Goal: Task Accomplishment & Management: Manage account settings

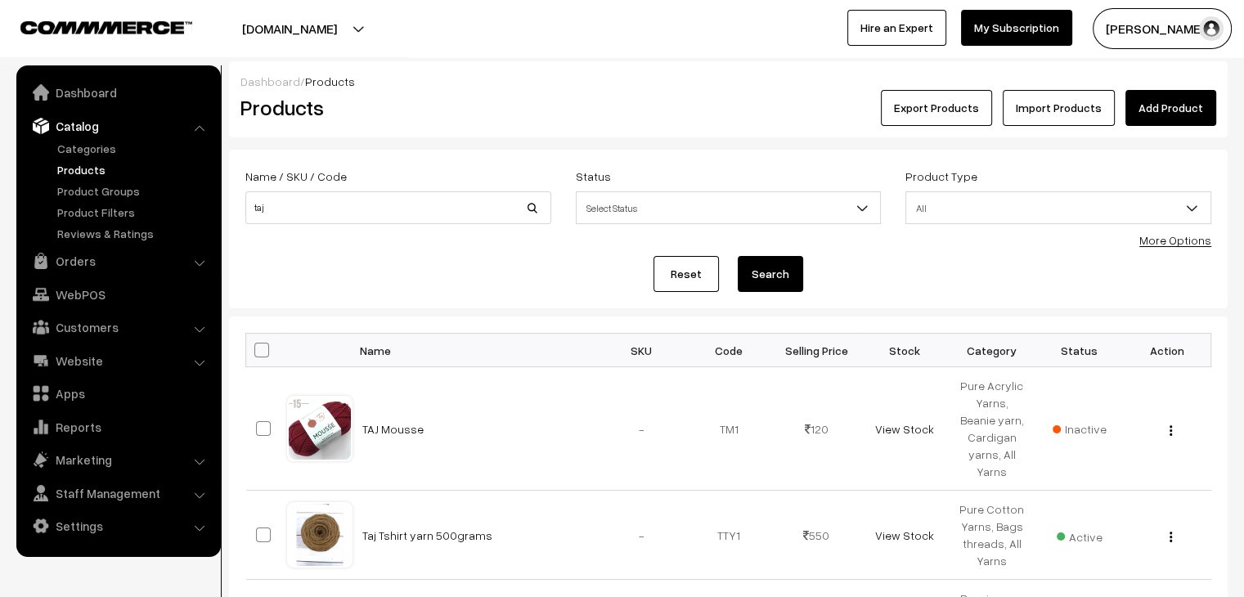
click at [83, 173] on link "Products" at bounding box center [134, 169] width 162 height 17
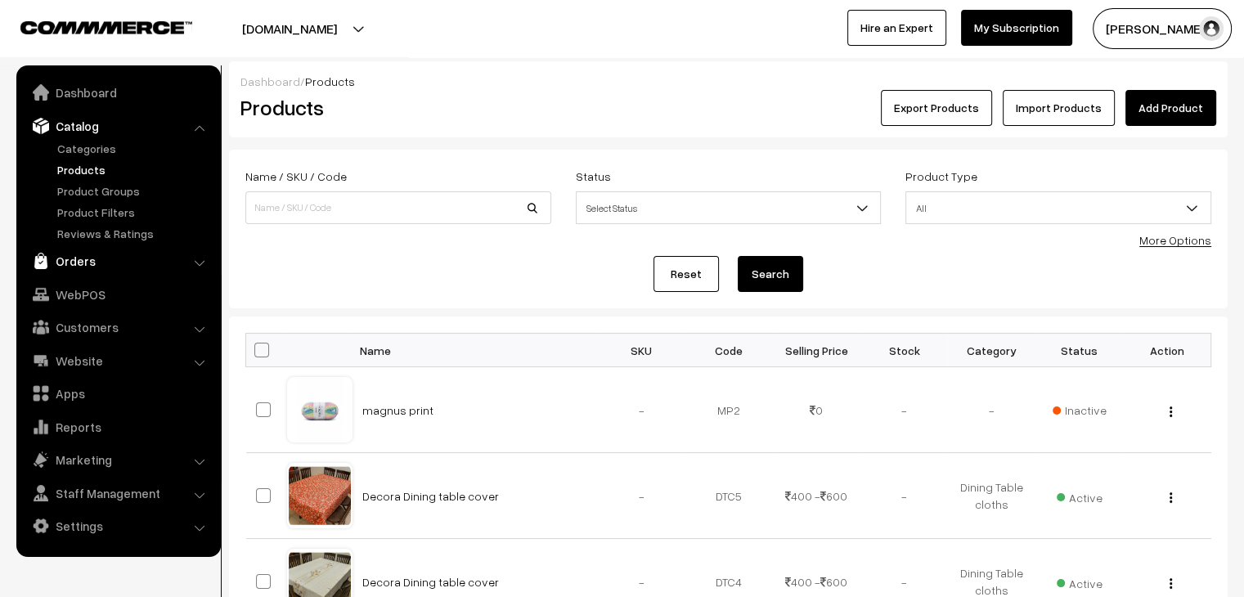
click at [82, 270] on link "Orders" at bounding box center [117, 260] width 195 height 29
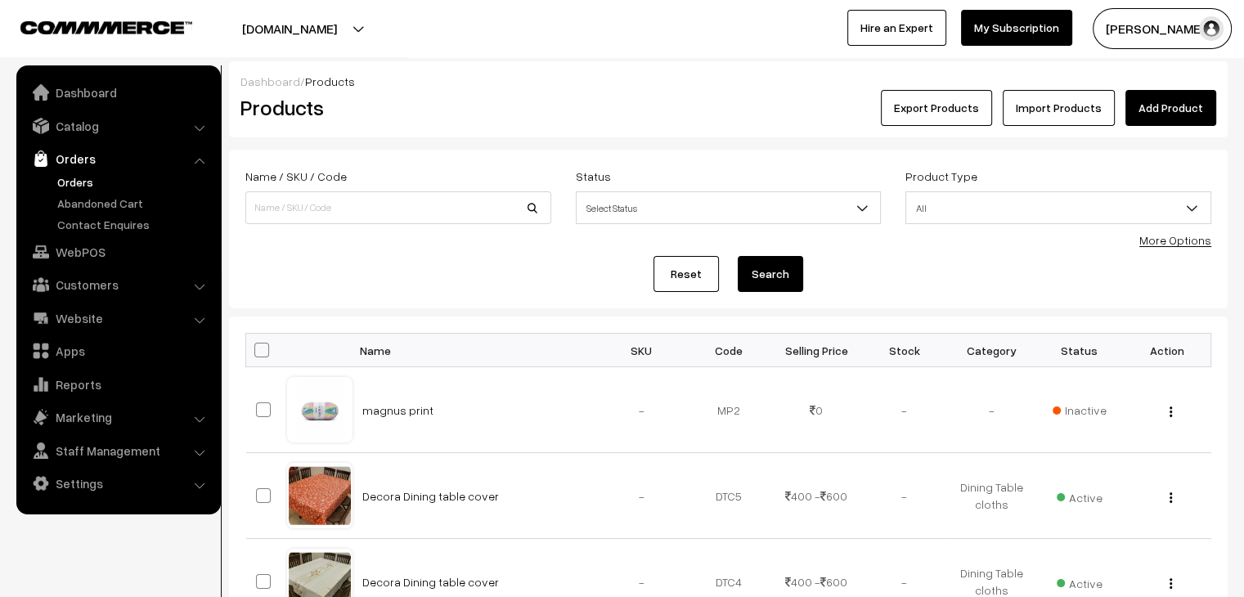
click at [88, 174] on link "Orders" at bounding box center [134, 181] width 162 height 17
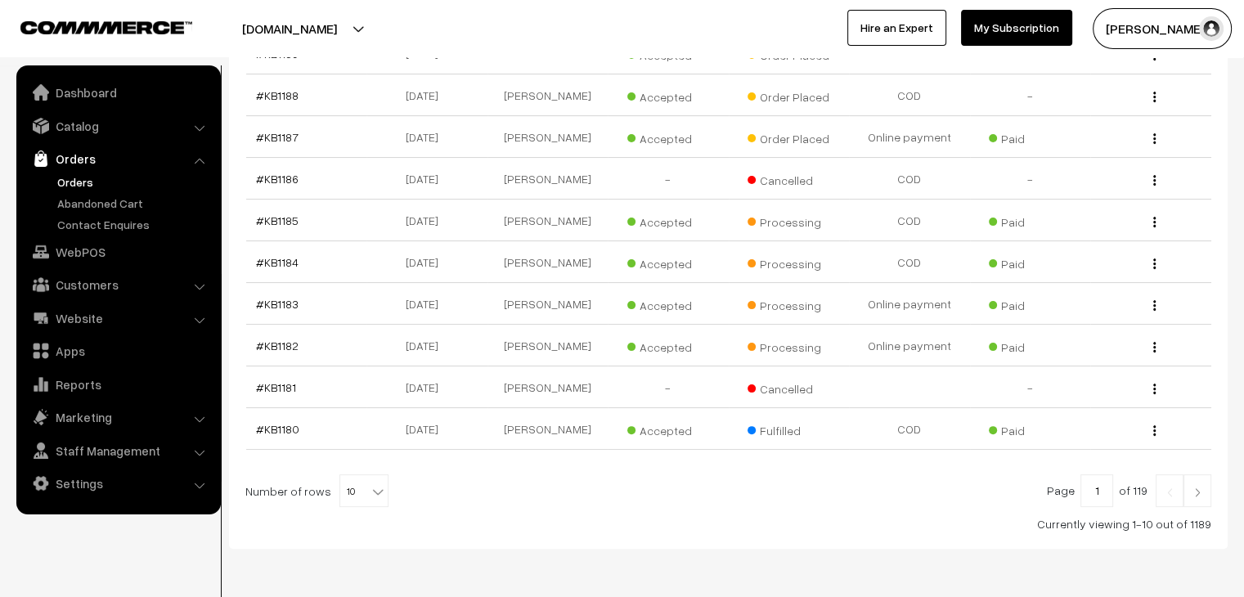
scroll to position [353, 0]
click at [281, 254] on link "#KB1184" at bounding box center [277, 261] width 43 height 14
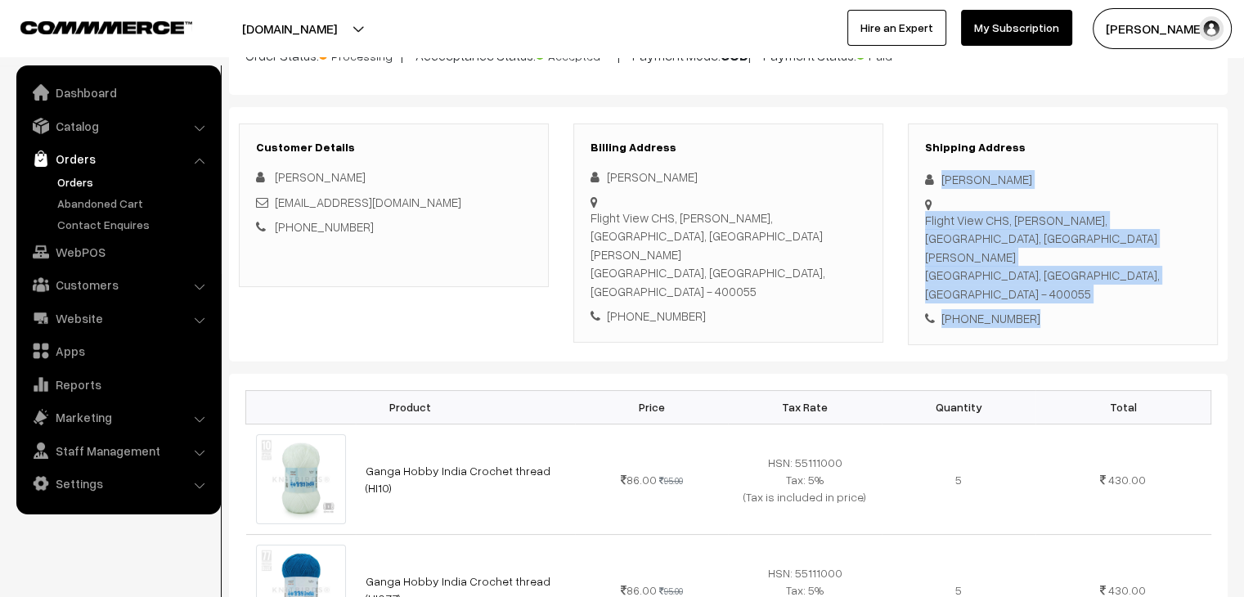
drag, startPoint x: 1028, startPoint y: 285, endPoint x: 943, endPoint y: 173, distance: 140.0
click at [943, 173] on div "Shipping Address Arial Nigrel Flight View CHS, Dhobi Ghat, Vakola Bridge, Santa…" at bounding box center [1063, 234] width 310 height 222
copy div "Arial Nigrel Flight View CHS, Dhobi Ghat, Vakola Bridge, Santa Cruz East Mumbai…"
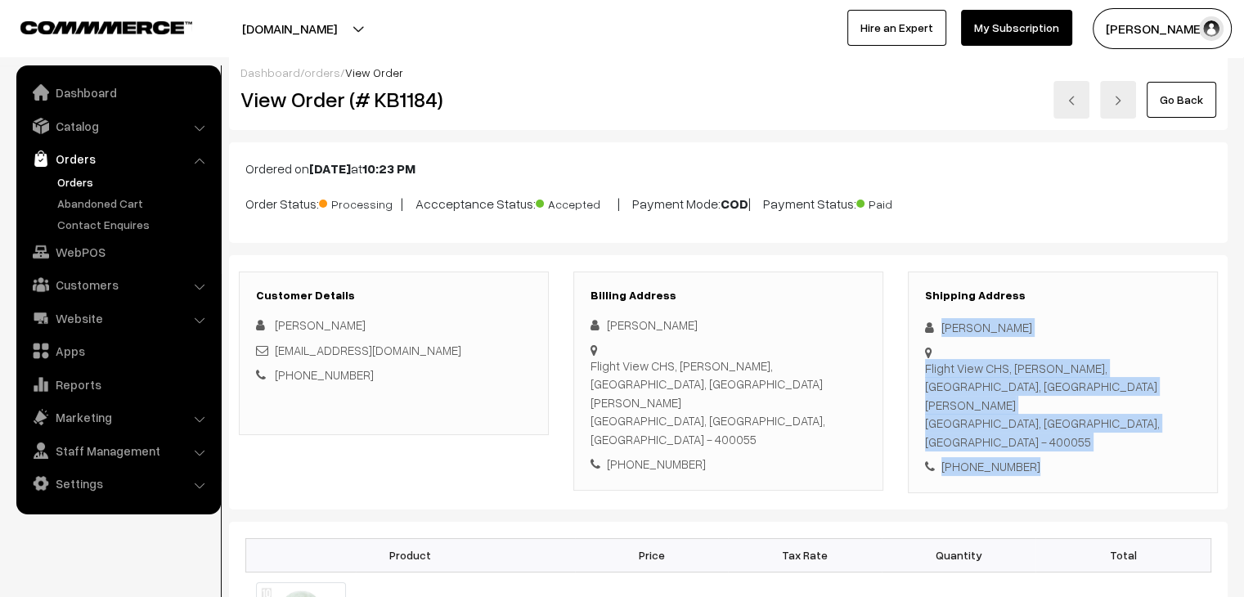
scroll to position [8, 0]
click at [317, 74] on link "orders" at bounding box center [322, 73] width 36 height 14
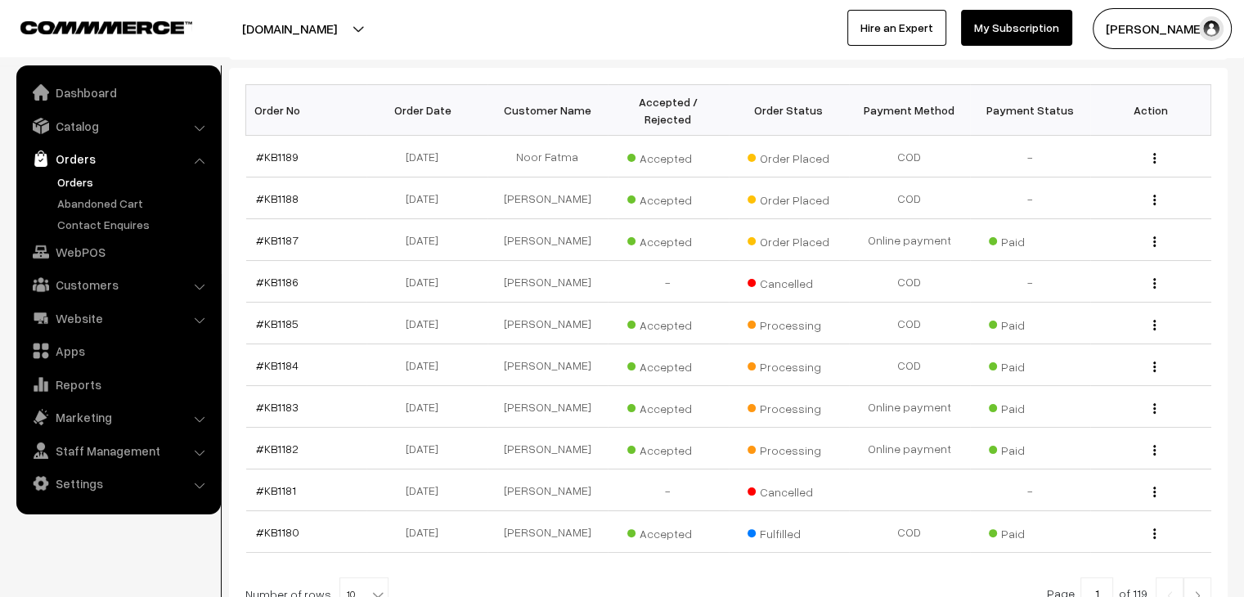
scroll to position [251, 0]
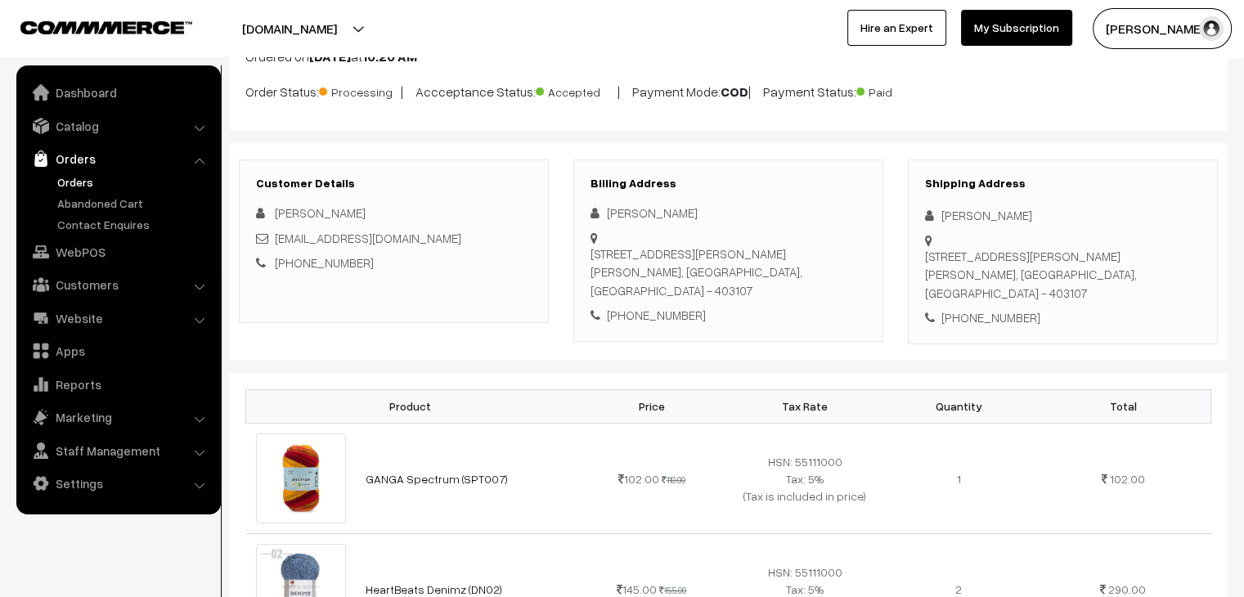
scroll to position [117, 0]
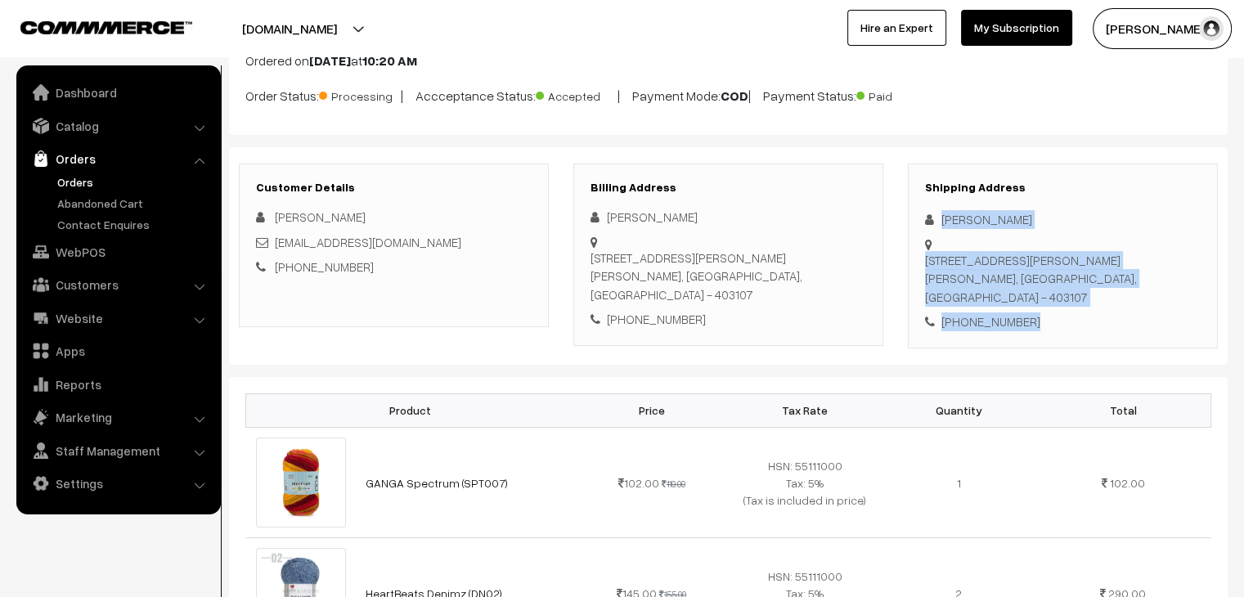
drag, startPoint x: 1022, startPoint y: 321, endPoint x: 937, endPoint y: 219, distance: 132.4
click at [937, 219] on div "Shipping Address Maya Chodankar House no 732,Maitra, lane B,Deulay colony,khand…" at bounding box center [1063, 256] width 310 height 185
copy div "Maya Chodankar House no 732,Maitra, lane B,Deulay colony,khandola,, Goa, Goa, G…"
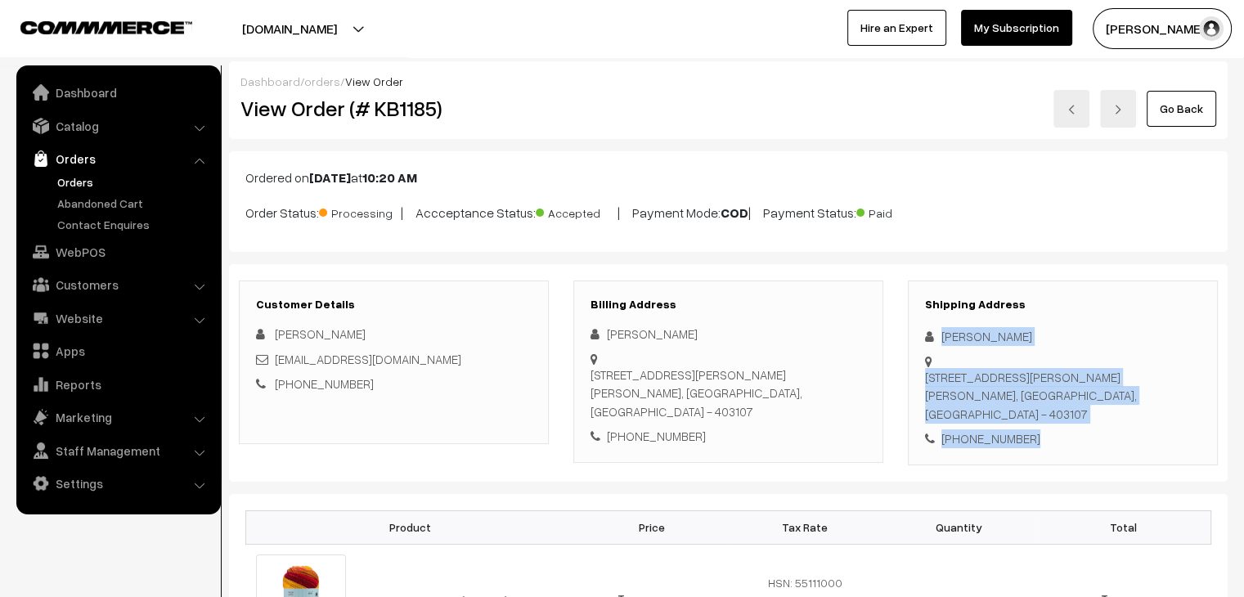
drag, startPoint x: 501, startPoint y: 218, endPoint x: 484, endPoint y: -71, distance: 289.2
click at [484, 0] on html "Thank you for showing interest. Our team will call you shortly. Close knitbirds…" at bounding box center [622, 298] width 1244 height 597
click at [340, 171] on b "Oct 04, 2025" at bounding box center [330, 177] width 42 height 16
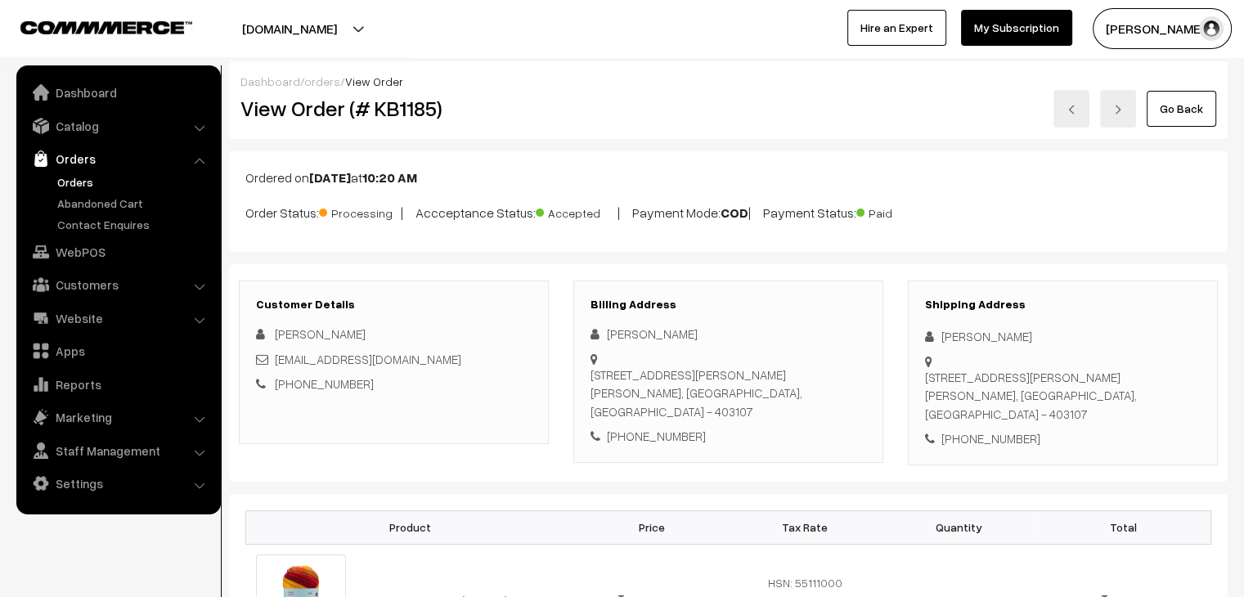
click at [80, 174] on link "Orders" at bounding box center [134, 181] width 162 height 17
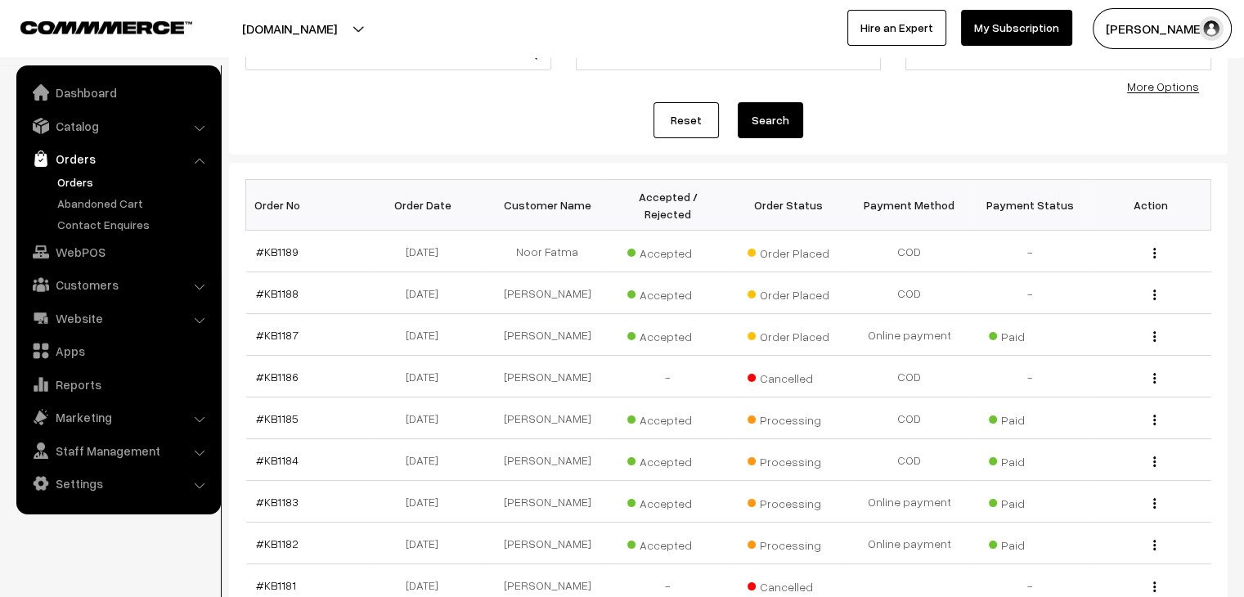
scroll to position [186, 0]
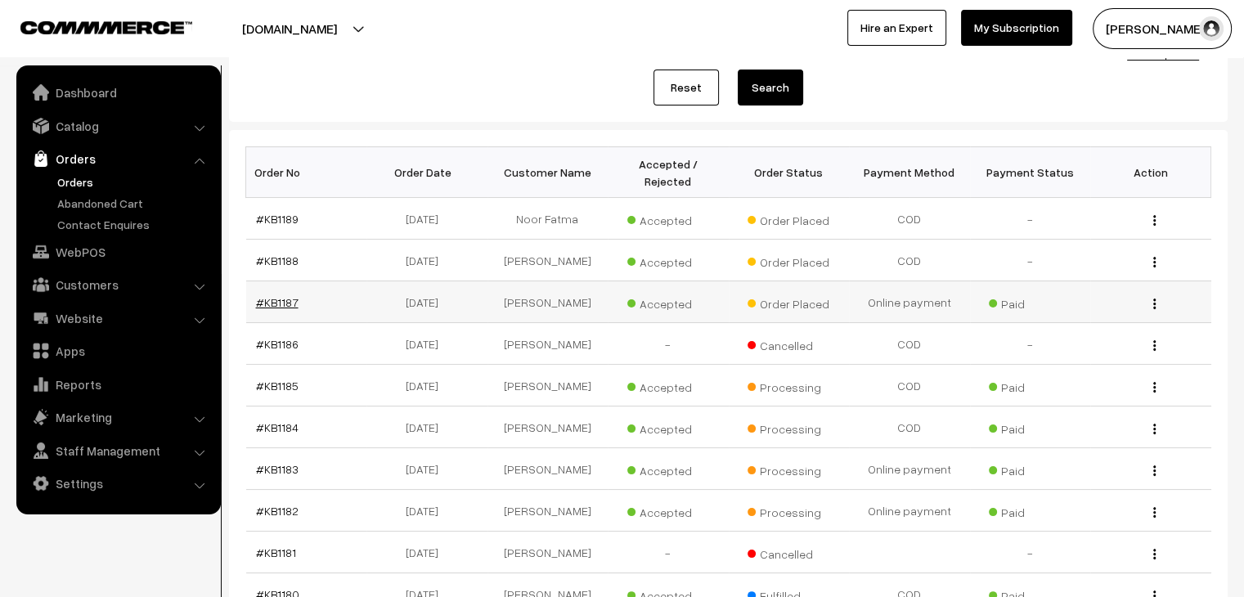
click at [285, 295] on link "#KB1187" at bounding box center [277, 302] width 43 height 14
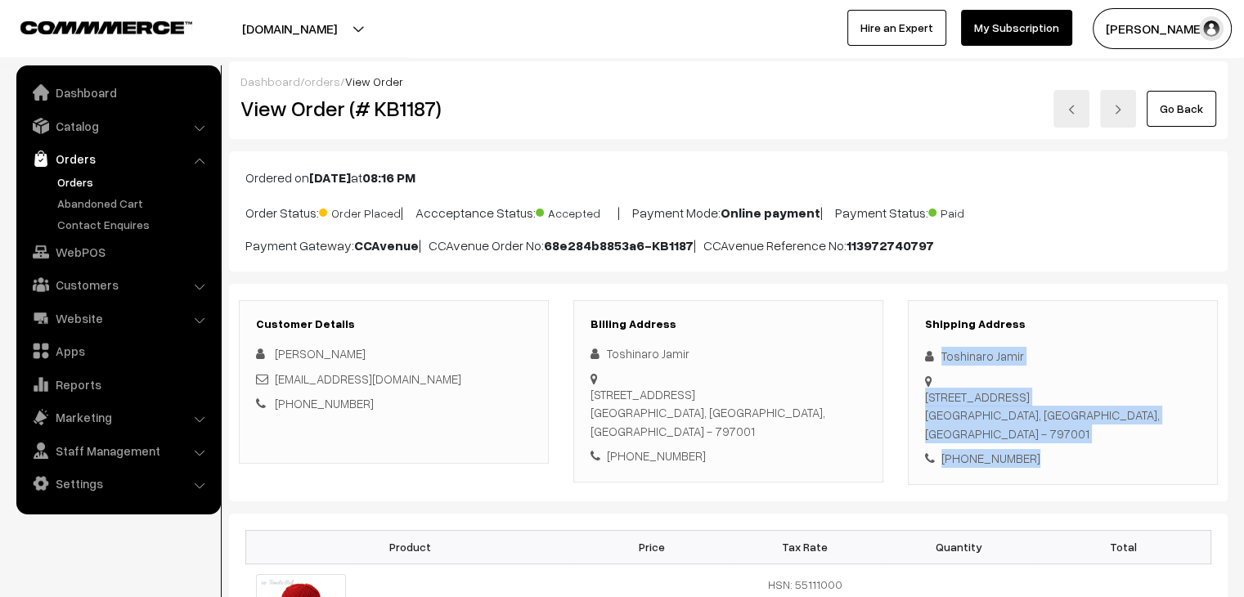
drag, startPoint x: 1022, startPoint y: 429, endPoint x: 919, endPoint y: 339, distance: 136.2
click at [919, 339] on div "Shipping Address Toshinaro Jamir [STREET_ADDRESS] [PHONE_NUMBER]" at bounding box center [1063, 392] width 310 height 185
copy div "Toshinaro [STREET_ADDRESS] [PHONE_NUMBER]"
click at [322, 77] on link "orders" at bounding box center [322, 81] width 36 height 14
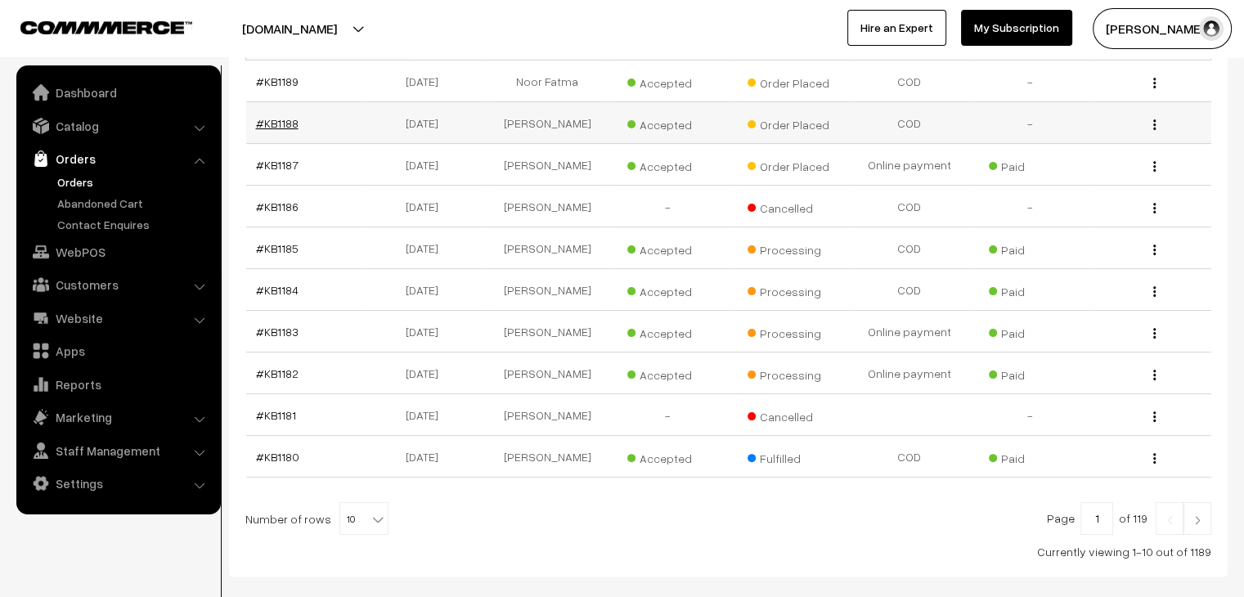
scroll to position [326, 0]
click at [345, 501] on span "10" at bounding box center [363, 517] width 47 height 33
select select "60"
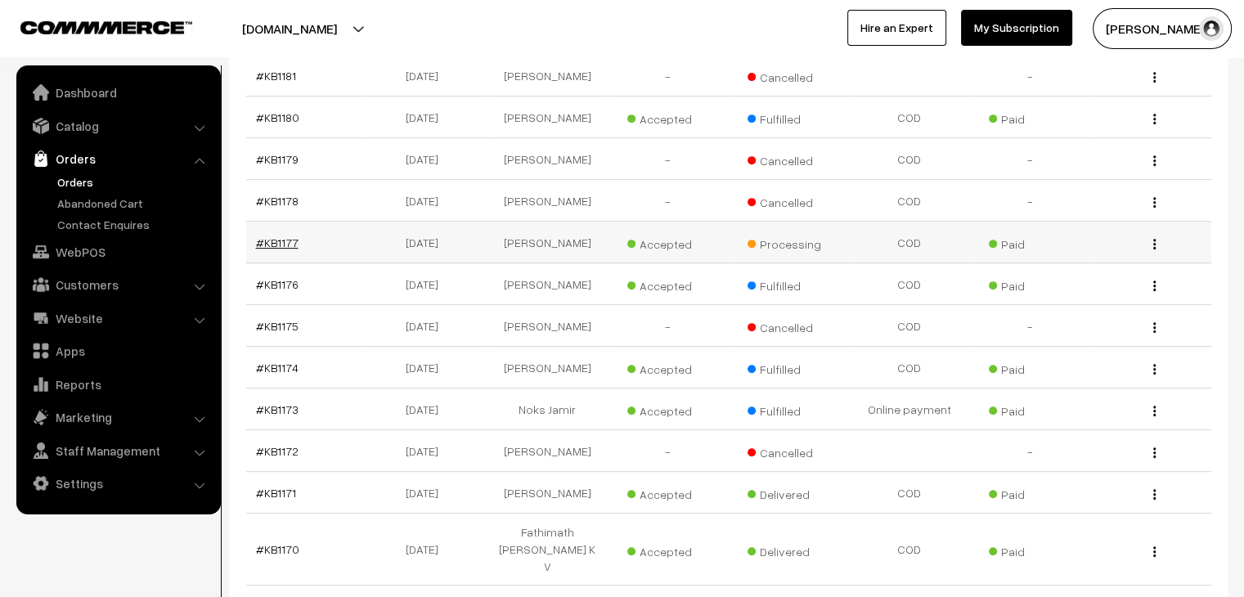
click at [267, 236] on link "#KB1177" at bounding box center [277, 243] width 43 height 14
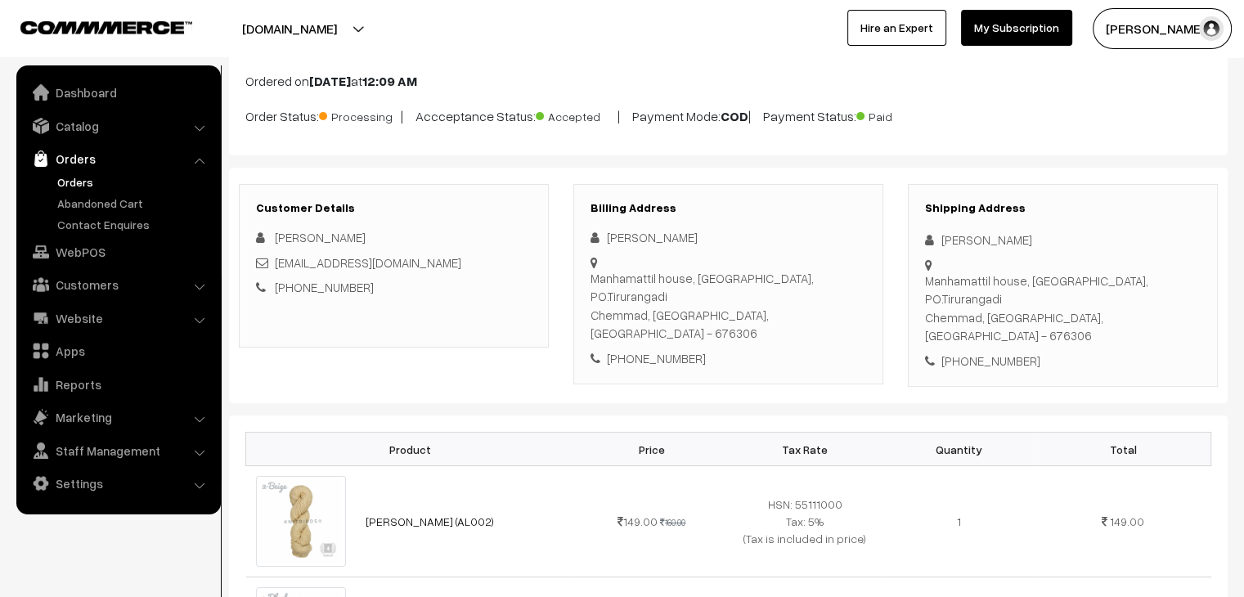
scroll to position [97, 0]
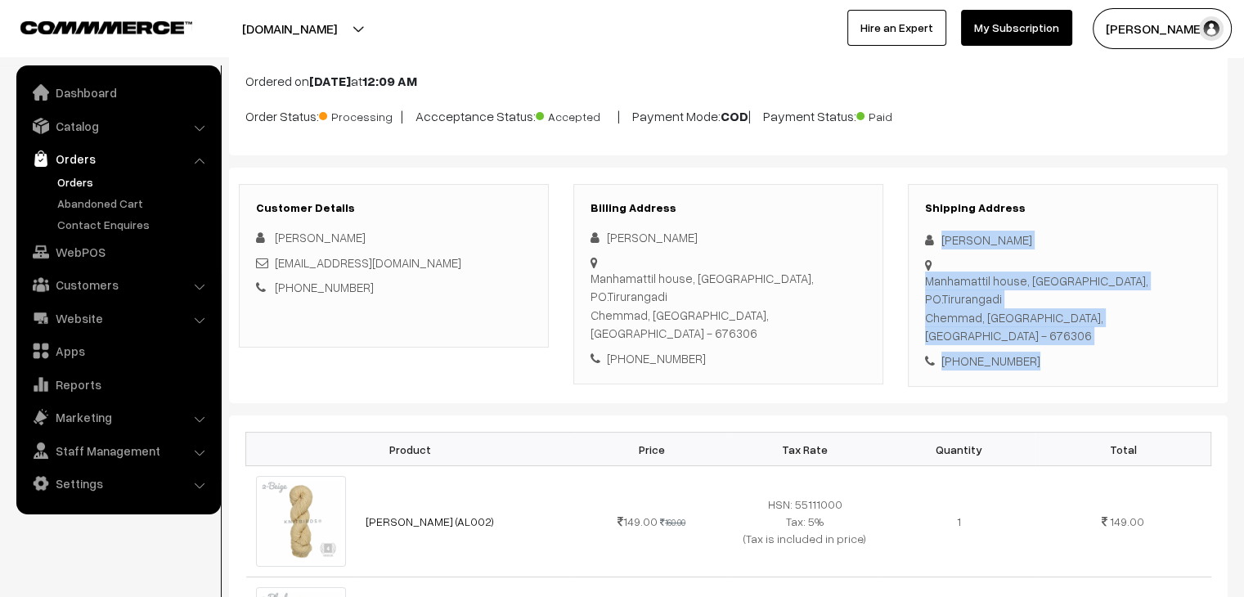
drag, startPoint x: 1034, startPoint y: 338, endPoint x: 941, endPoint y: 235, distance: 138.4
click at [941, 235] on div "Shipping Address [PERSON_NAME] [GEOGRAPHIC_DATA], [GEOGRAPHIC_DATA], PO.[GEOGRA…" at bounding box center [1063, 286] width 310 height 204
copy div "[PERSON_NAME] Manhamattil house, [GEOGRAPHIC_DATA], PO.Tirurangadi Chemmad, [GE…"
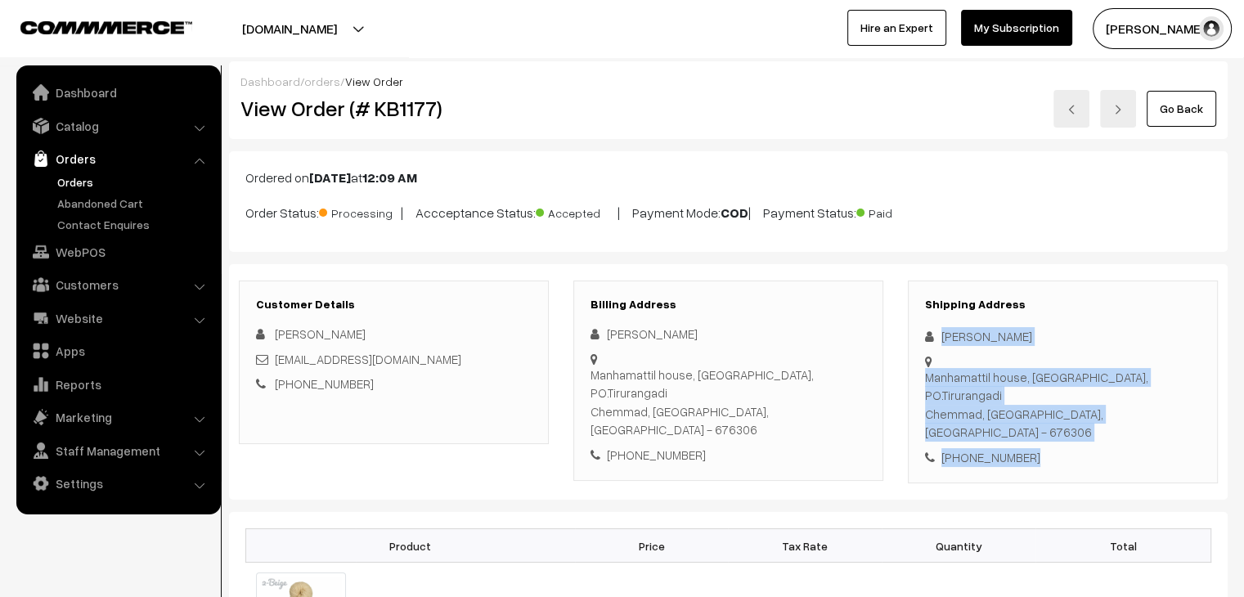
click at [85, 184] on link "Orders" at bounding box center [134, 181] width 162 height 17
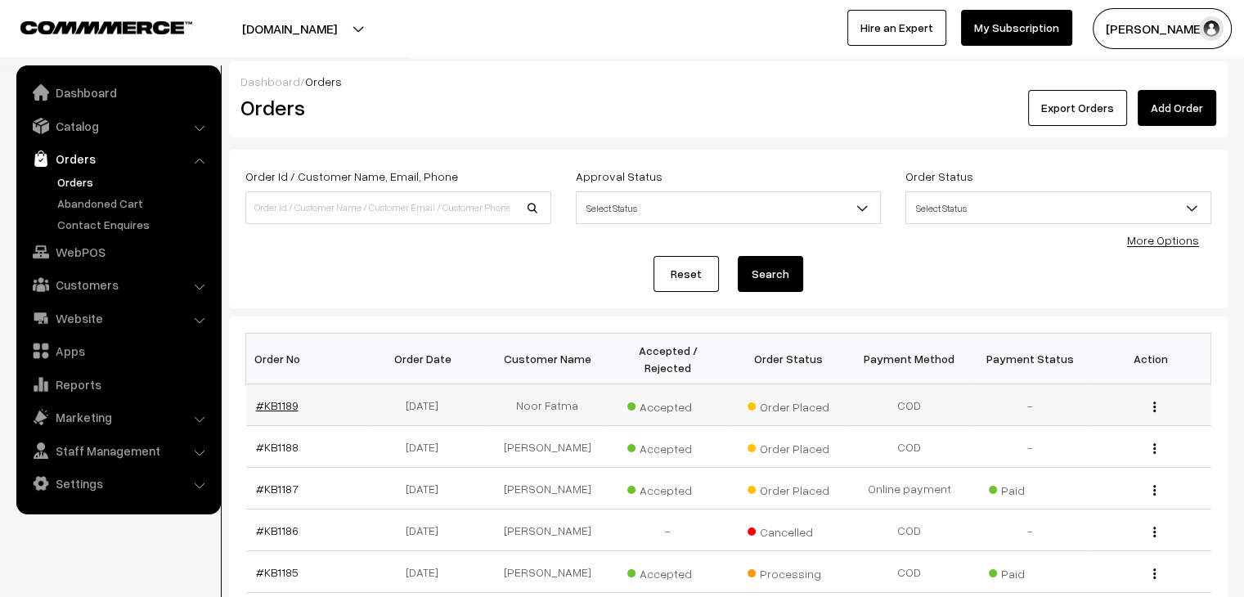
click at [276, 398] on link "#KB1189" at bounding box center [277, 405] width 43 height 14
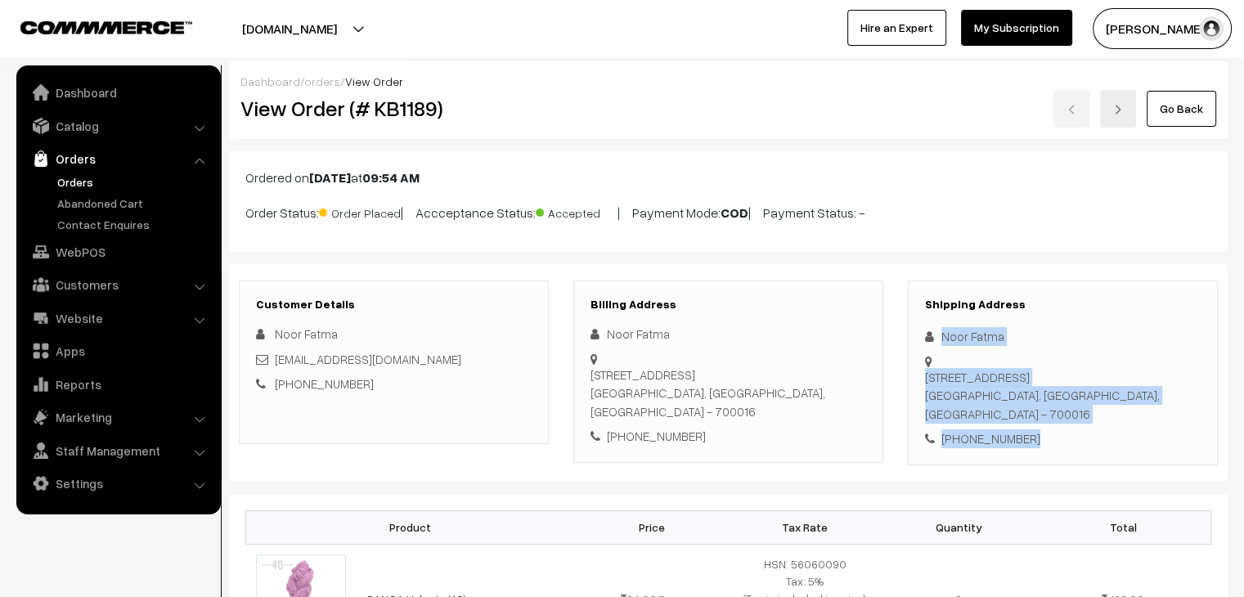
drag, startPoint x: 1027, startPoint y: 403, endPoint x: 932, endPoint y: 329, distance: 120.6
click at [932, 329] on div "Shipping Address Noor Fatma [STREET_ADDRESS] [PHONE_NUMBER]" at bounding box center [1063, 373] width 310 height 185
copy div "Noor Fatma 30/H/5 Alimuddin Street Kolkata, West Bengal, India - 700016 +91 745…"
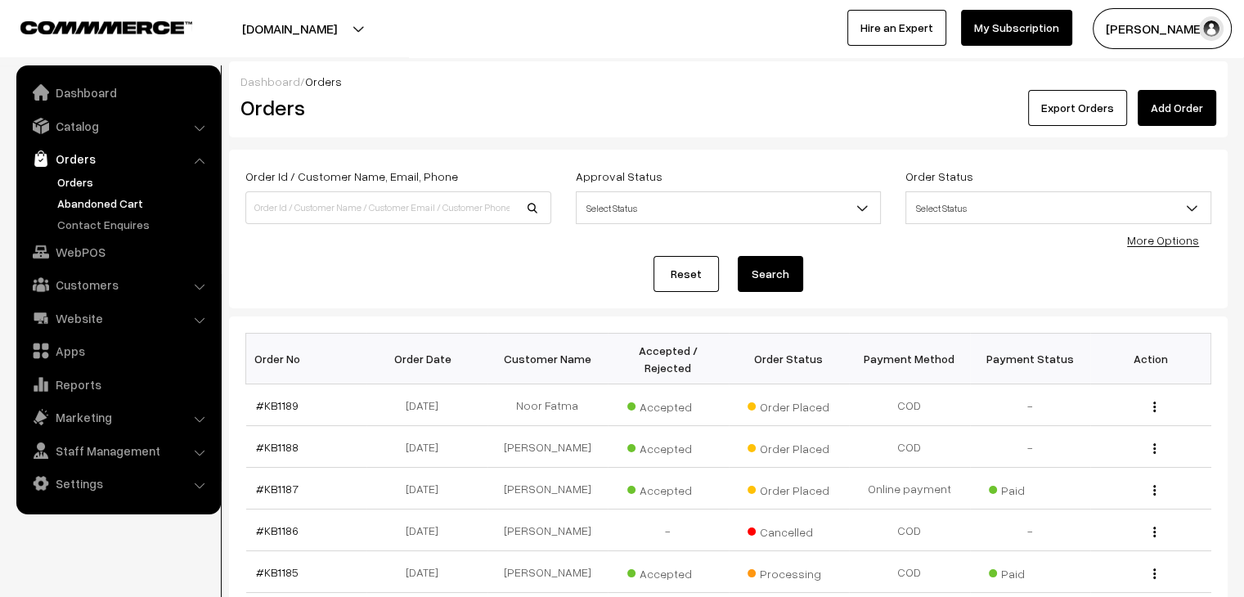
click at [103, 207] on link "Abandoned Cart" at bounding box center [134, 203] width 162 height 17
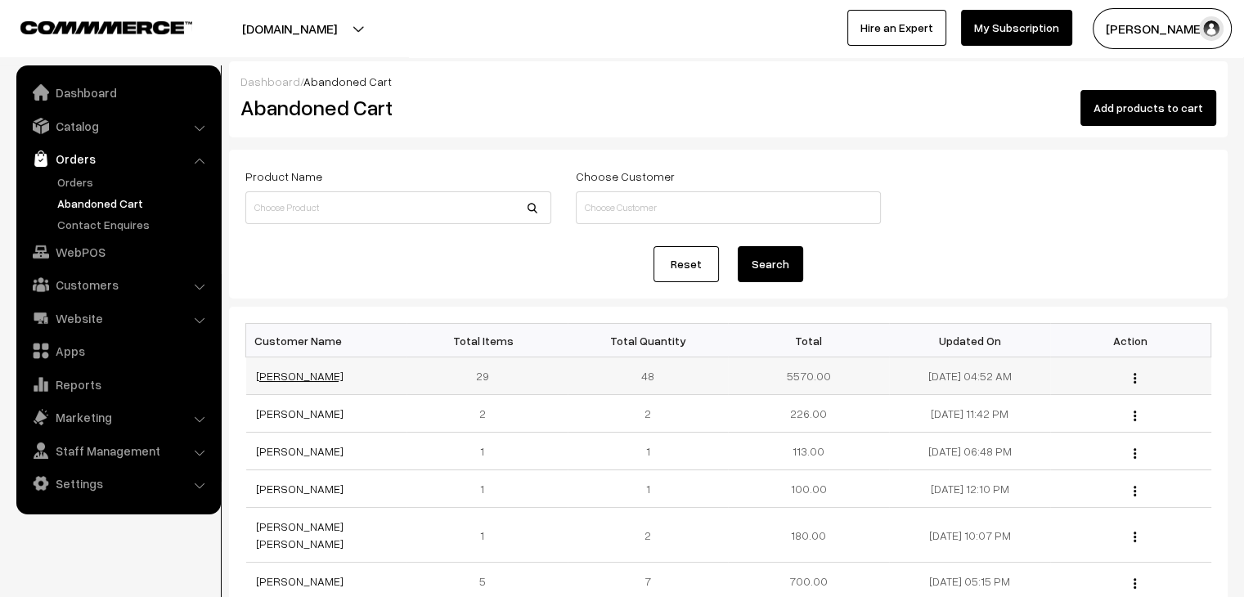
click at [295, 375] on link "[PERSON_NAME]" at bounding box center [300, 376] width 88 height 14
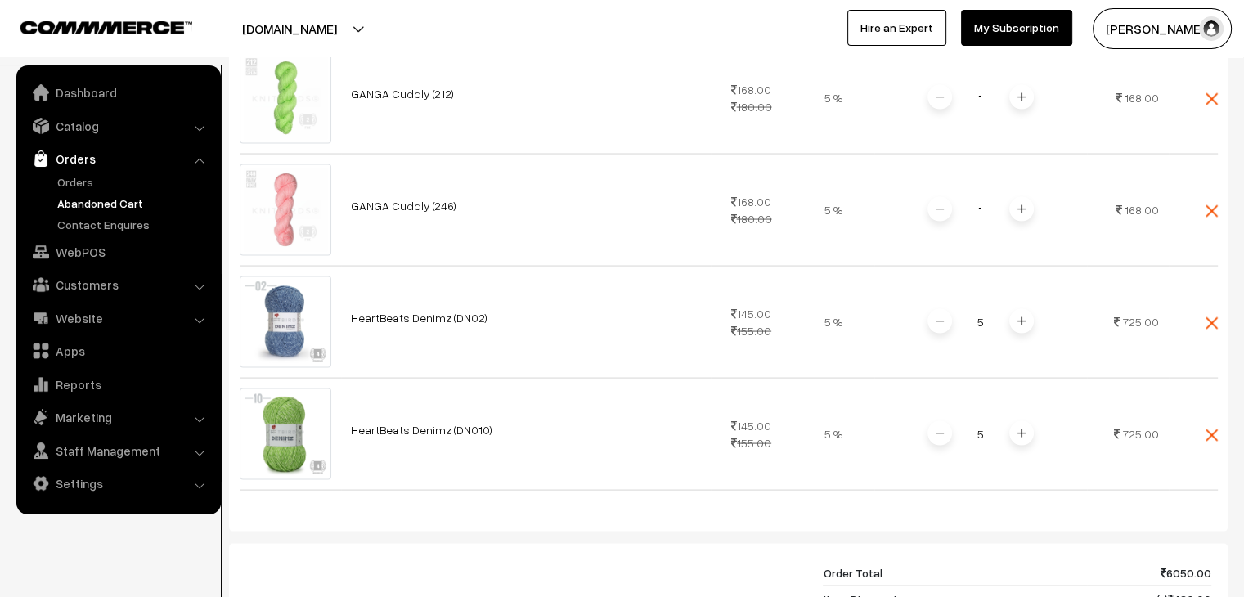
scroll to position [3281, 0]
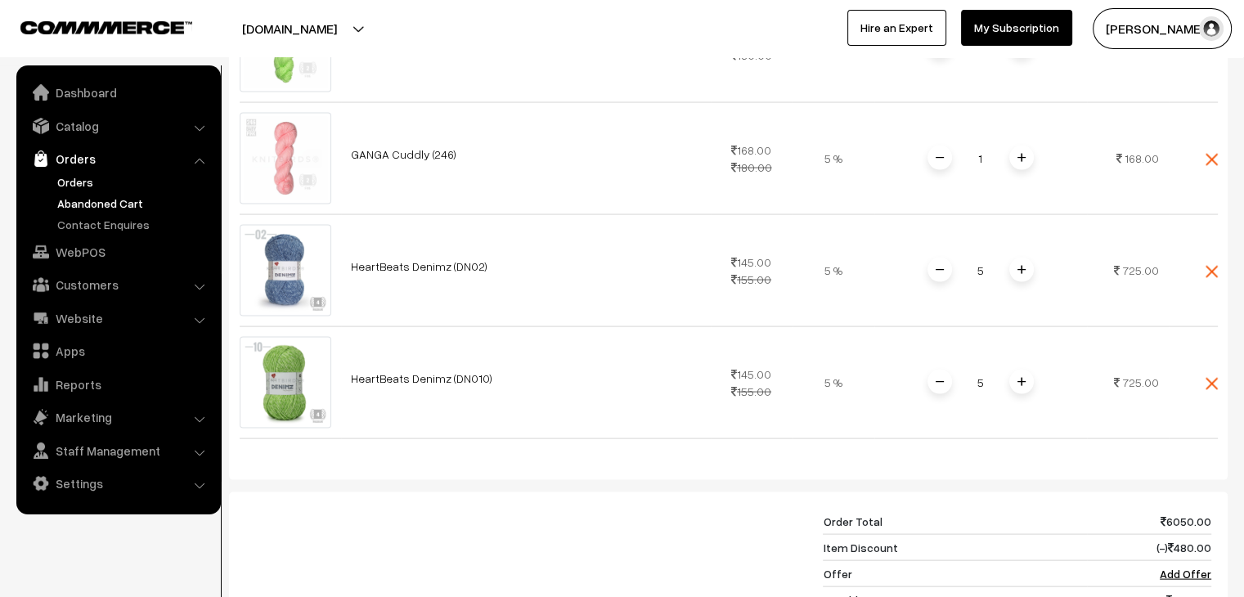
click at [65, 177] on link "Orders" at bounding box center [134, 181] width 162 height 17
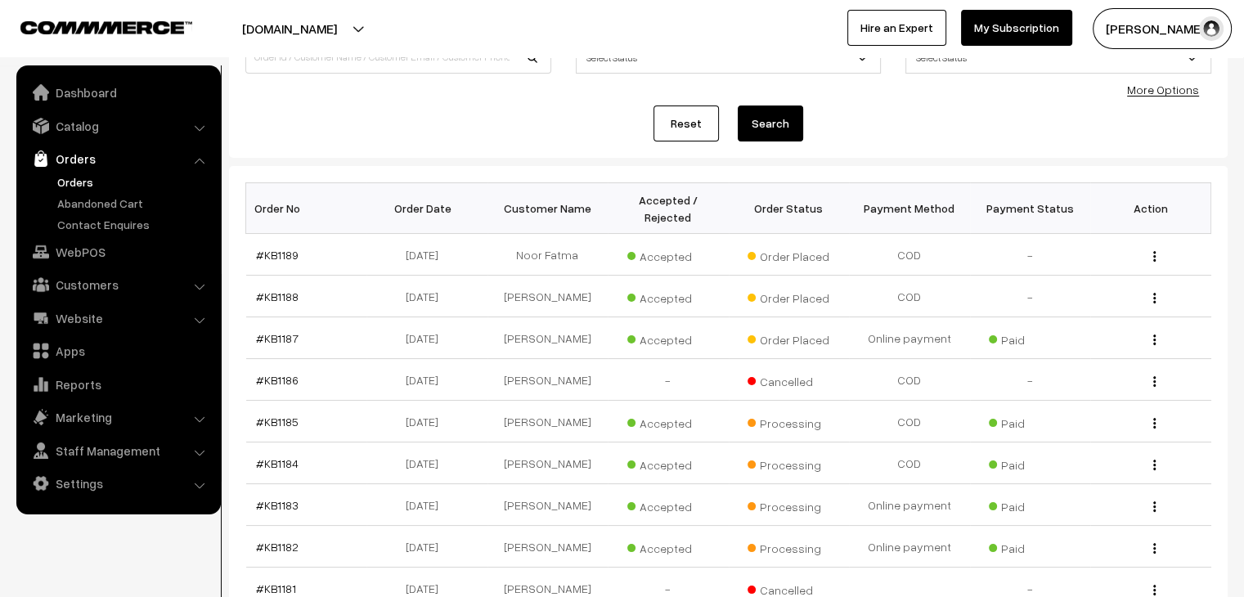
scroll to position [159, 0]
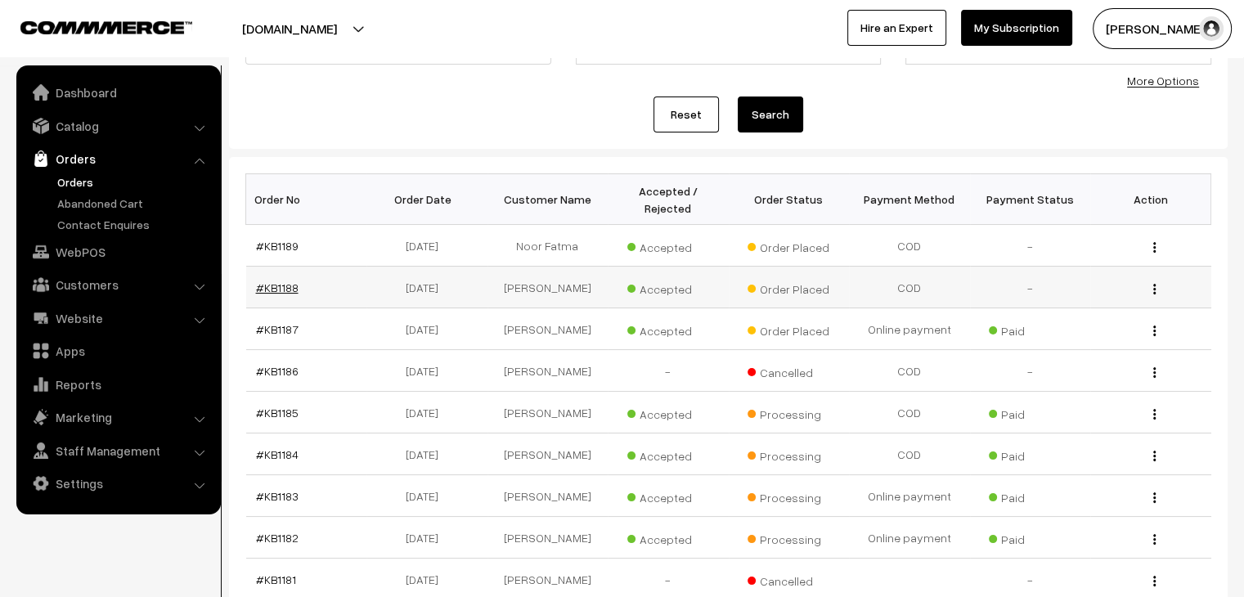
click at [271, 281] on link "#KB1188" at bounding box center [277, 288] width 43 height 14
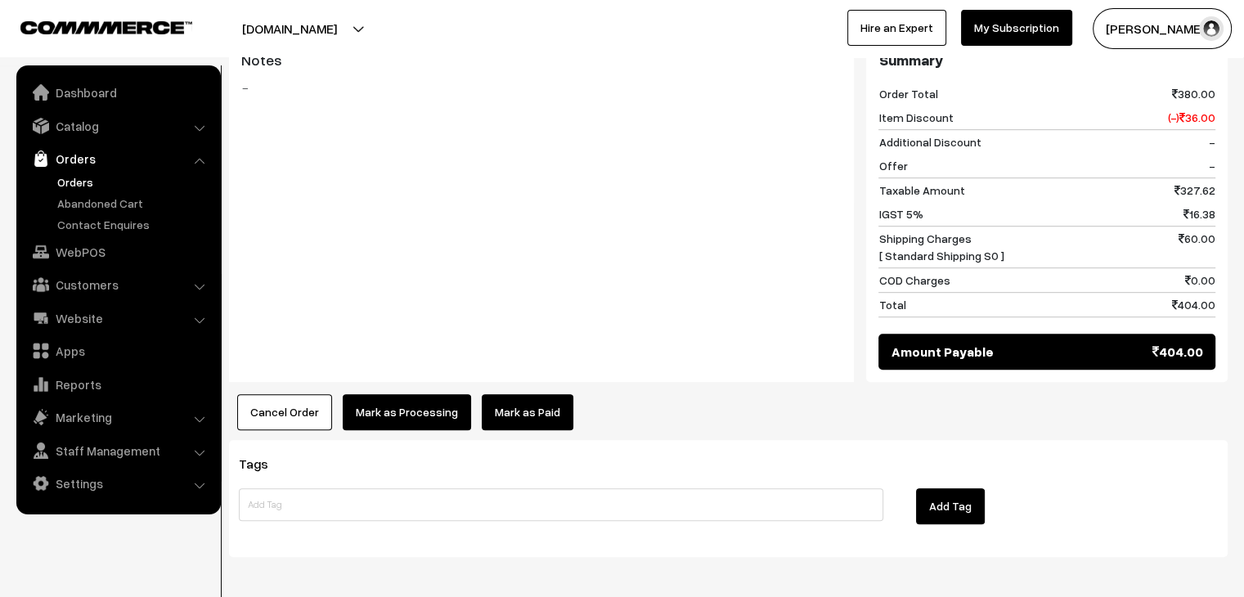
scroll to position [861, 0]
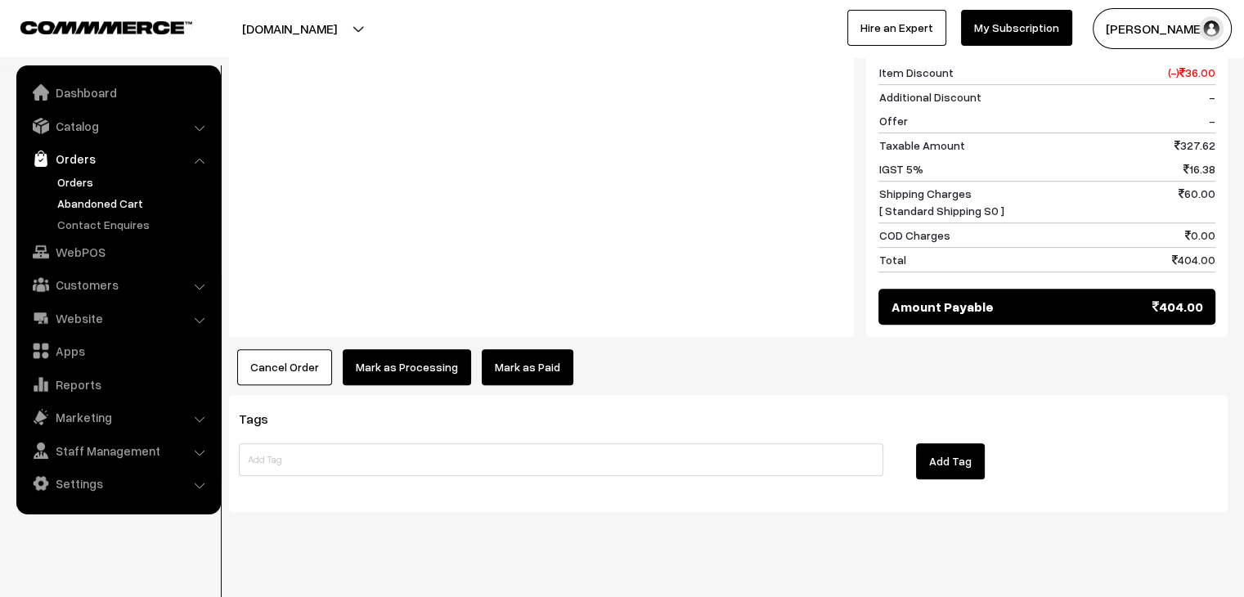
click at [115, 204] on link "Abandoned Cart" at bounding box center [134, 203] width 162 height 17
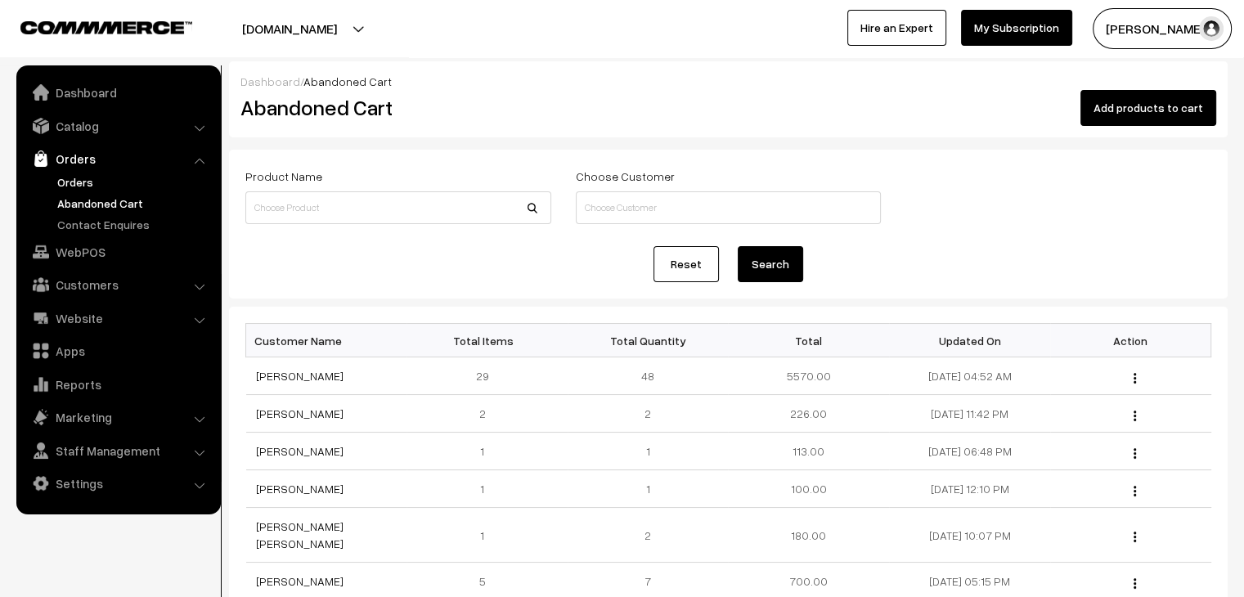
click at [79, 182] on link "Orders" at bounding box center [134, 181] width 162 height 17
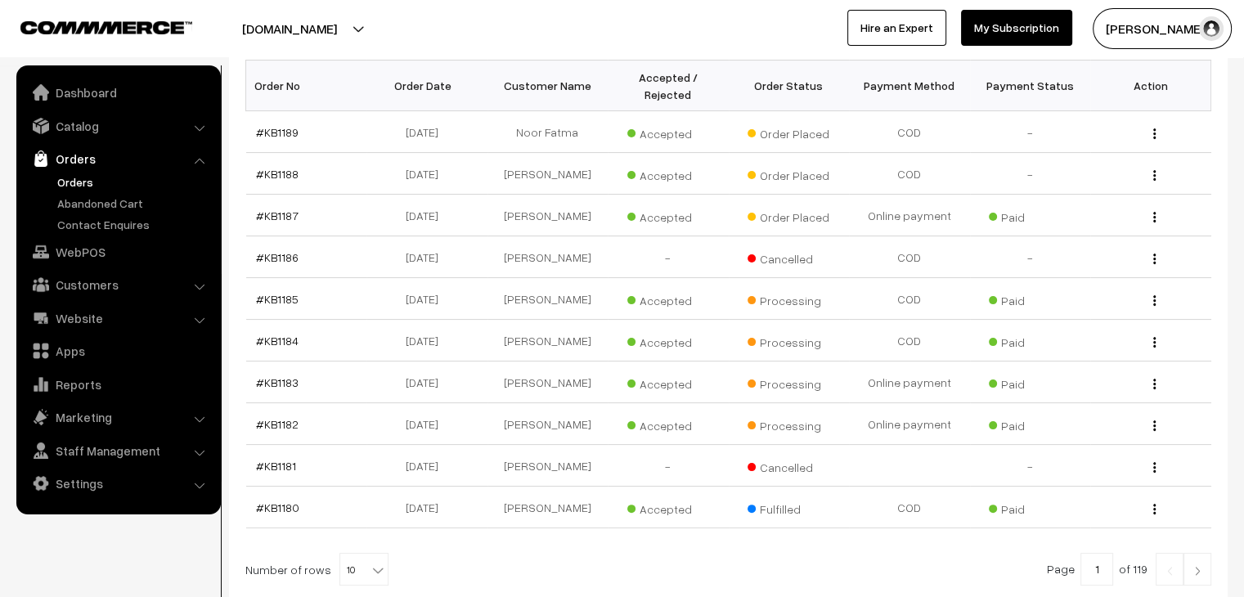
scroll to position [320, 0]
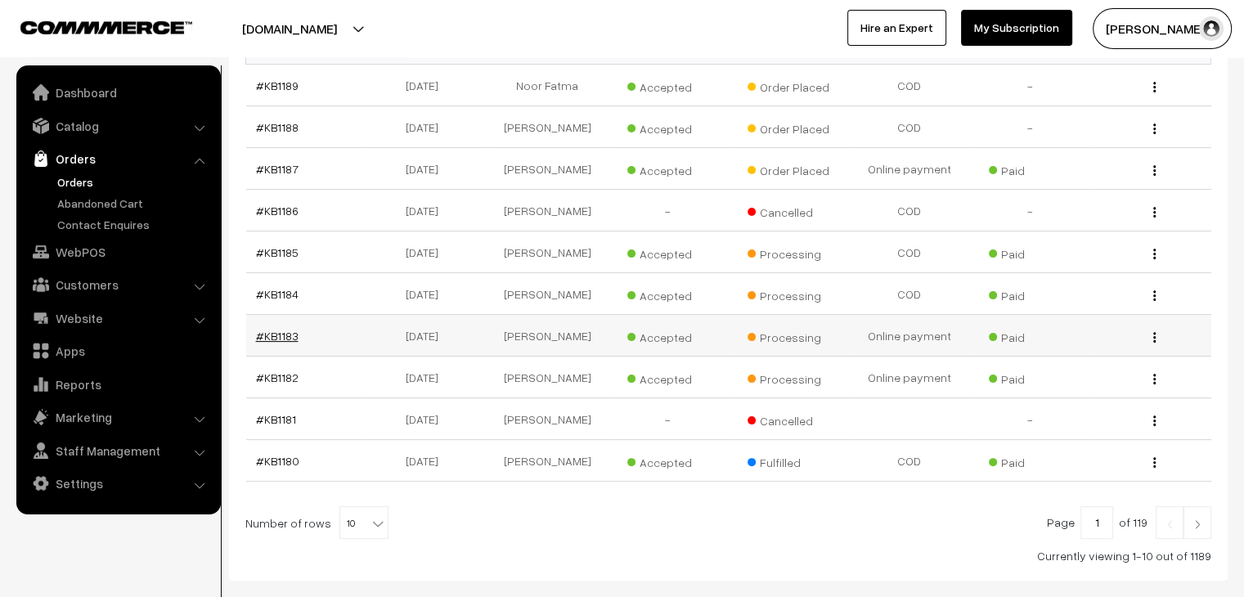
click at [289, 329] on link "#KB1183" at bounding box center [277, 336] width 43 height 14
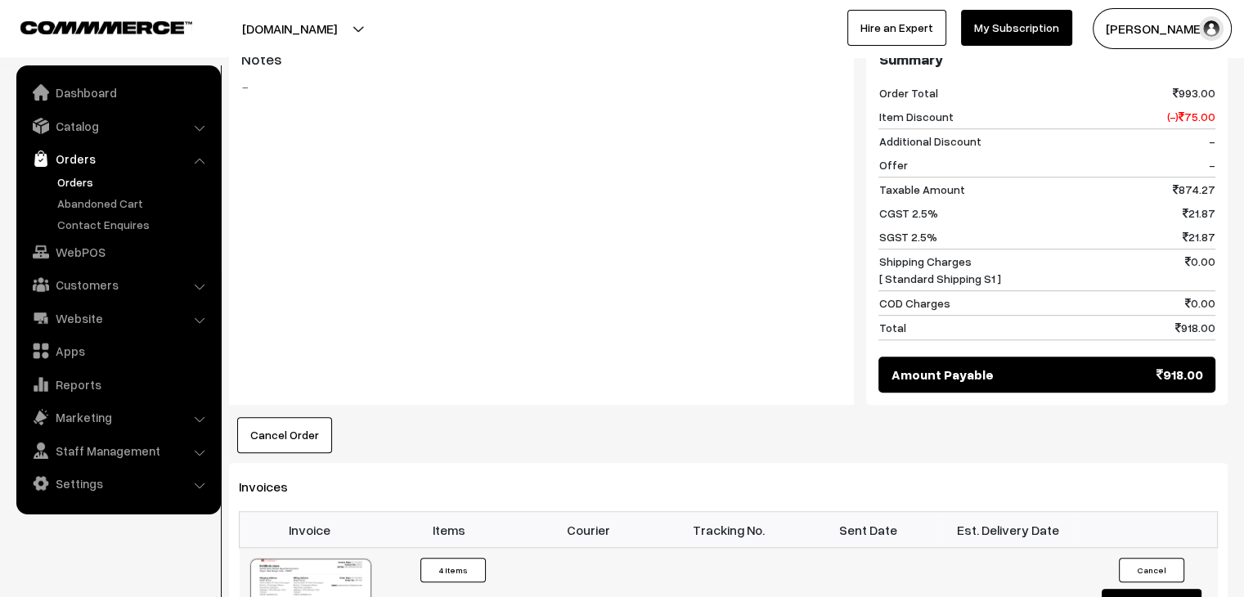
click at [1124, 589] on button "Convert to Fulfilment" at bounding box center [1152, 601] width 100 height 25
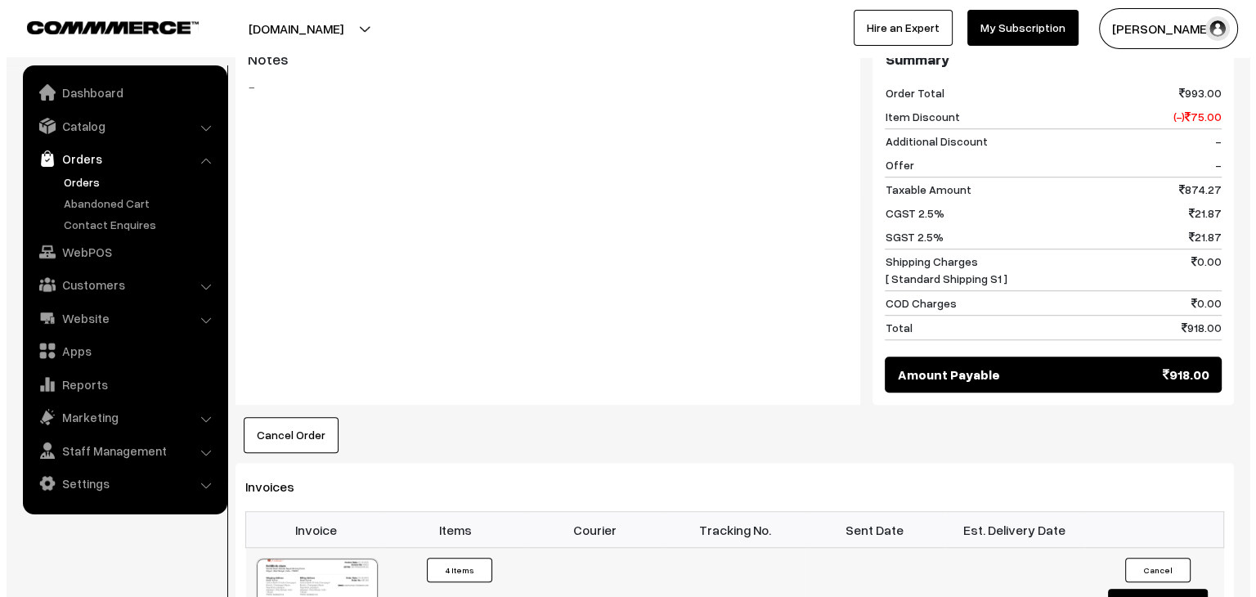
scroll to position [1063, 0]
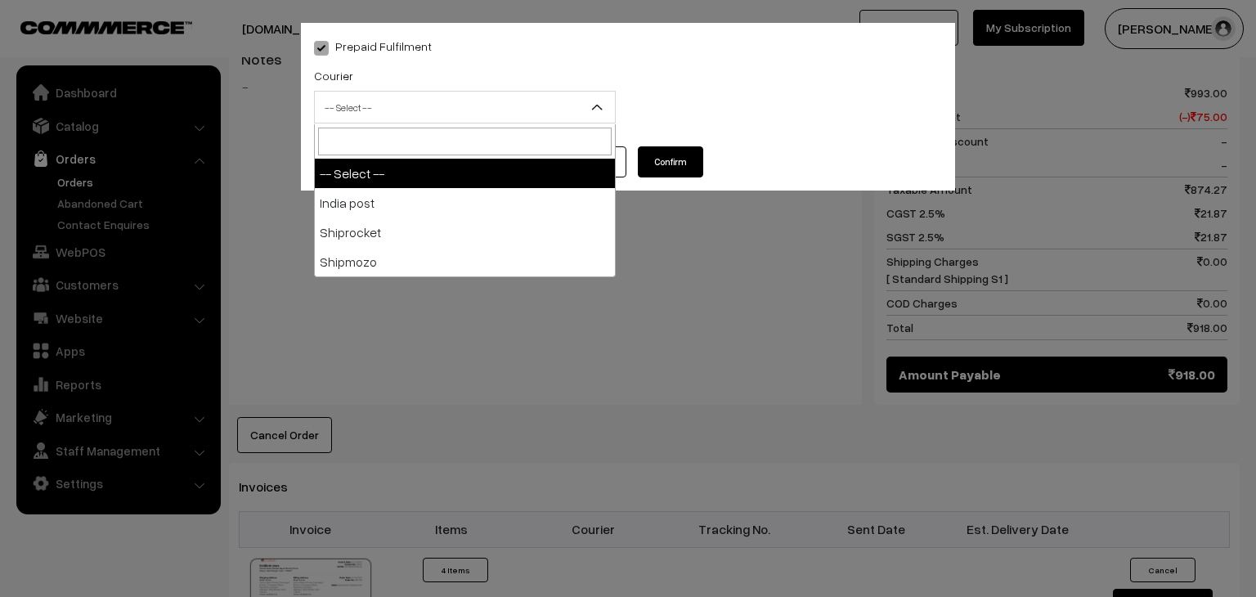
click at [518, 111] on span "-- Select --" at bounding box center [465, 107] width 300 height 29
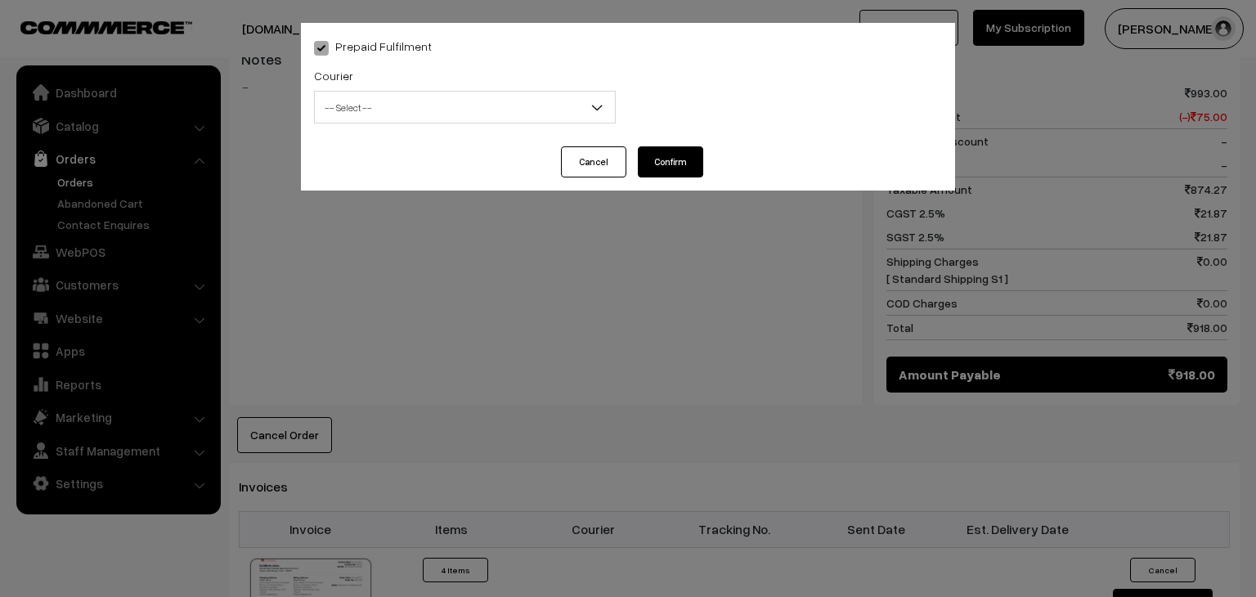
click at [725, 273] on div "Prepaid Fulfilment Courier -- Select -- India post Shiprocket Shipmozo -- Selec…" at bounding box center [628, 298] width 1256 height 597
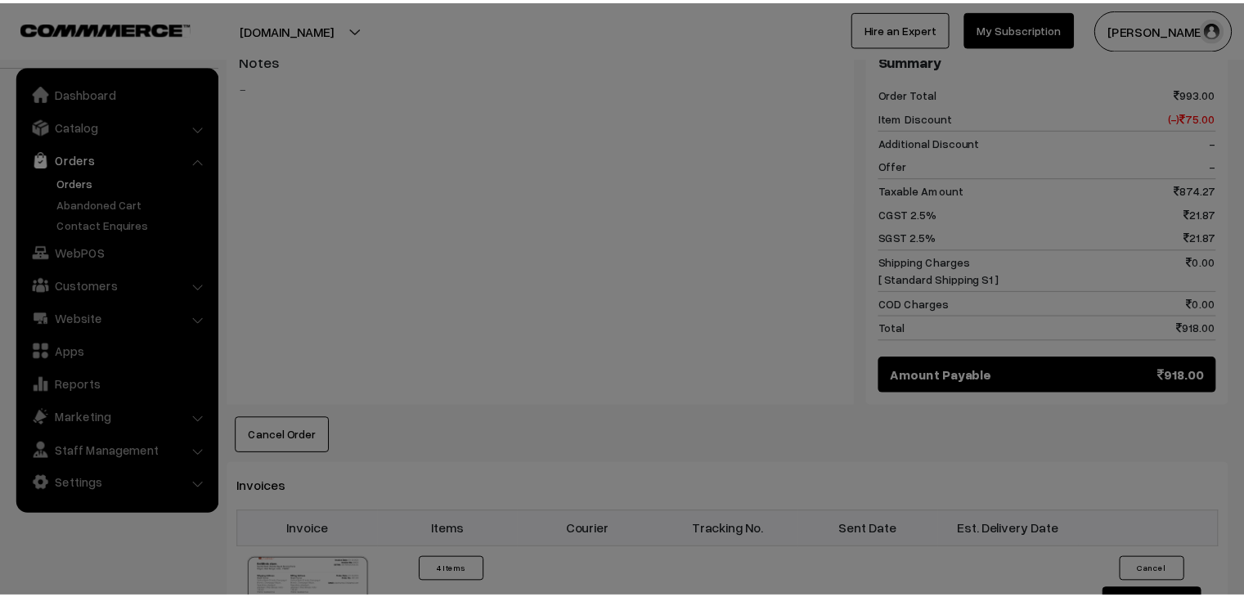
scroll to position [1057, 0]
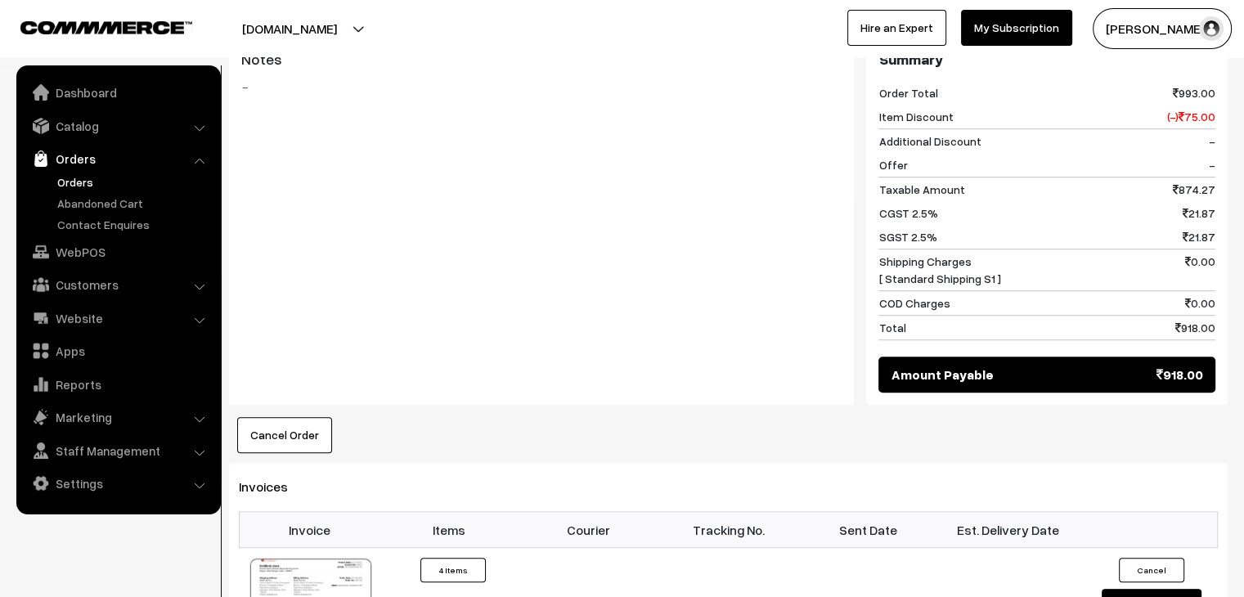
drag, startPoint x: 1120, startPoint y: 564, endPoint x: 697, endPoint y: 345, distance: 476.6
click at [1150, 589] on button "Convert to Fulfilment" at bounding box center [1152, 601] width 100 height 25
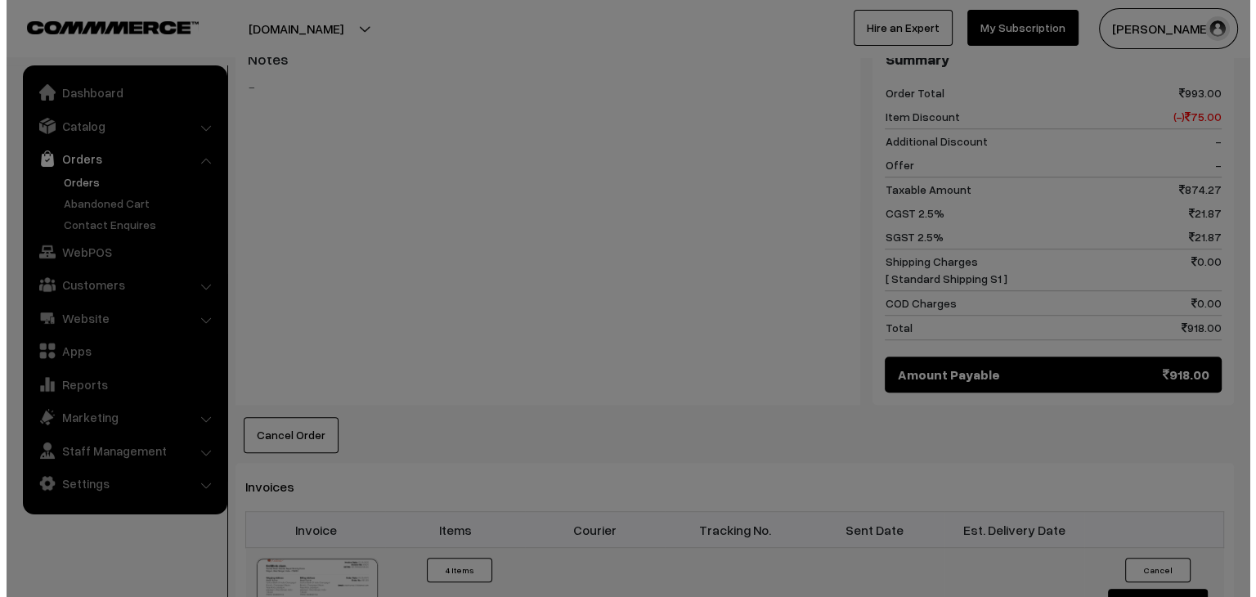
scroll to position [1063, 0]
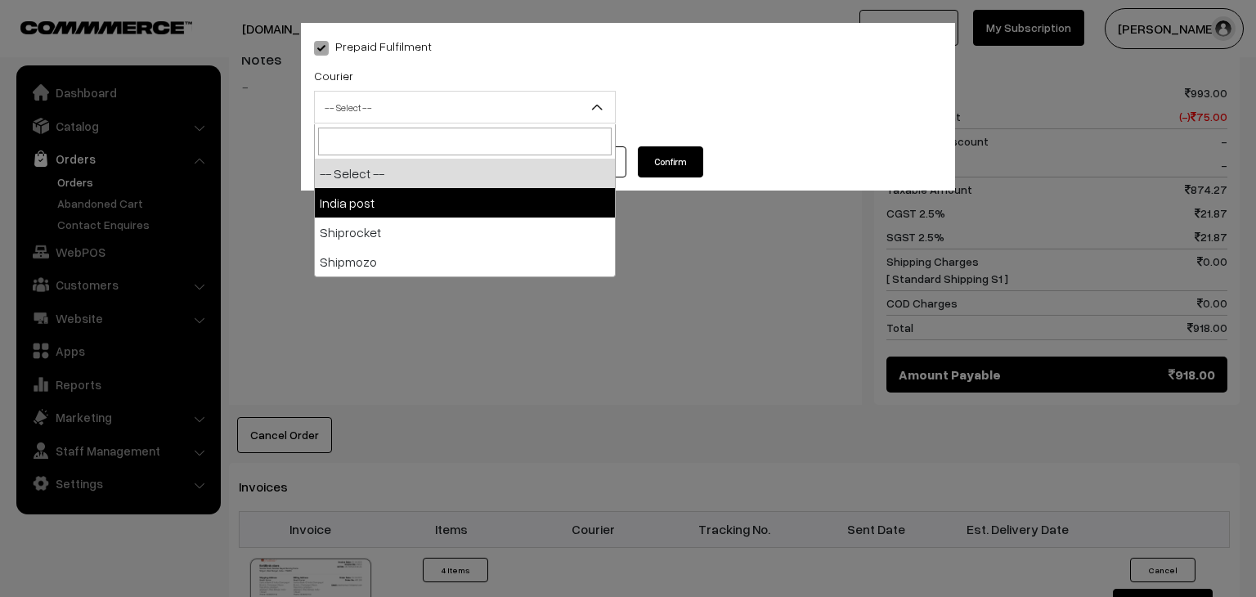
drag, startPoint x: 411, startPoint y: 97, endPoint x: 376, endPoint y: 192, distance: 101.9
select select "1"
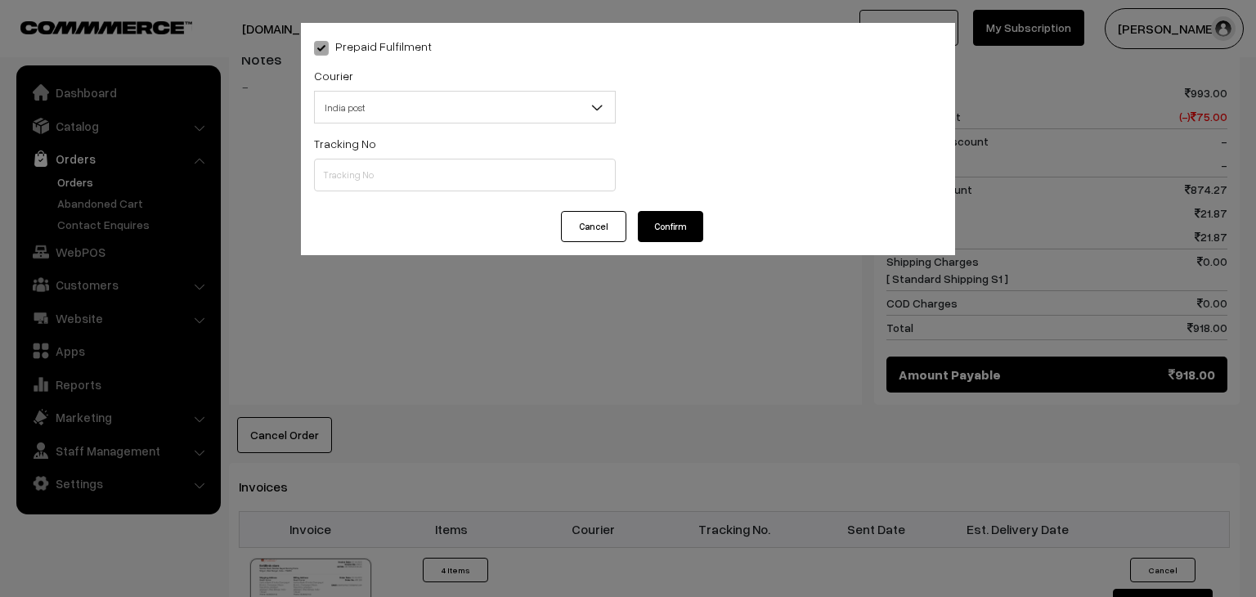
click at [376, 192] on div "Prepaid Fulfilment Courier -- Select -- India post Shiprocket Shipmozo India po…" at bounding box center [628, 117] width 654 height 188
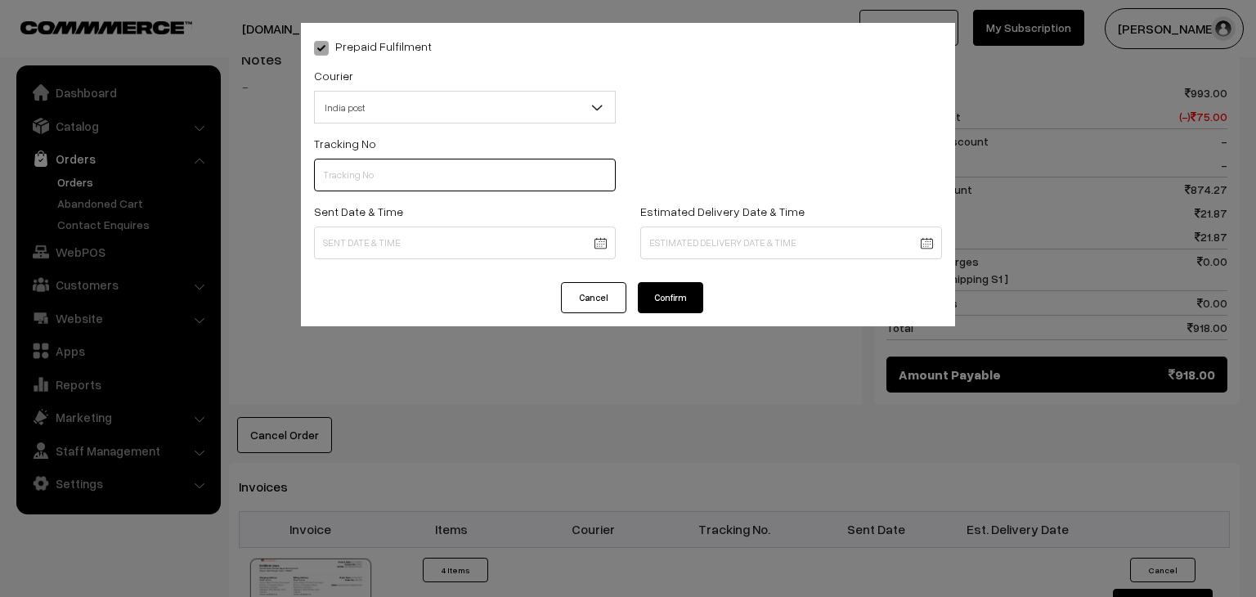
click at [389, 183] on input "text" at bounding box center [465, 175] width 302 height 33
type input "-----"
click at [564, 235] on body "Thank you for showing interest. Our team will call you shortly. Close knitbirds…" at bounding box center [628, 82] width 1256 height 2290
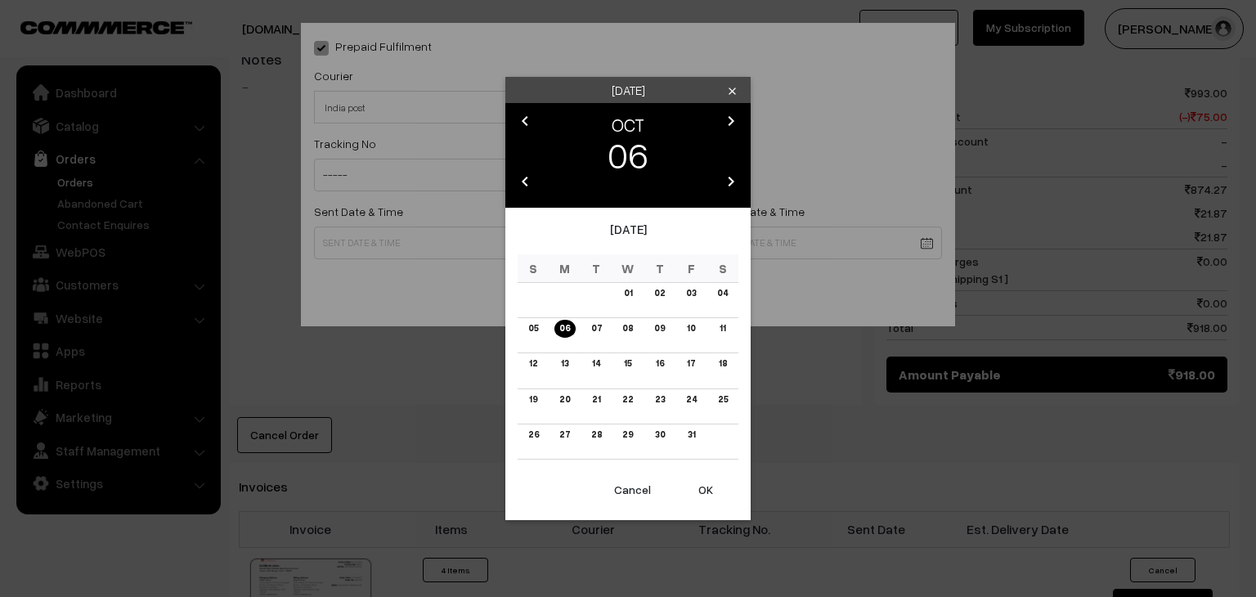
click at [703, 482] on button "OK" at bounding box center [705, 490] width 65 height 36
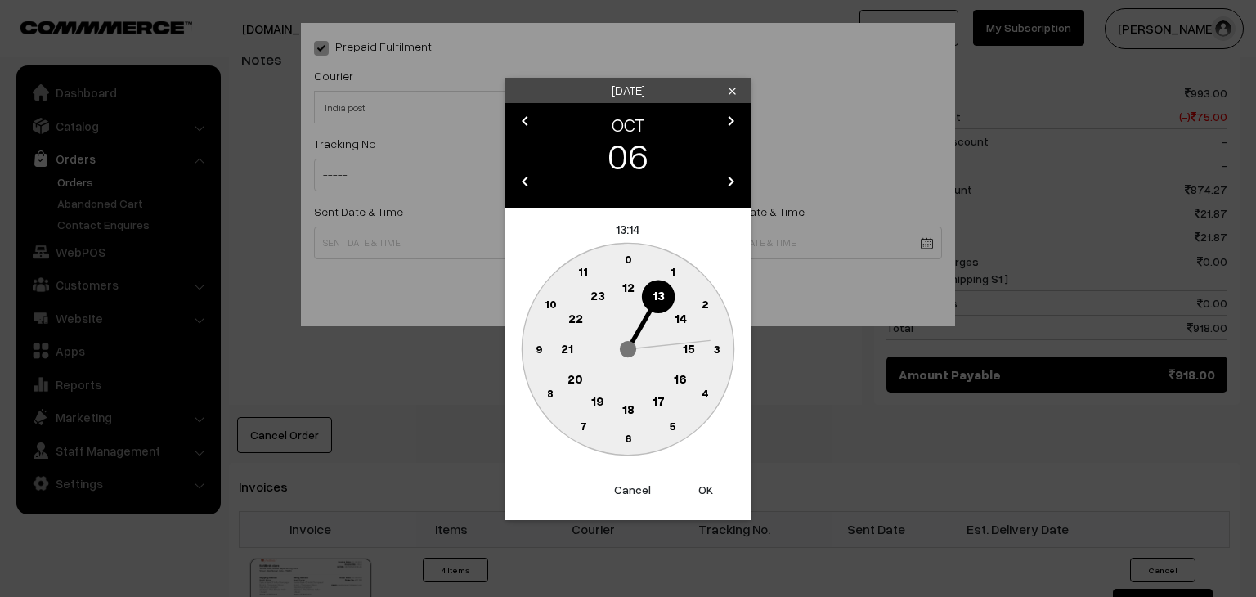
click at [703, 482] on button "OK" at bounding box center [705, 490] width 65 height 36
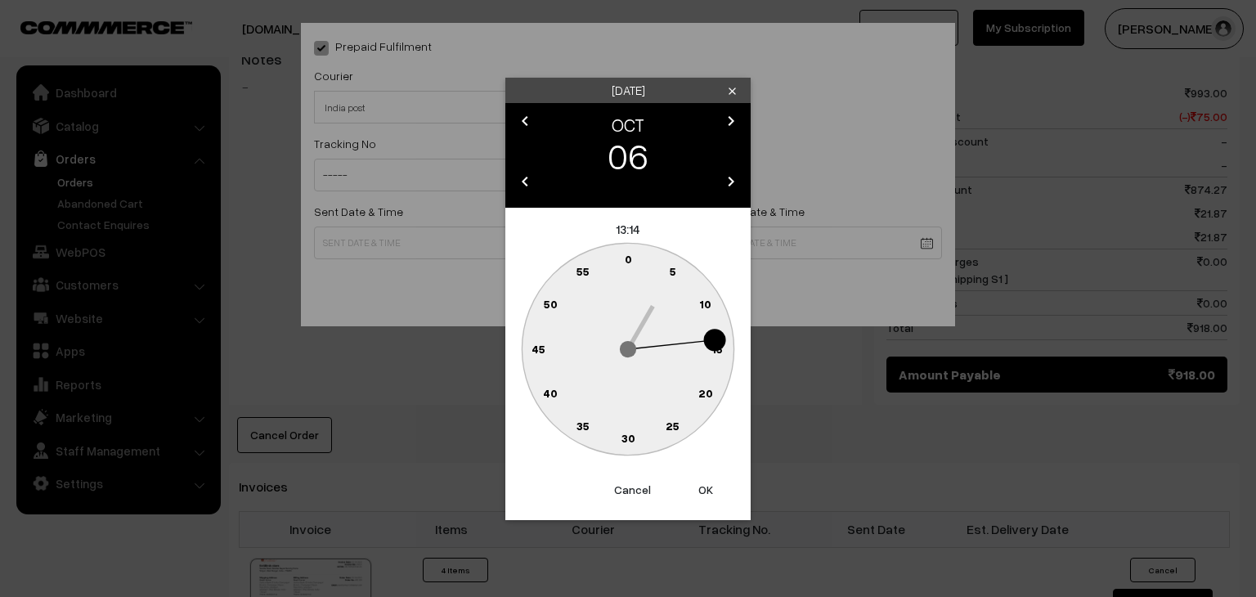
click at [703, 482] on button "OK" at bounding box center [705, 490] width 65 height 36
type input "06-10-2025 13:14"
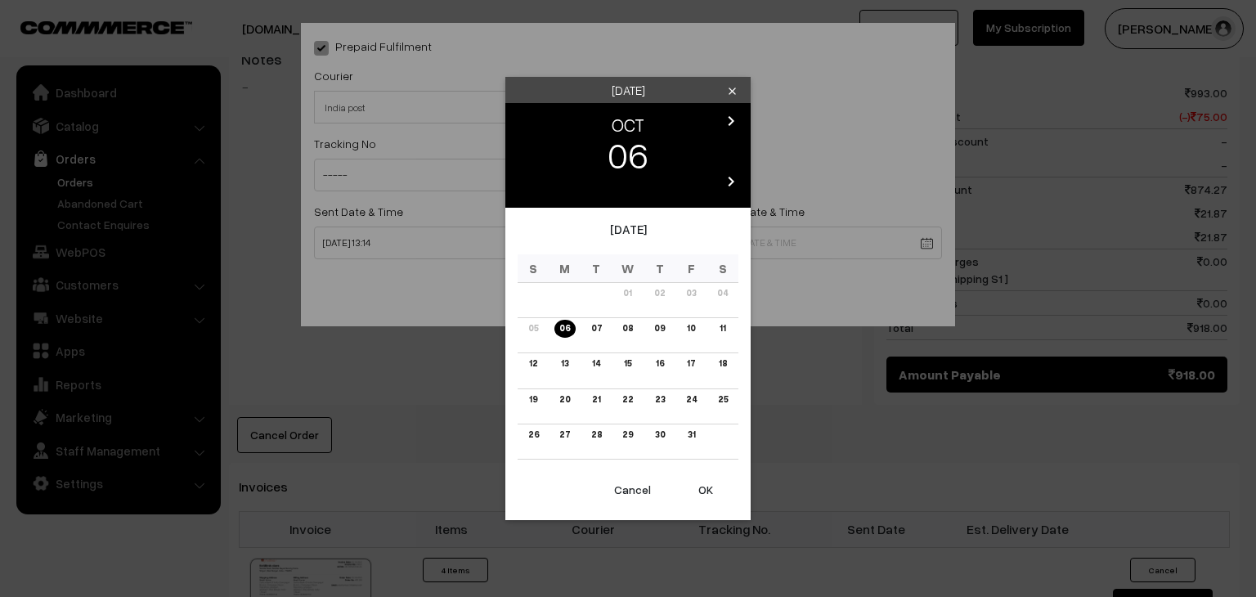
click at [806, 243] on body "Thank you for showing interest. Our team will call you shortly. Close knitbirds…" at bounding box center [628, 82] width 1256 height 2290
click at [707, 488] on button "OK" at bounding box center [705, 490] width 65 height 36
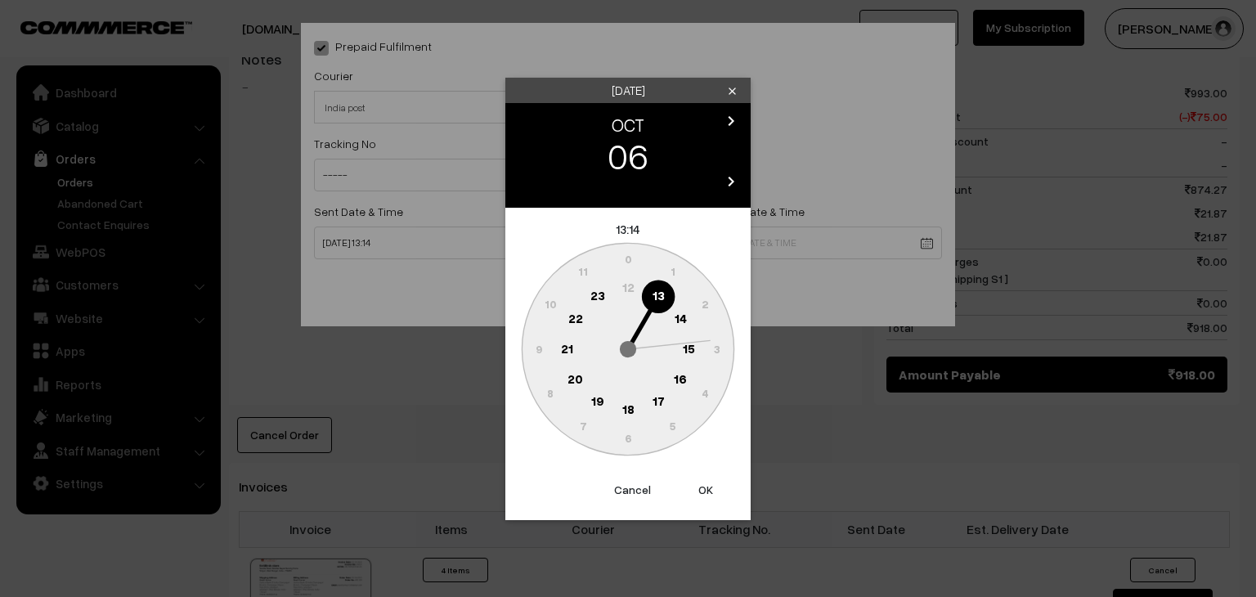
click at [707, 488] on button "OK" at bounding box center [705, 490] width 65 height 36
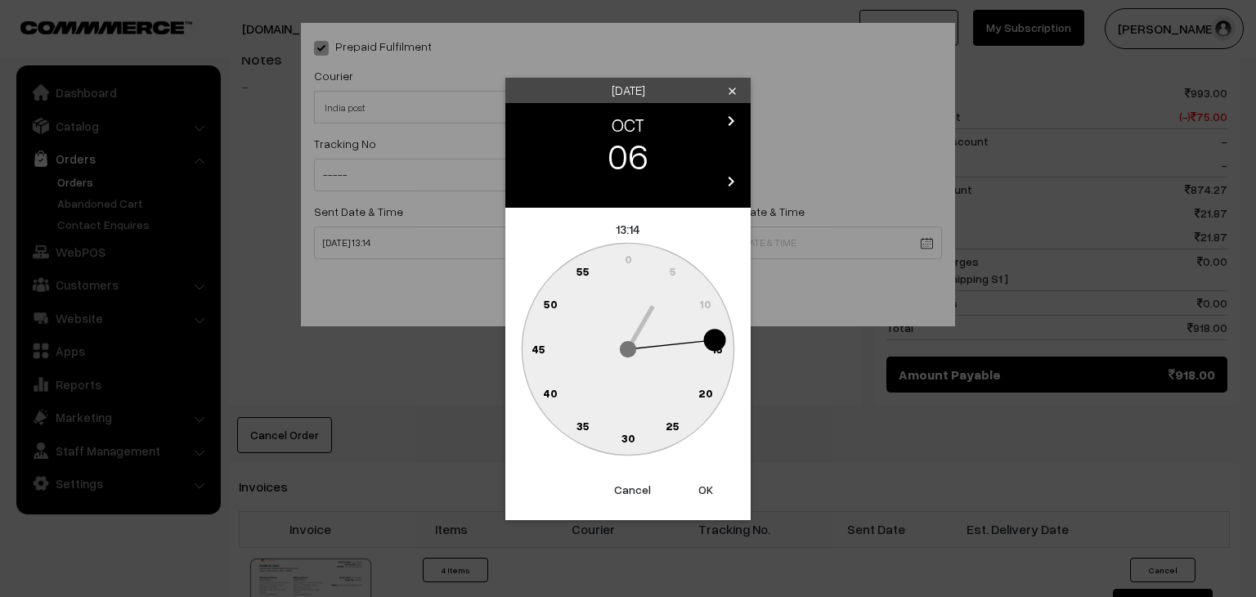
click at [707, 488] on button "OK" at bounding box center [705, 490] width 65 height 36
type input "06-10-2025 13:14"
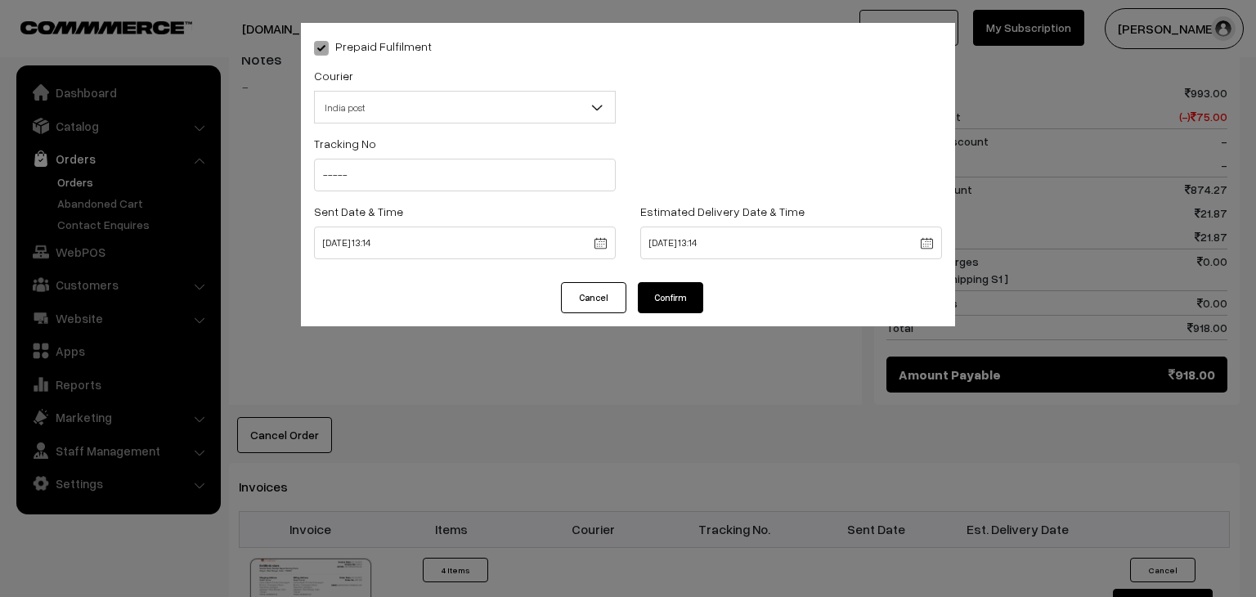
click at [698, 299] on button "Confirm" at bounding box center [670, 297] width 65 height 31
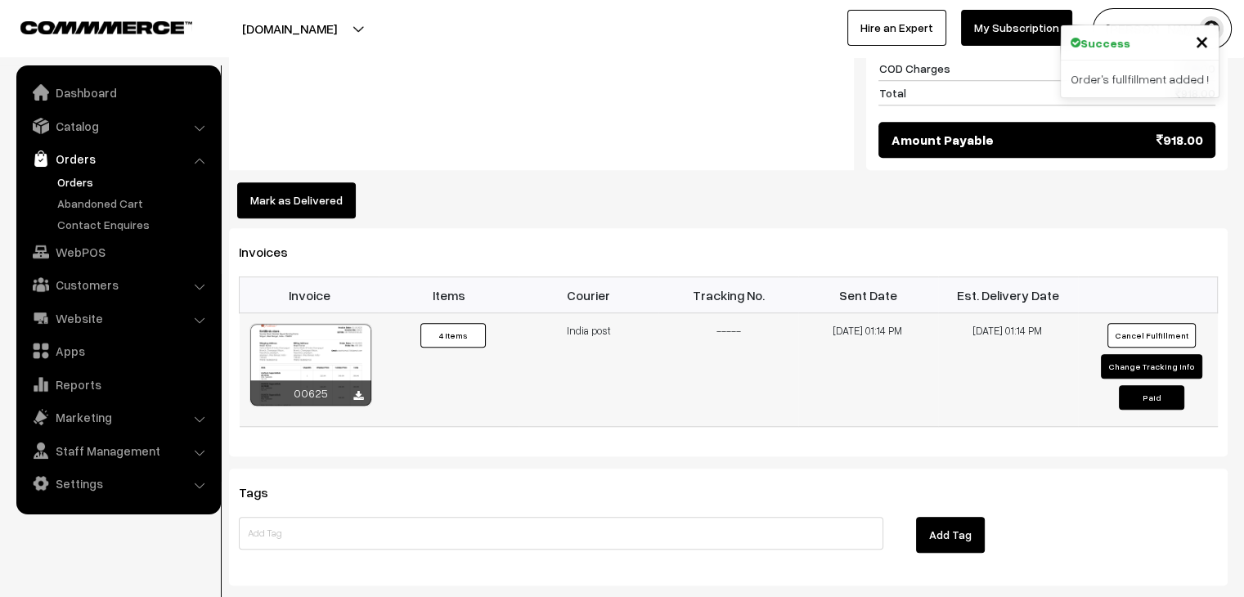
scroll to position [1292, 0]
click at [317, 182] on button "Mark as Delivered" at bounding box center [296, 200] width 119 height 36
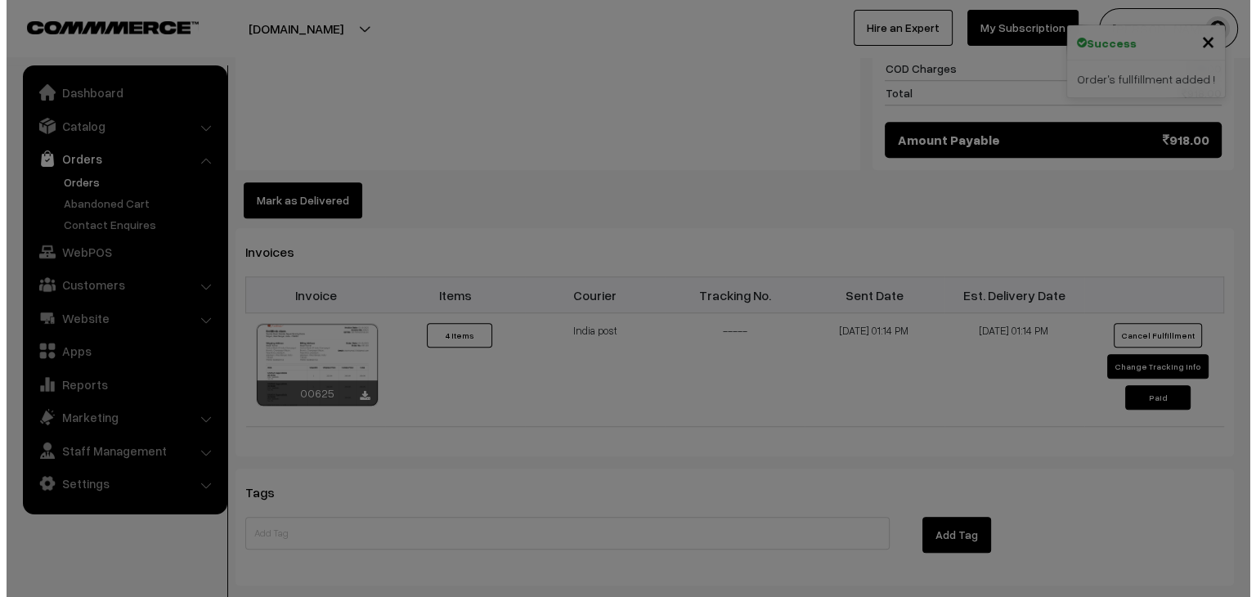
scroll to position [1299, 0]
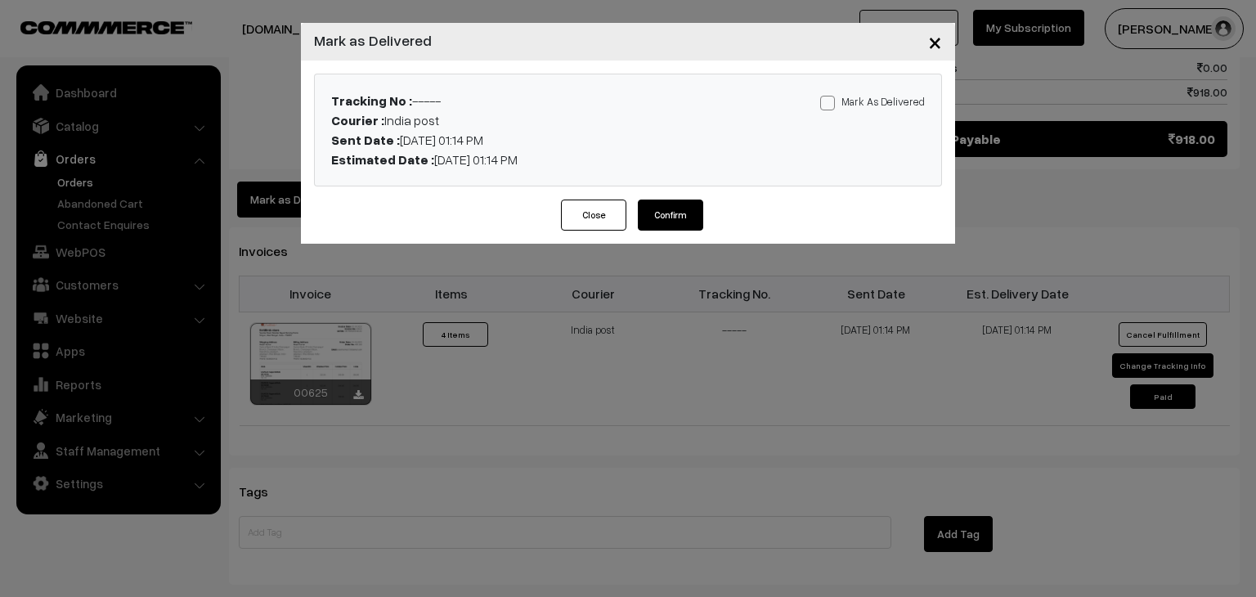
click at [854, 97] on label "Mark As Delivered" at bounding box center [872, 101] width 105 height 18
click at [831, 97] on input "Mark As Delivered" at bounding box center [825, 100] width 11 height 11
checkbox input "true"
click at [675, 218] on button "Confirm" at bounding box center [670, 215] width 65 height 31
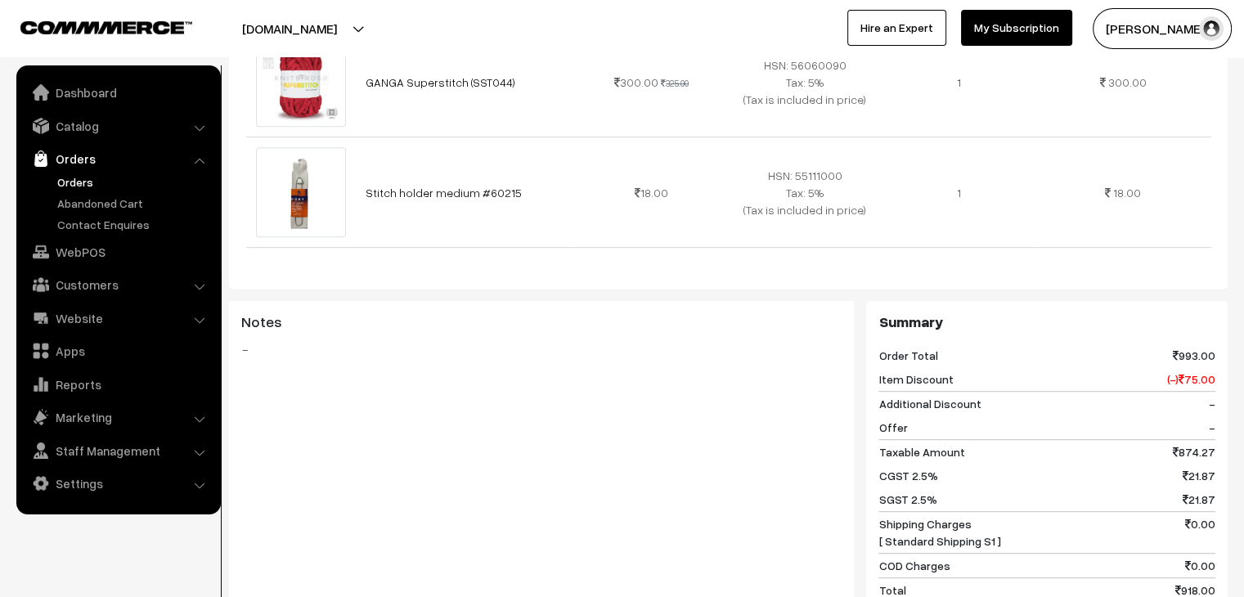
scroll to position [787, 0]
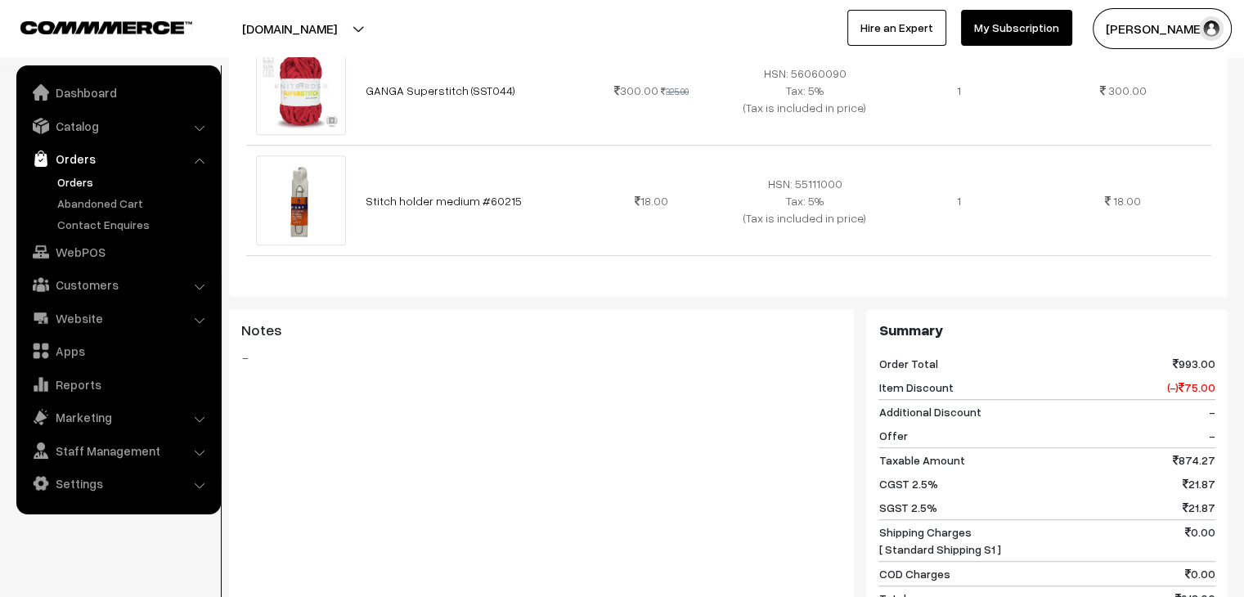
click at [85, 182] on link "Orders" at bounding box center [134, 181] width 162 height 17
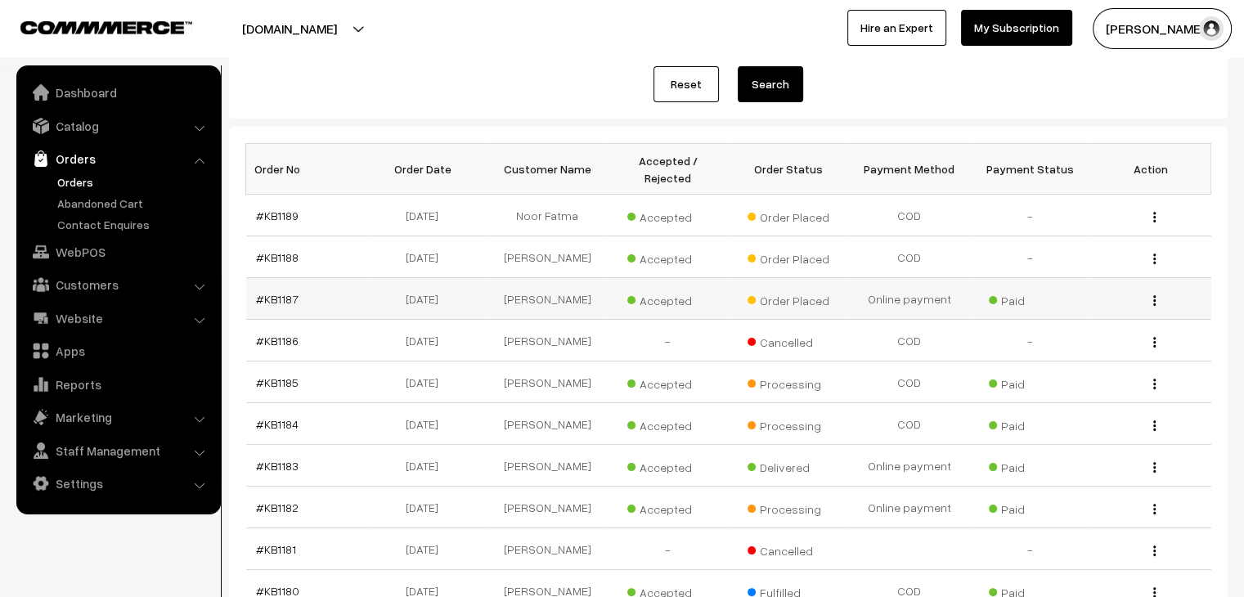
scroll to position [190, 0]
click at [272, 459] on link "#KB1183" at bounding box center [277, 466] width 43 height 14
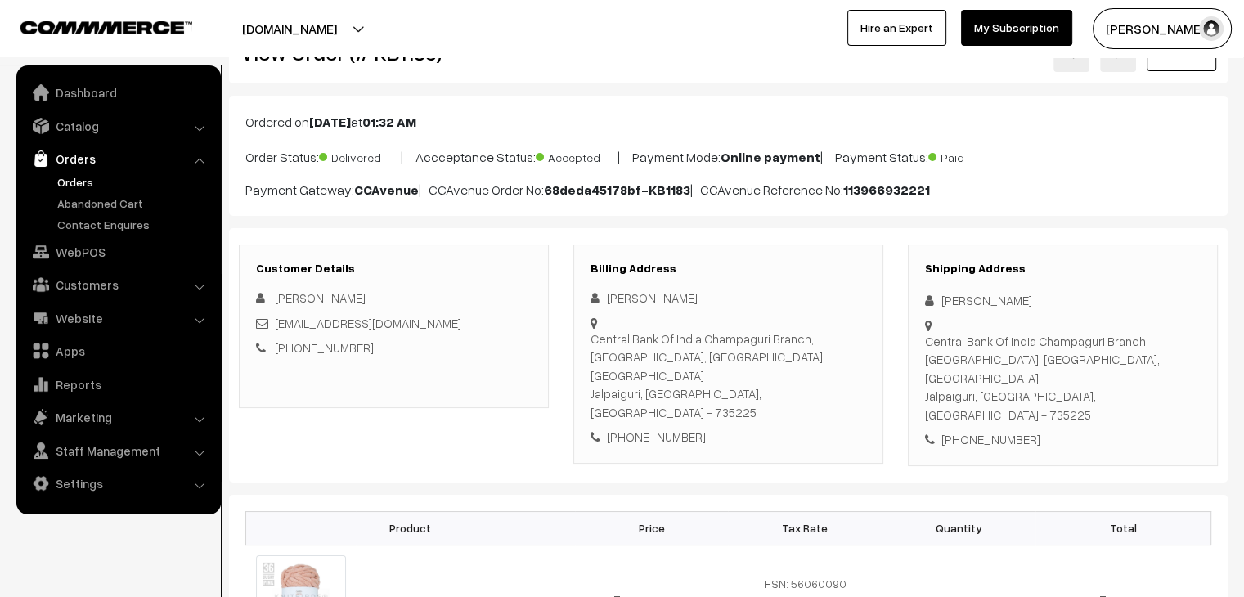
scroll to position [36, 0]
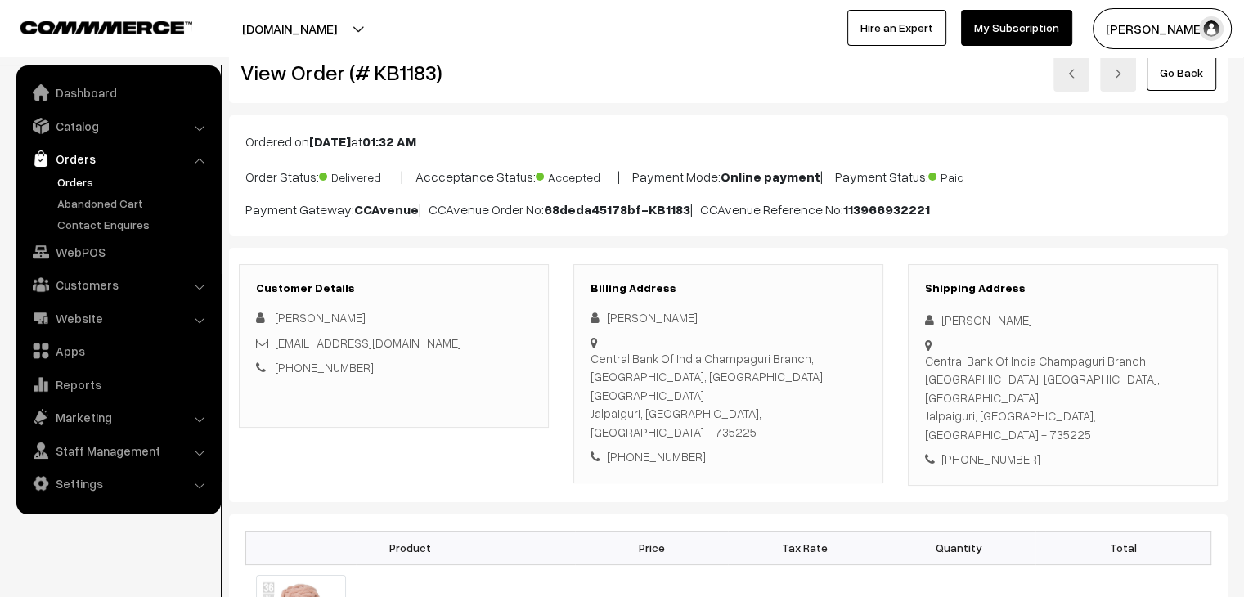
click at [85, 181] on link "Orders" at bounding box center [134, 181] width 162 height 17
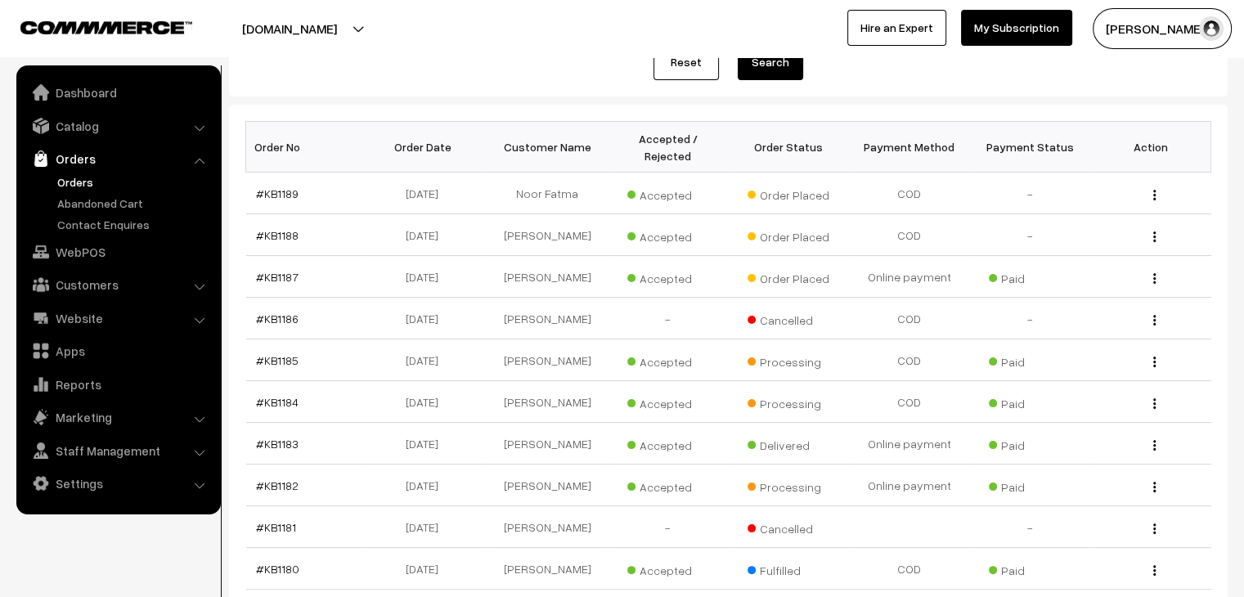
scroll to position [222, 0]
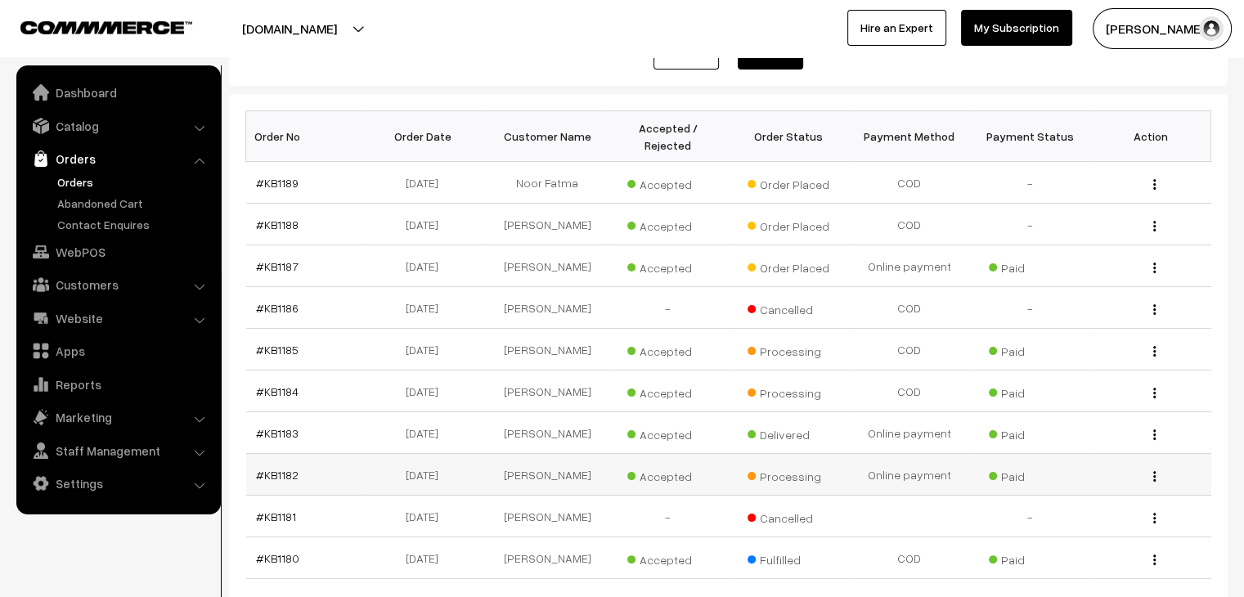
click at [261, 465] on td "#KB1182" at bounding box center [306, 475] width 121 height 42
drag, startPoint x: 291, startPoint y: 443, endPoint x: 284, endPoint y: 451, distance: 11.0
click at [284, 454] on td "#KB1182" at bounding box center [306, 475] width 121 height 42
click at [284, 468] on link "#KB1182" at bounding box center [277, 475] width 43 height 14
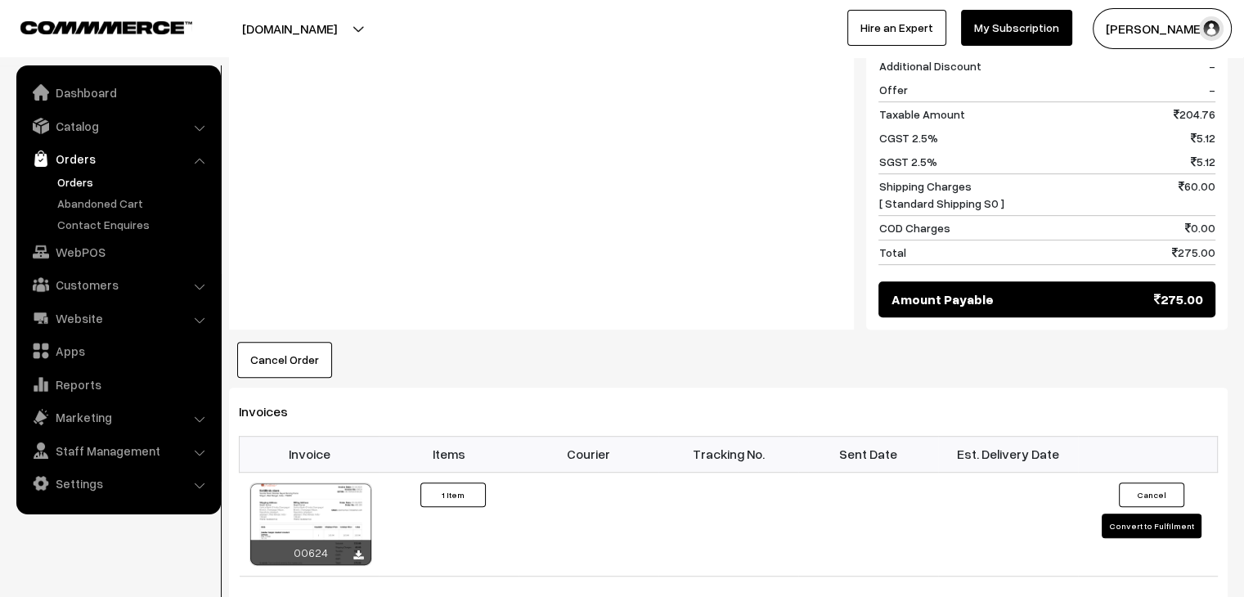
scroll to position [778, 0]
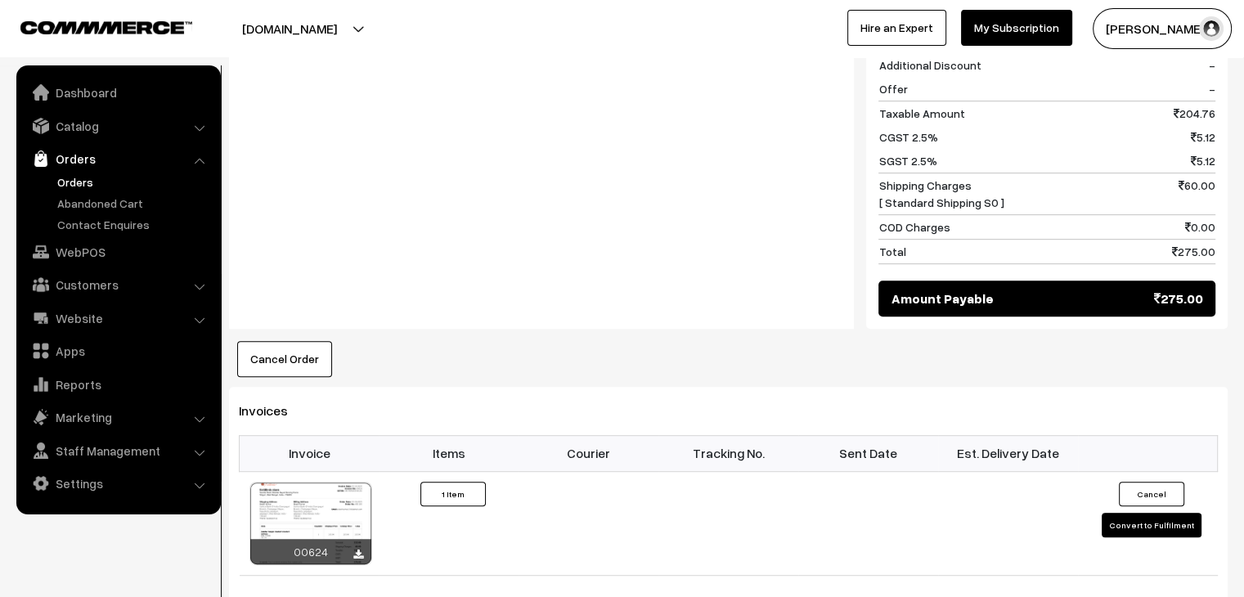
click at [71, 186] on link "Orders" at bounding box center [134, 181] width 162 height 17
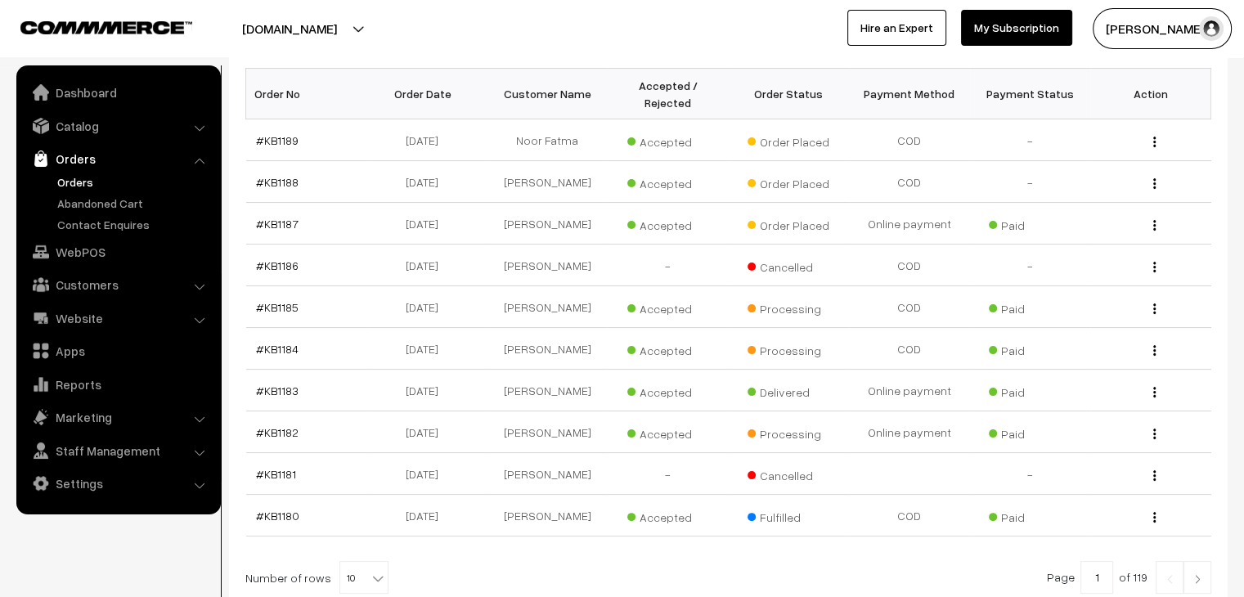
scroll to position [267, 0]
click at [277, 423] on link "#KB1182" at bounding box center [277, 430] width 43 height 14
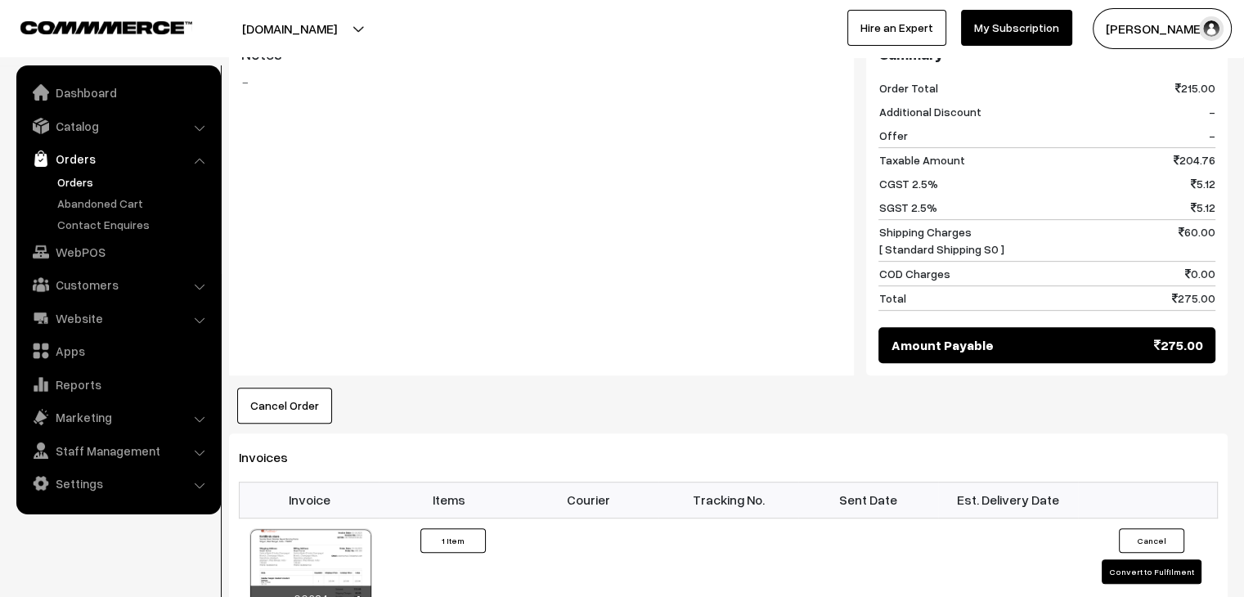
scroll to position [730, 0]
click at [1154, 560] on button "Convert to Fulfilment" at bounding box center [1152, 572] width 100 height 25
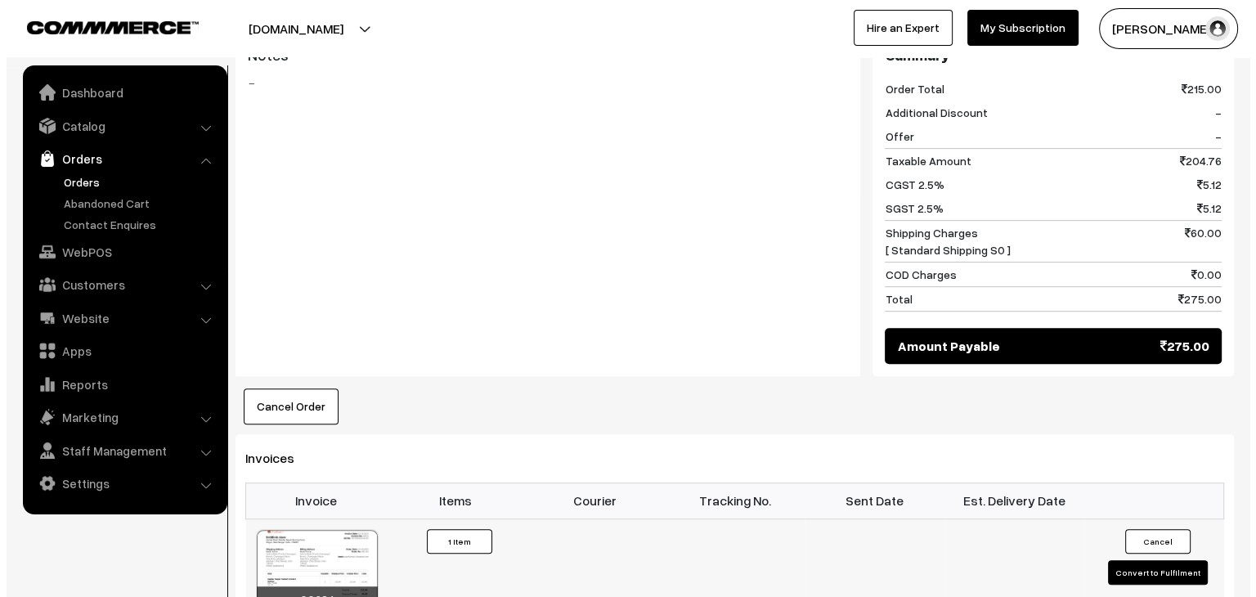
scroll to position [733, 0]
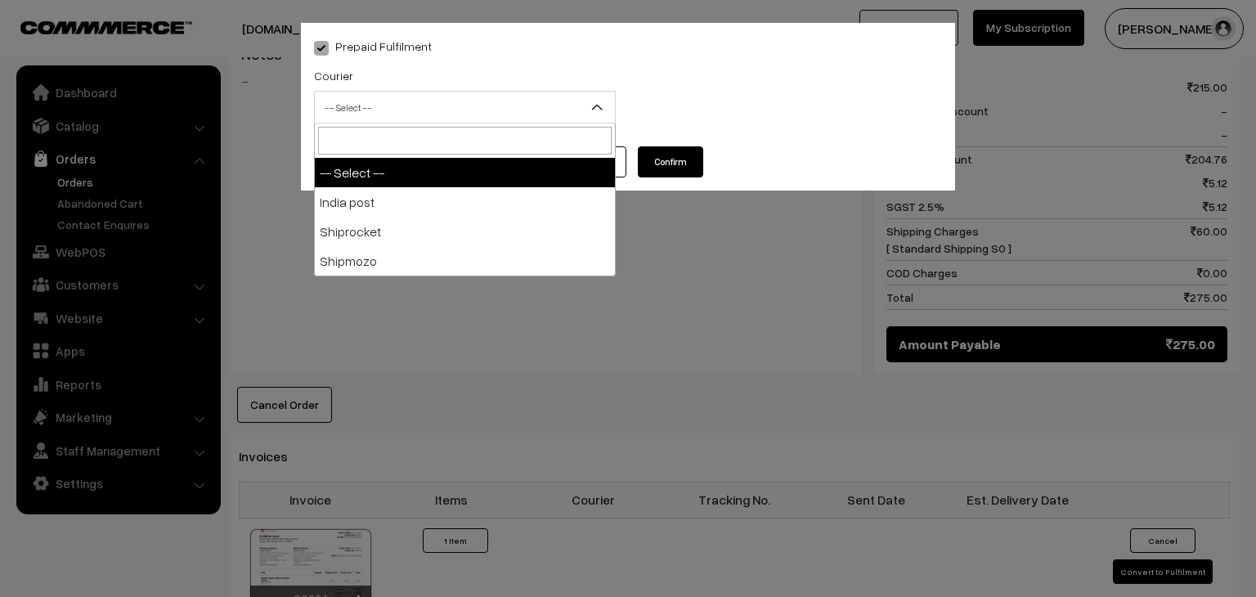
click at [372, 122] on span "-- Select --" at bounding box center [465, 107] width 300 height 29
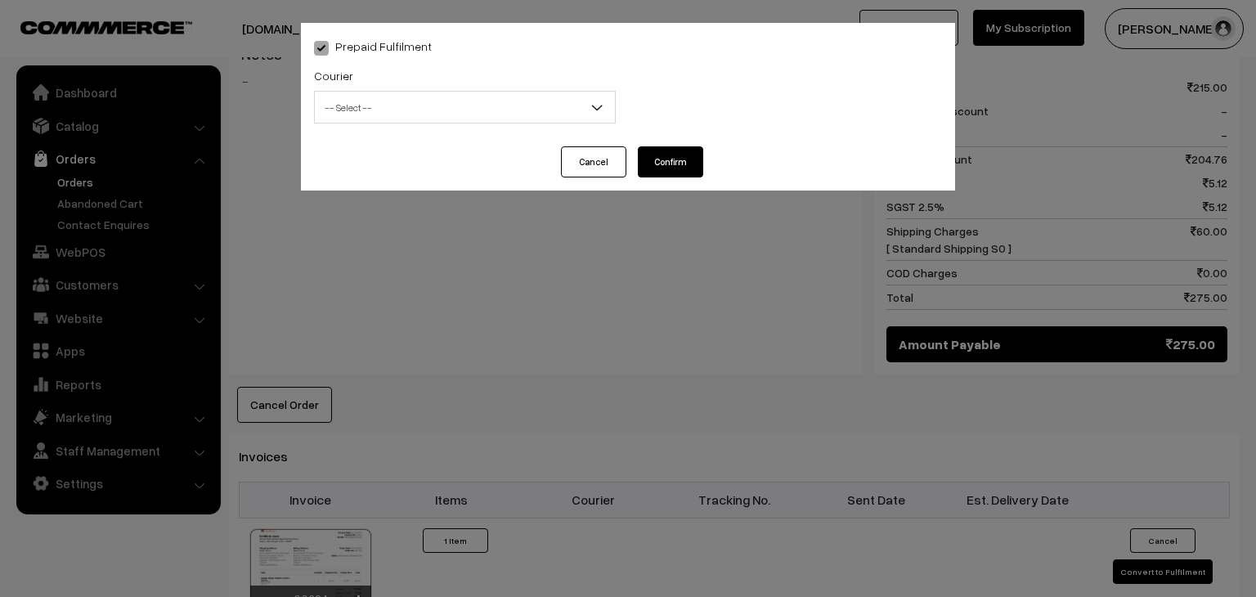
click at [400, 331] on div "Prepaid Fulfilment Courier -- Select -- India post Shiprocket Shipmozo -- Selec…" at bounding box center [628, 298] width 1256 height 597
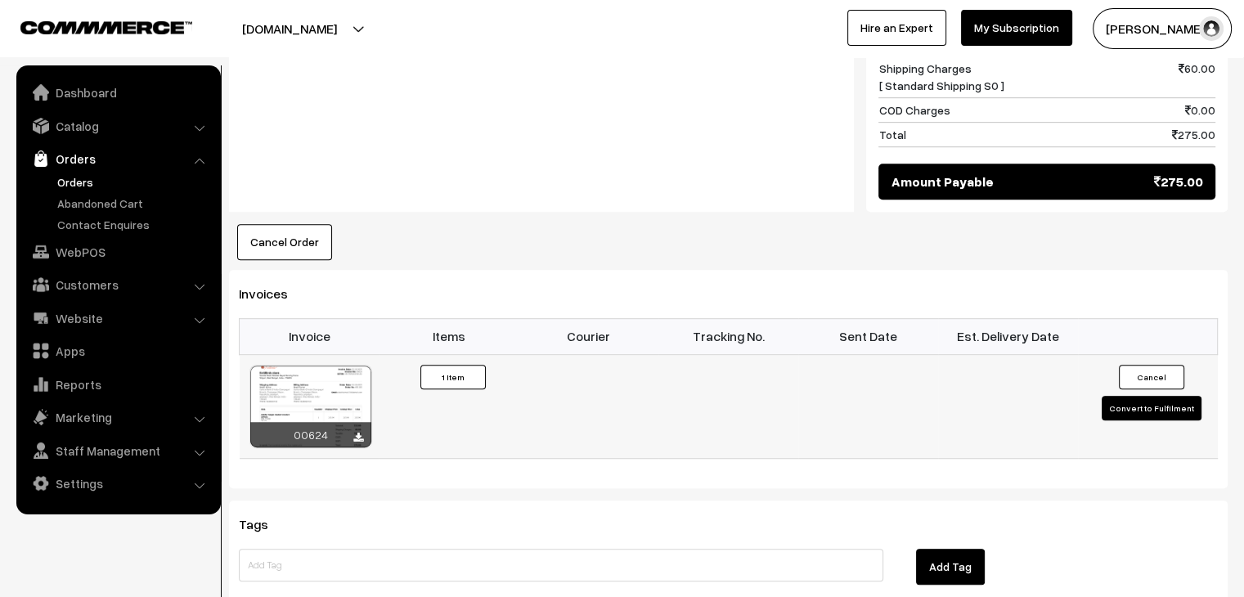
scroll to position [896, 0]
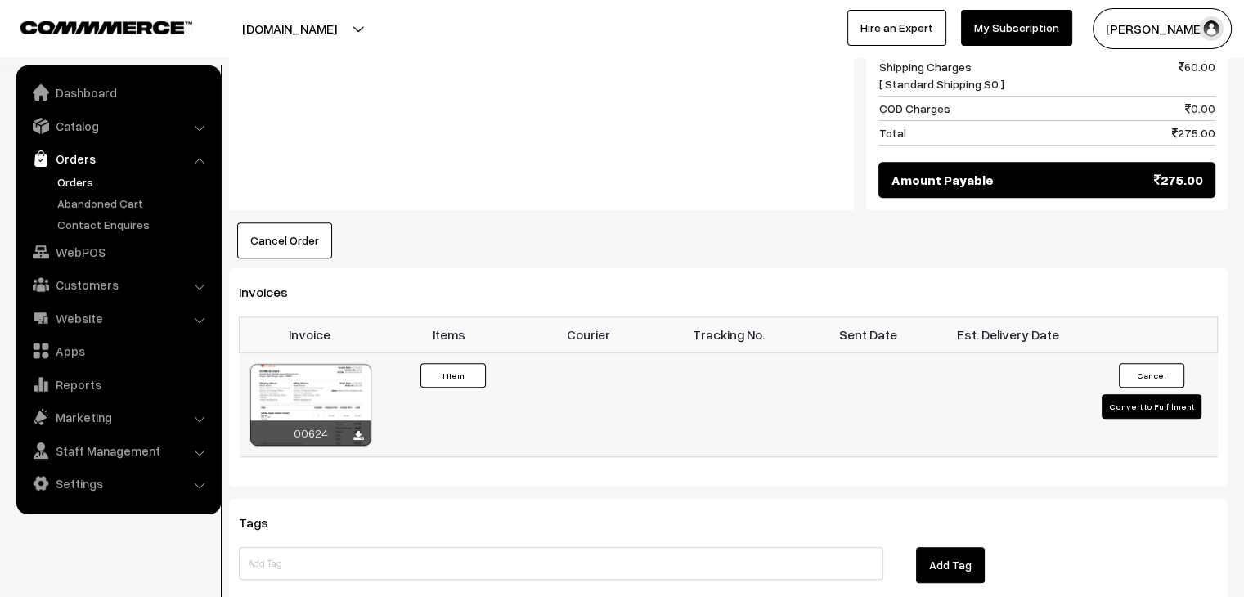
click at [1134, 394] on button "Convert to Fulfilment" at bounding box center [1152, 406] width 100 height 25
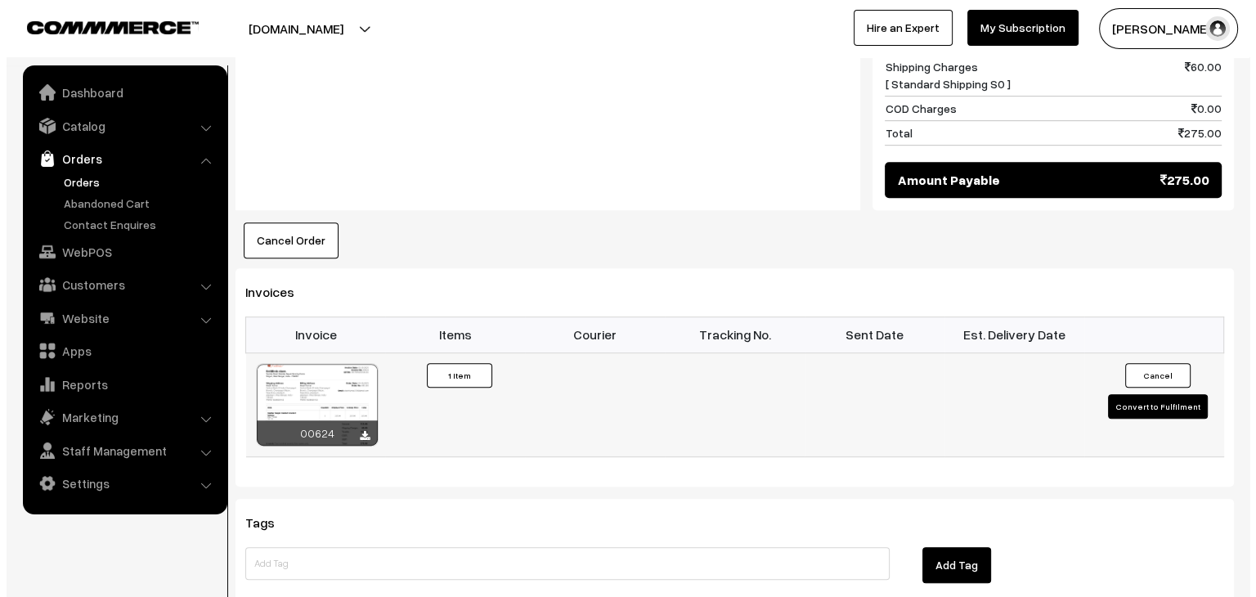
scroll to position [897, 0]
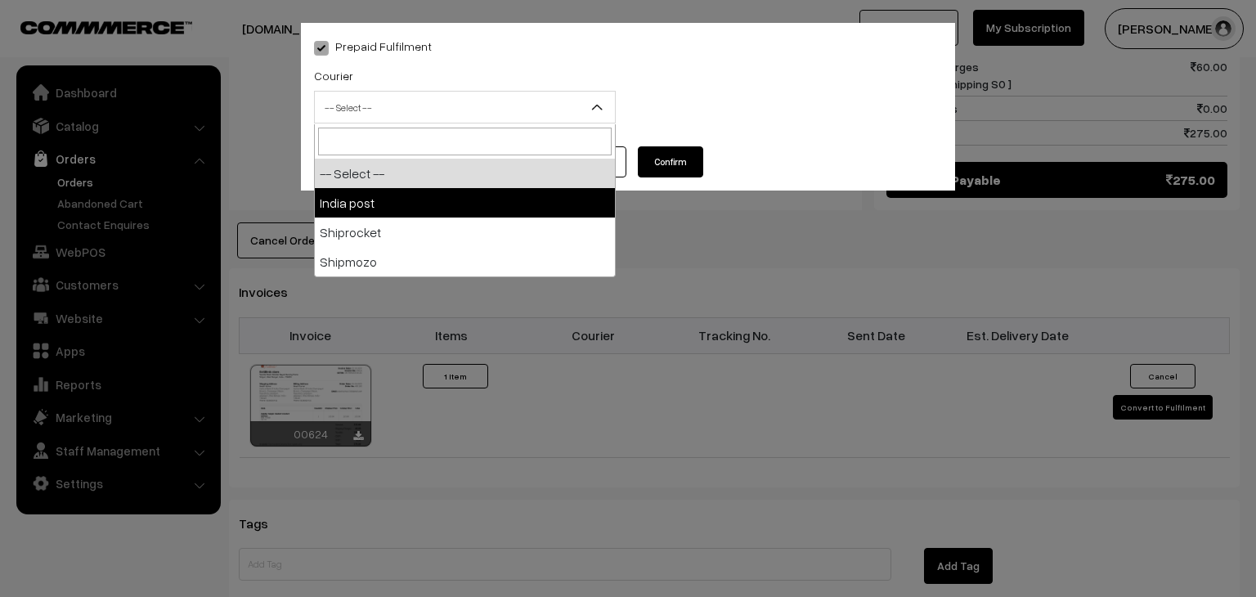
drag, startPoint x: 466, startPoint y: 107, endPoint x: 402, endPoint y: 204, distance: 116.1
select select "1"
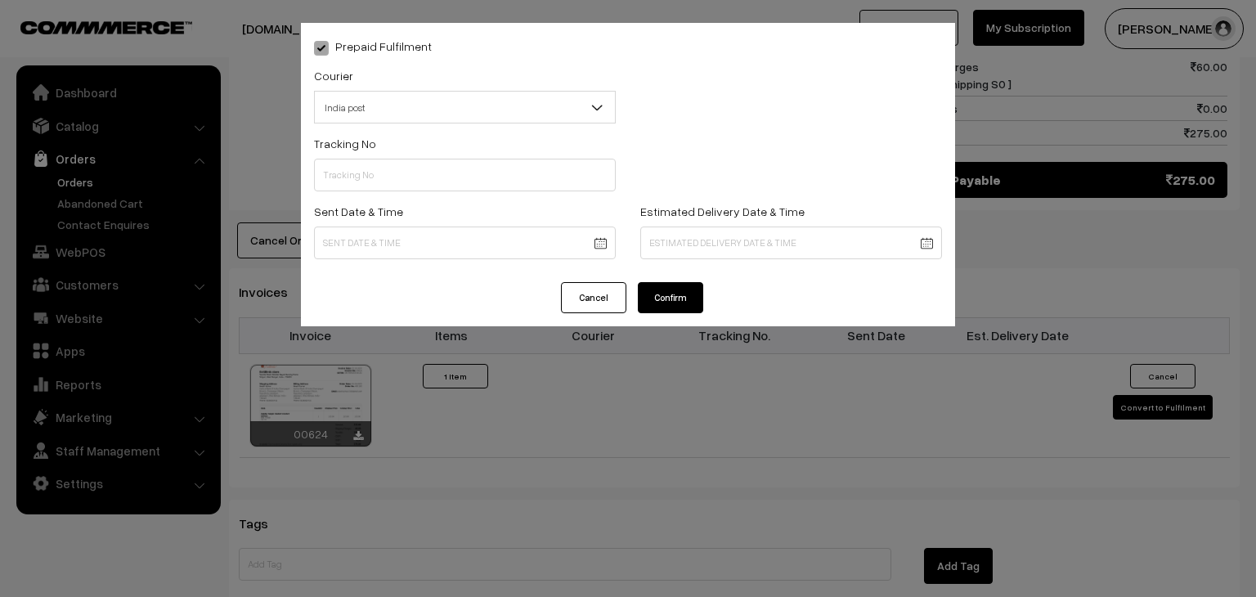
click at [402, 204] on div "Sent Date & Time" at bounding box center [465, 230] width 302 height 58
click at [383, 184] on input "text" at bounding box center [465, 175] width 302 height 33
drag, startPoint x: 383, startPoint y: 184, endPoint x: 430, endPoint y: 222, distance: 61.1
click at [430, 222] on div "Tracking No Sent Date & Time Estimated Delivery Date & Time" at bounding box center [628, 201] width 628 height 136
type input "------"
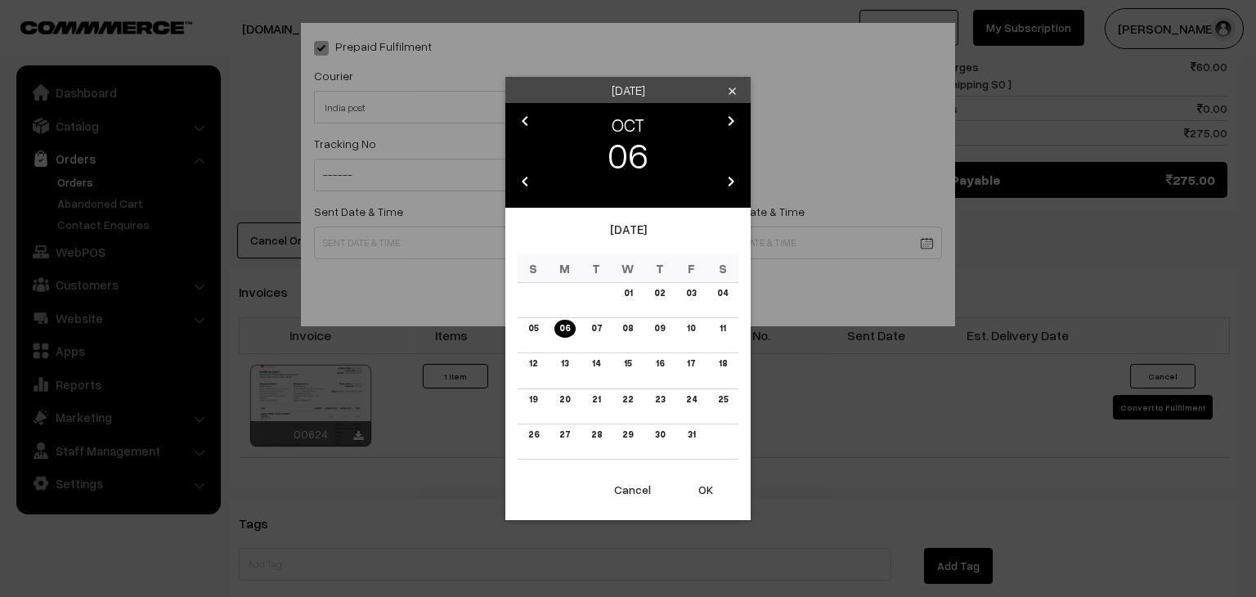
click at [447, 236] on body "Thank you for showing interest. Our team will call you shortly. Close knitbirds…" at bounding box center [628, 68] width 1256 height 1930
click at [562, 329] on link "06" at bounding box center [565, 328] width 20 height 17
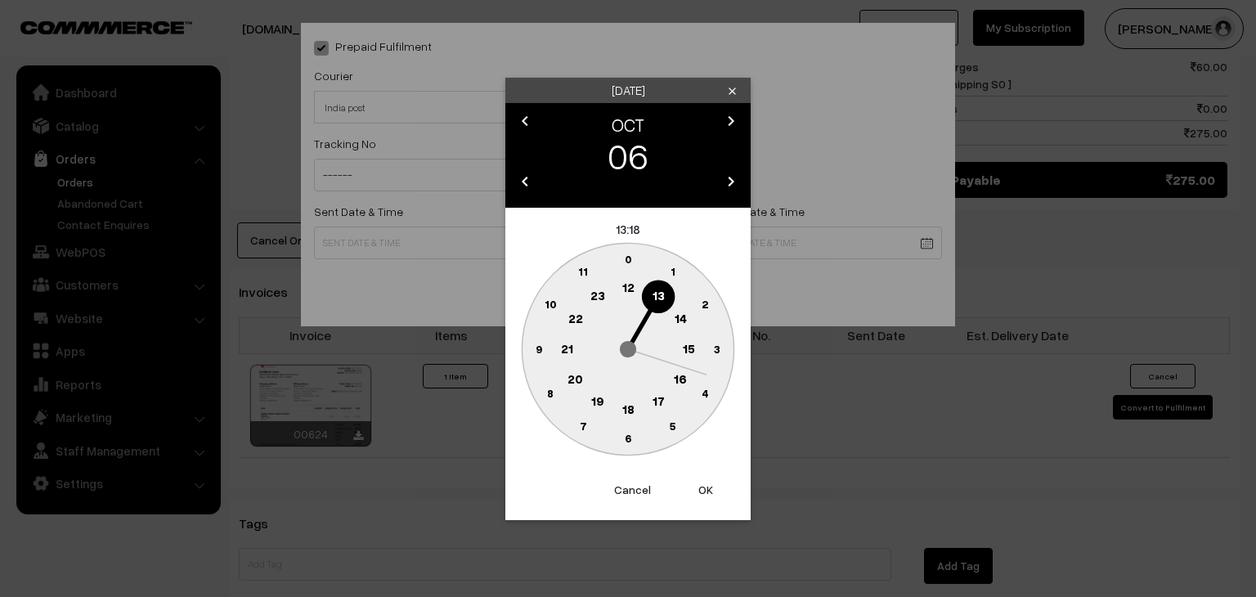
click at [699, 483] on button "OK" at bounding box center [705, 490] width 65 height 36
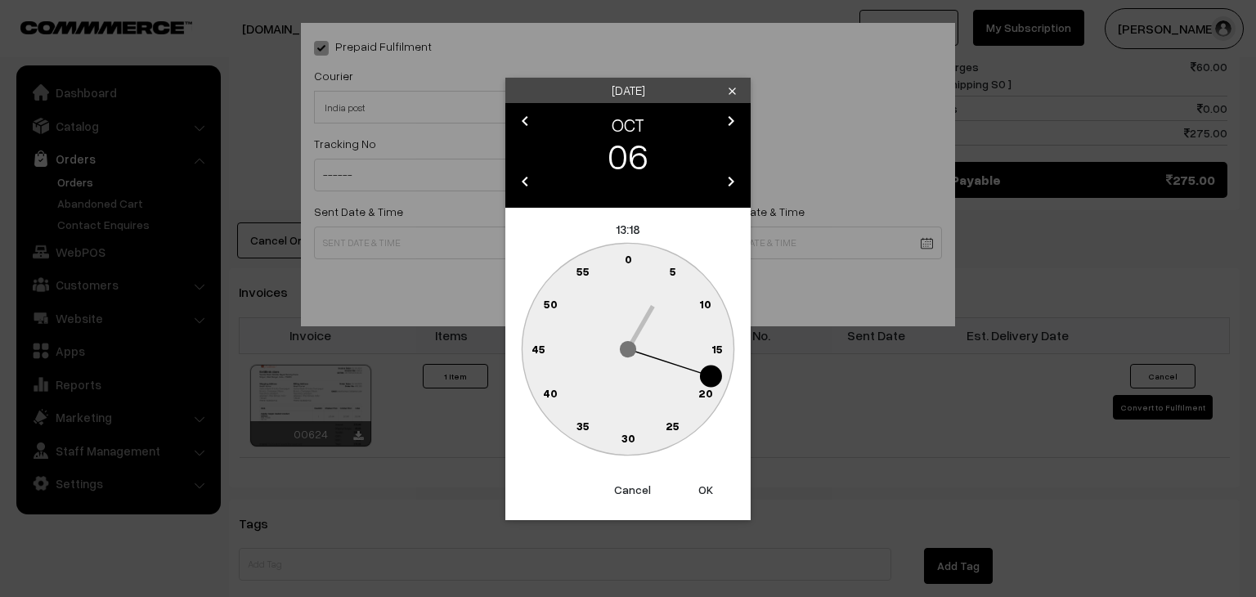
click at [699, 483] on button "OK" at bounding box center [705, 490] width 65 height 36
type input "06-10-2025 13:18"
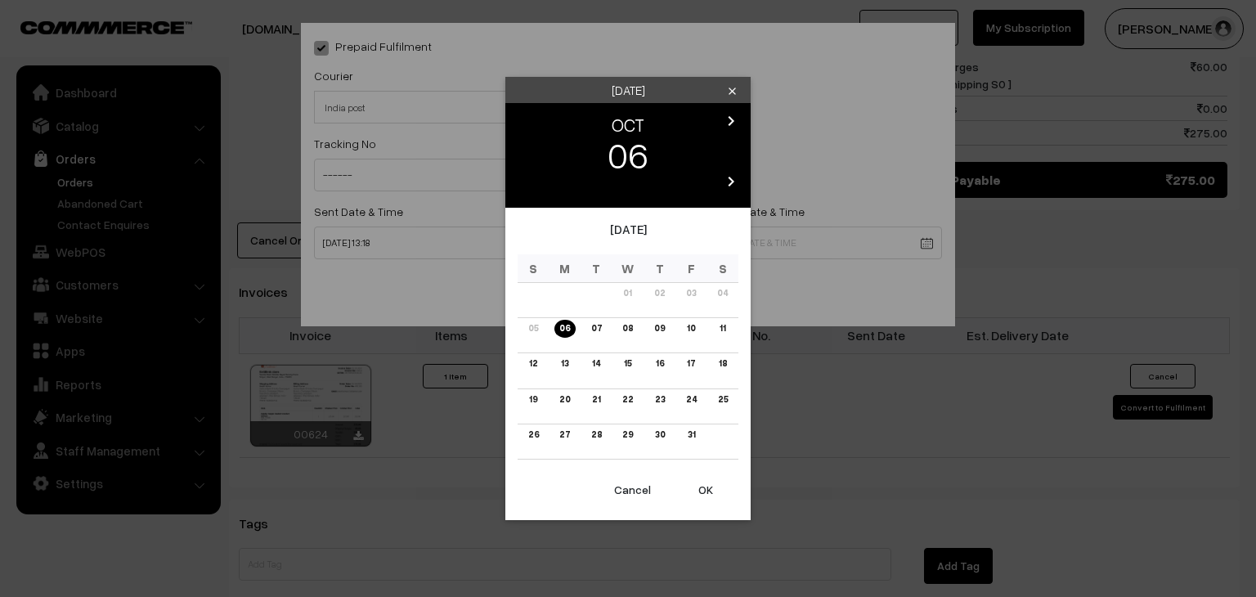
click at [686, 243] on body "Thank you for showing interest. Our team will call you shortly. Close knitbirds…" at bounding box center [628, 68] width 1256 height 1930
click at [710, 485] on button "OK" at bounding box center [705, 490] width 65 height 36
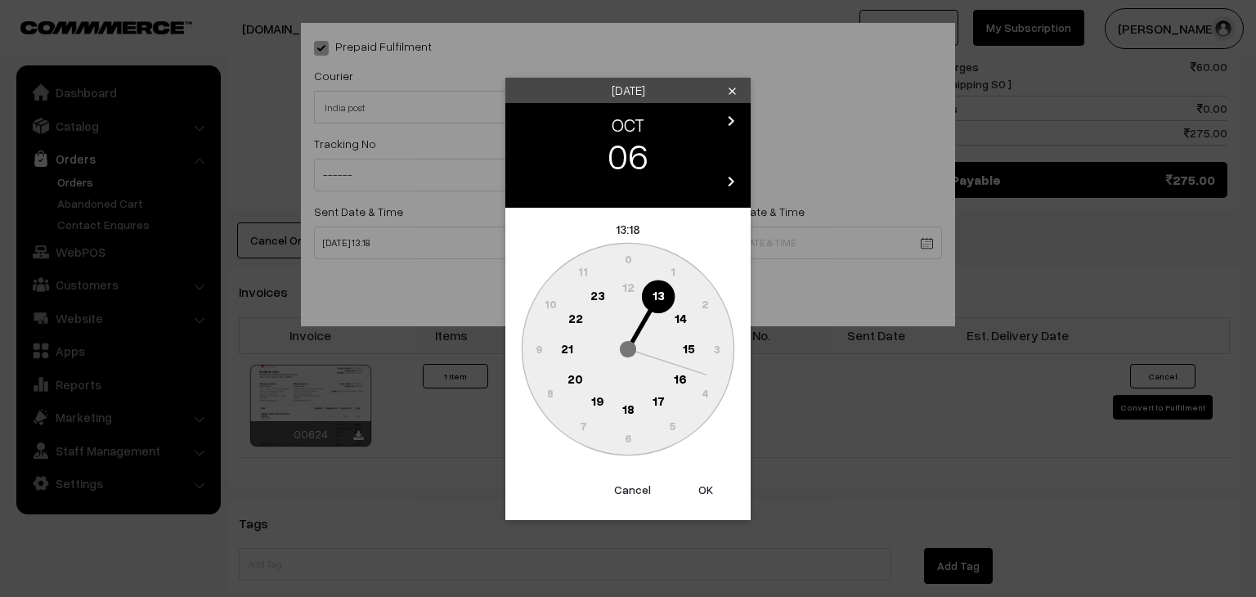
click at [710, 485] on button "OK" at bounding box center [705, 490] width 65 height 36
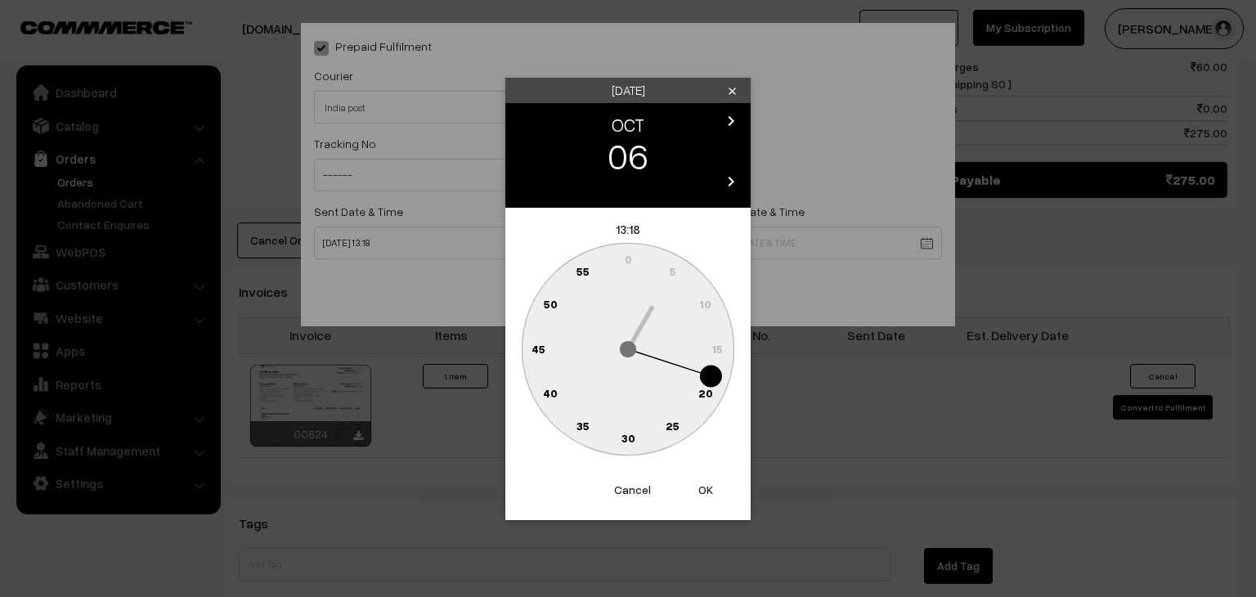
click at [710, 485] on button "OK" at bounding box center [705, 490] width 65 height 36
type input "06-10-2025 13:18"
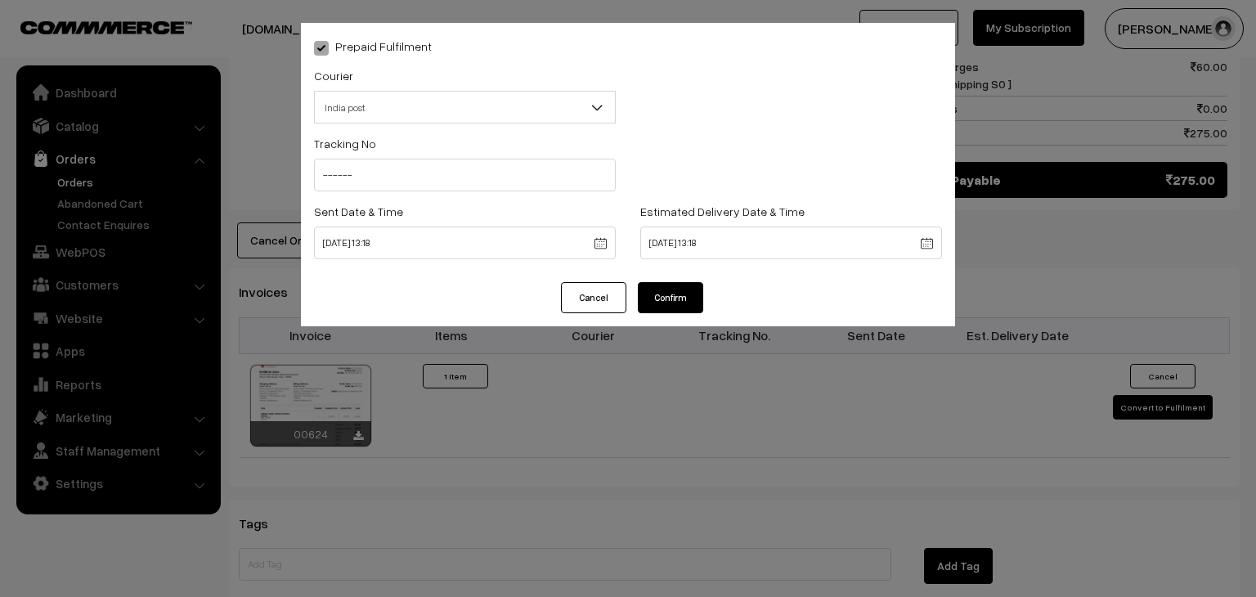
click at [685, 294] on button "Confirm" at bounding box center [670, 297] width 65 height 31
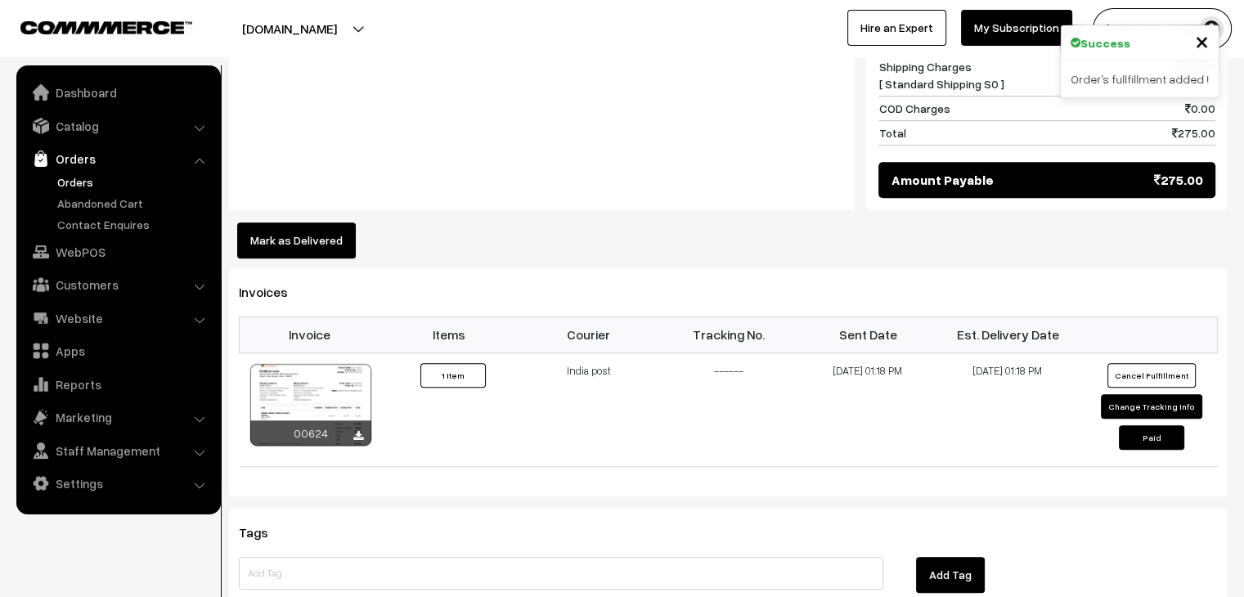
scroll to position [896, 0]
click at [327, 222] on button "Mark as Delivered" at bounding box center [296, 240] width 119 height 36
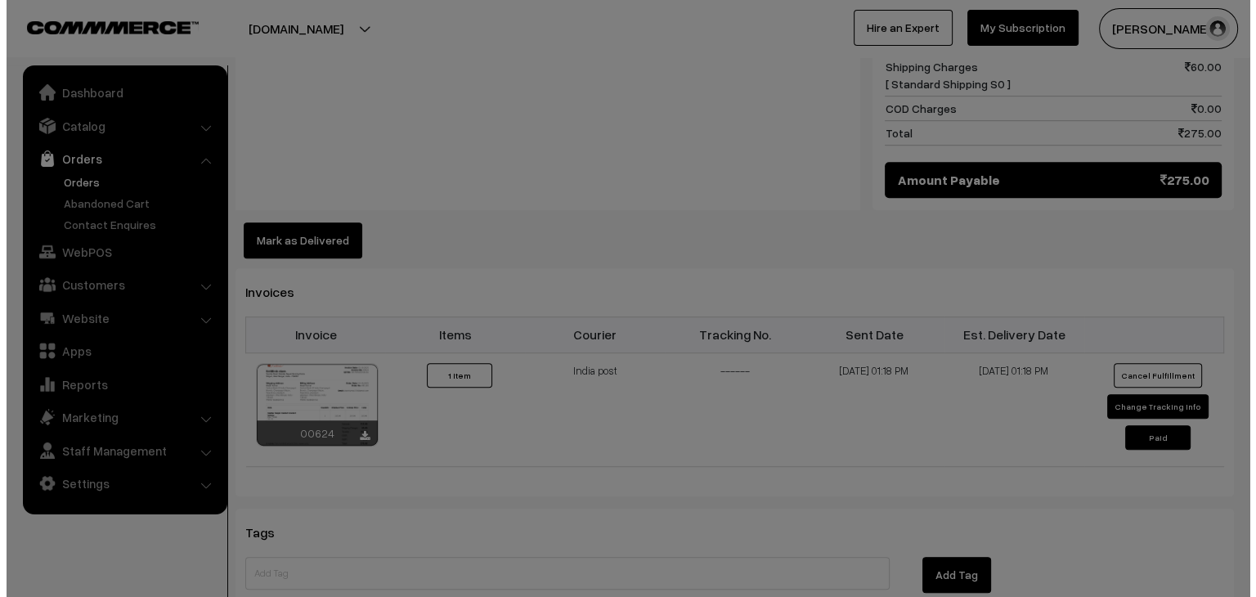
scroll to position [897, 0]
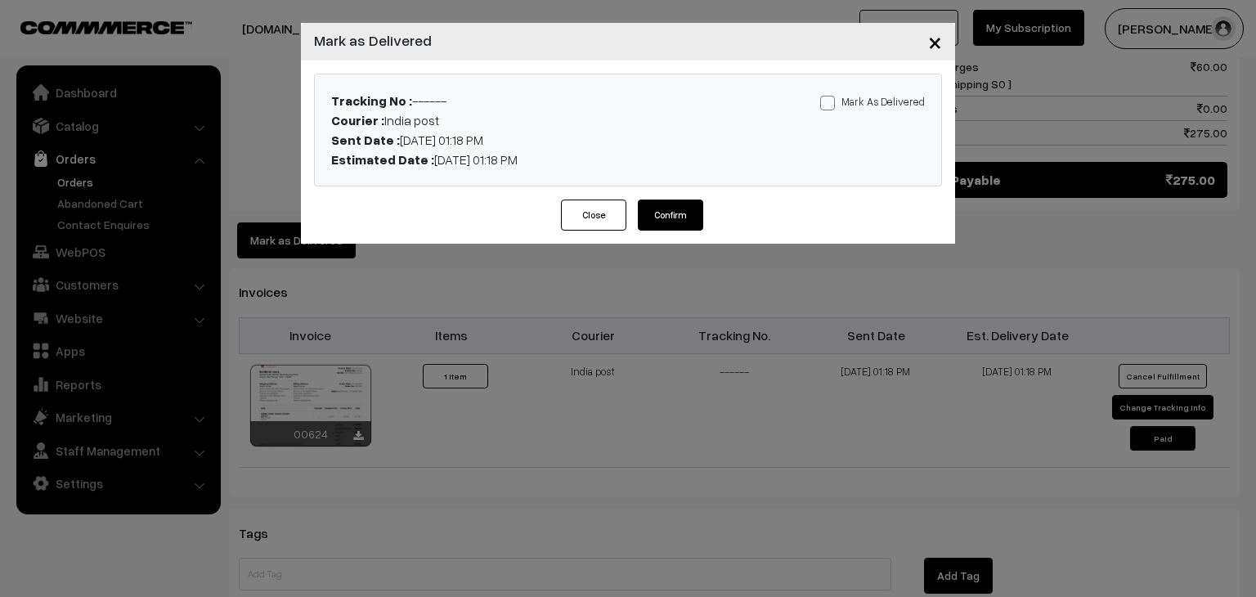
click at [832, 99] on span at bounding box center [827, 103] width 15 height 15
click at [831, 99] on input "Mark As Delivered" at bounding box center [825, 100] width 11 height 11
checkbox input "true"
click at [667, 210] on button "Confirm" at bounding box center [670, 215] width 65 height 31
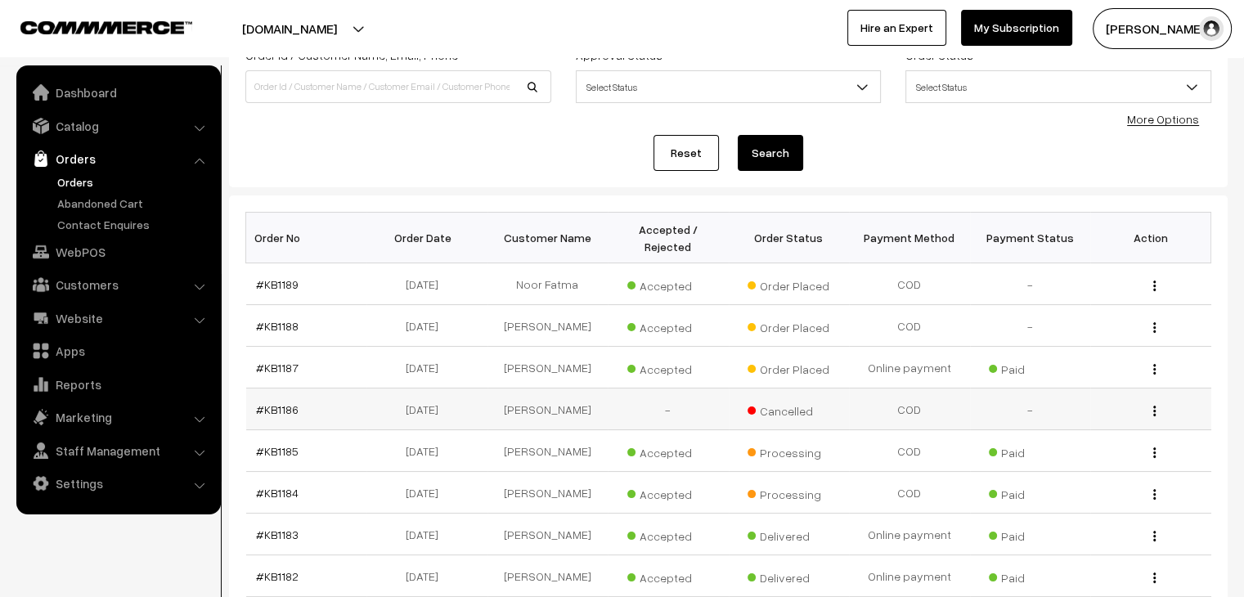
scroll to position [116, 0]
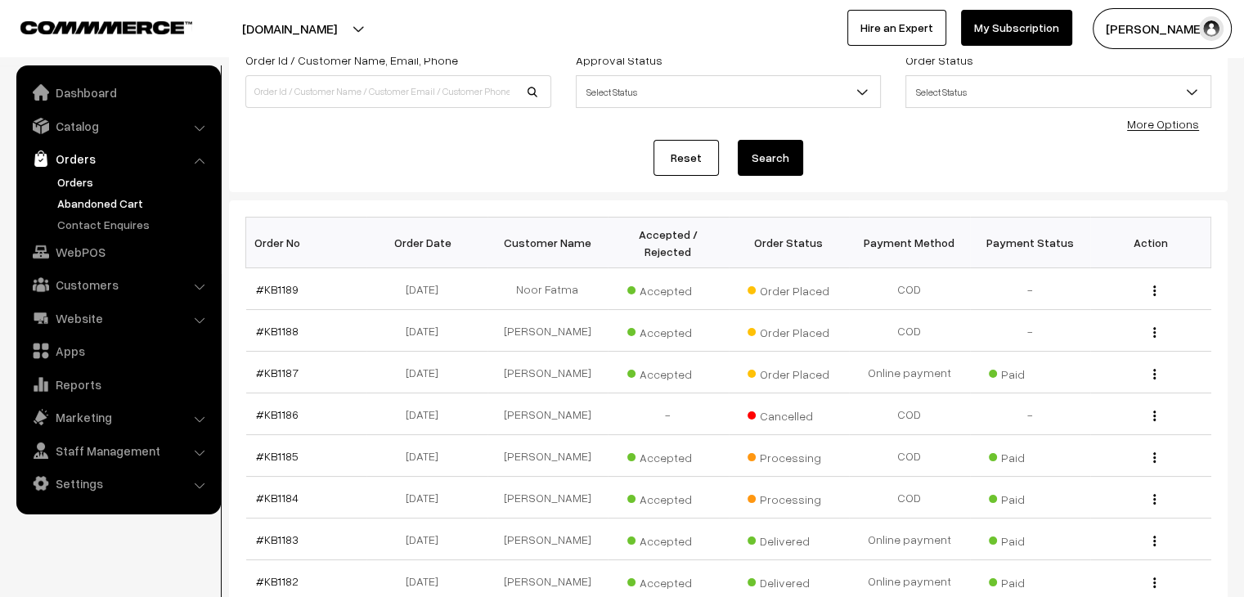
click at [120, 200] on link "Abandoned Cart" at bounding box center [134, 203] width 162 height 17
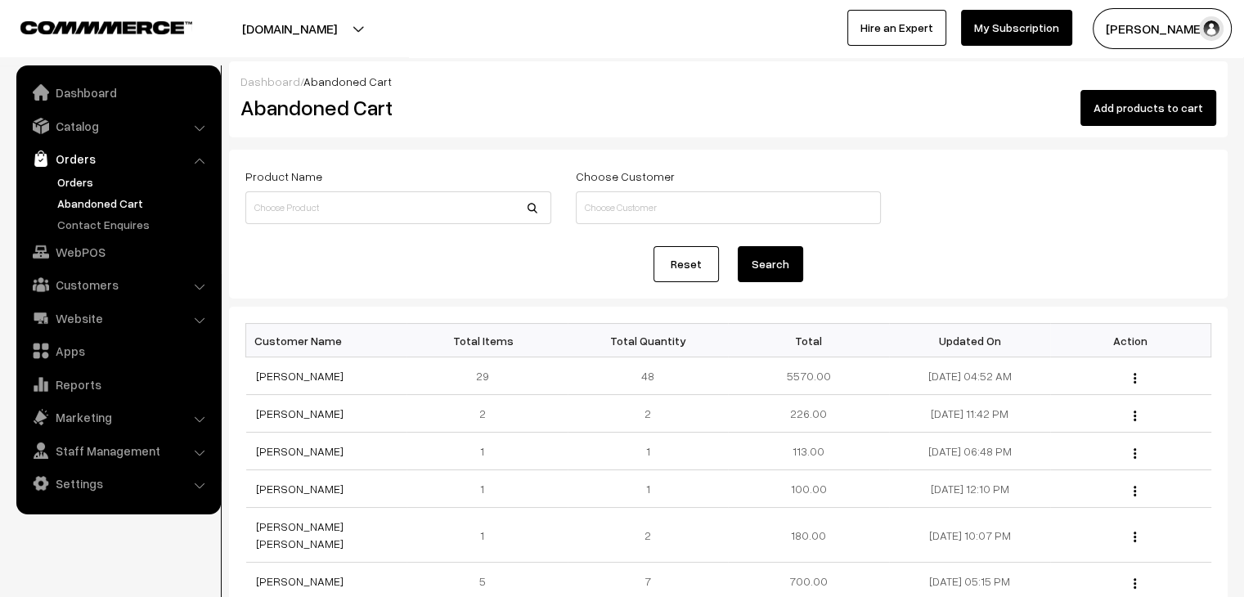
click at [62, 179] on link "Orders" at bounding box center [134, 181] width 162 height 17
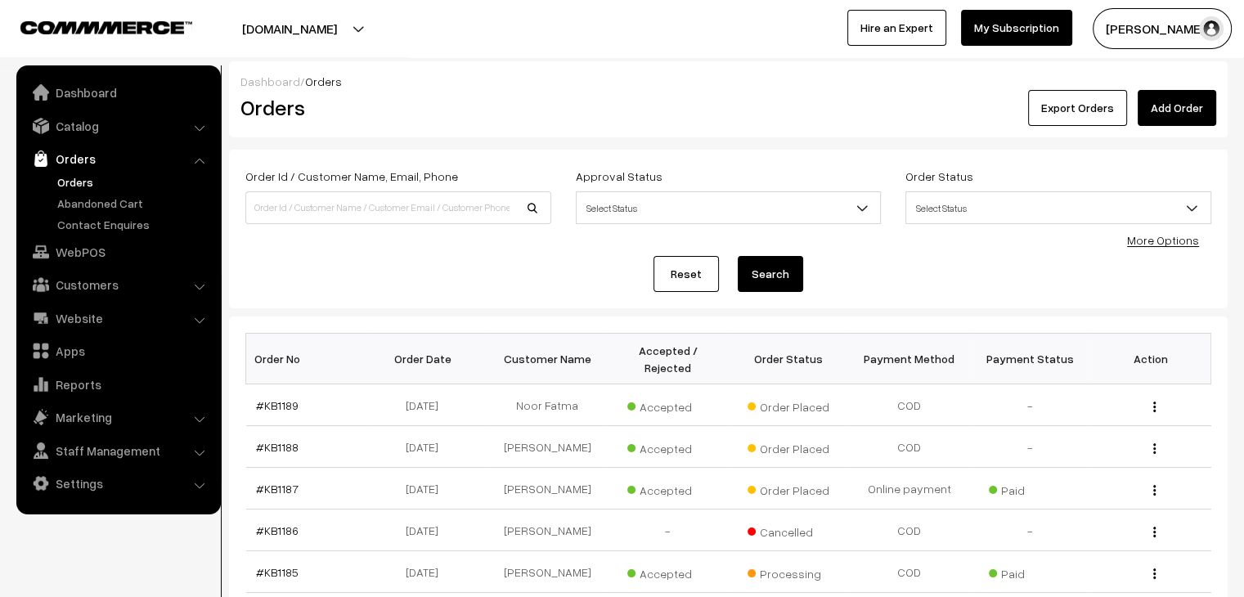
click at [62, 179] on link "Orders" at bounding box center [134, 181] width 162 height 17
click at [109, 198] on link "Abandoned Cart" at bounding box center [134, 203] width 162 height 17
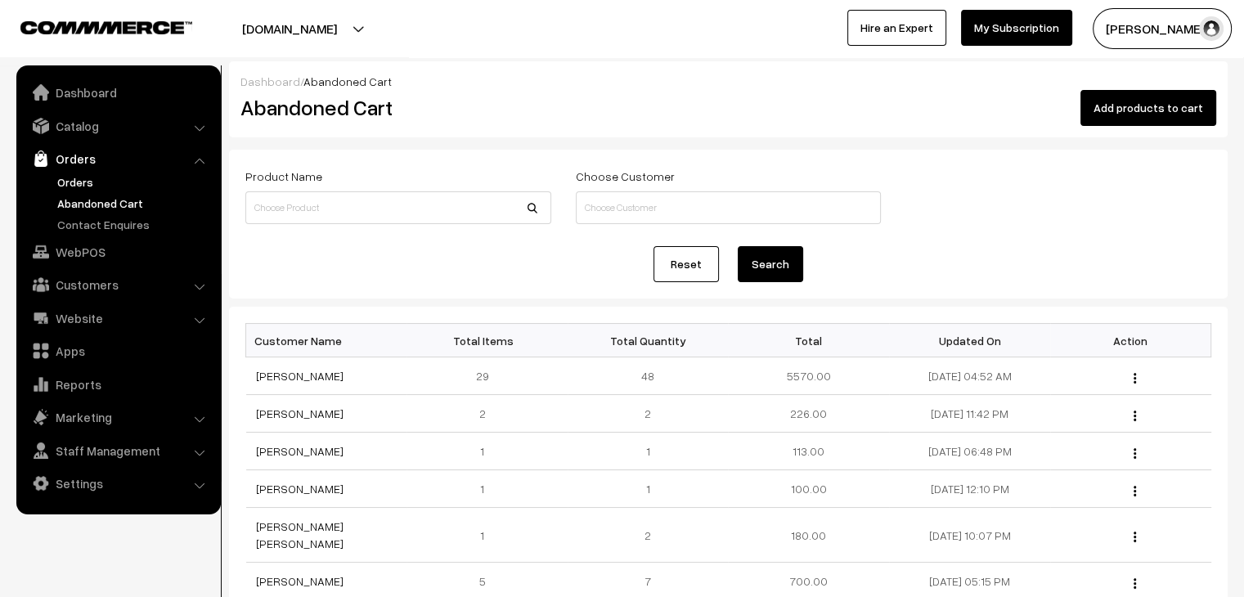
click at [85, 177] on link "Orders" at bounding box center [134, 181] width 162 height 17
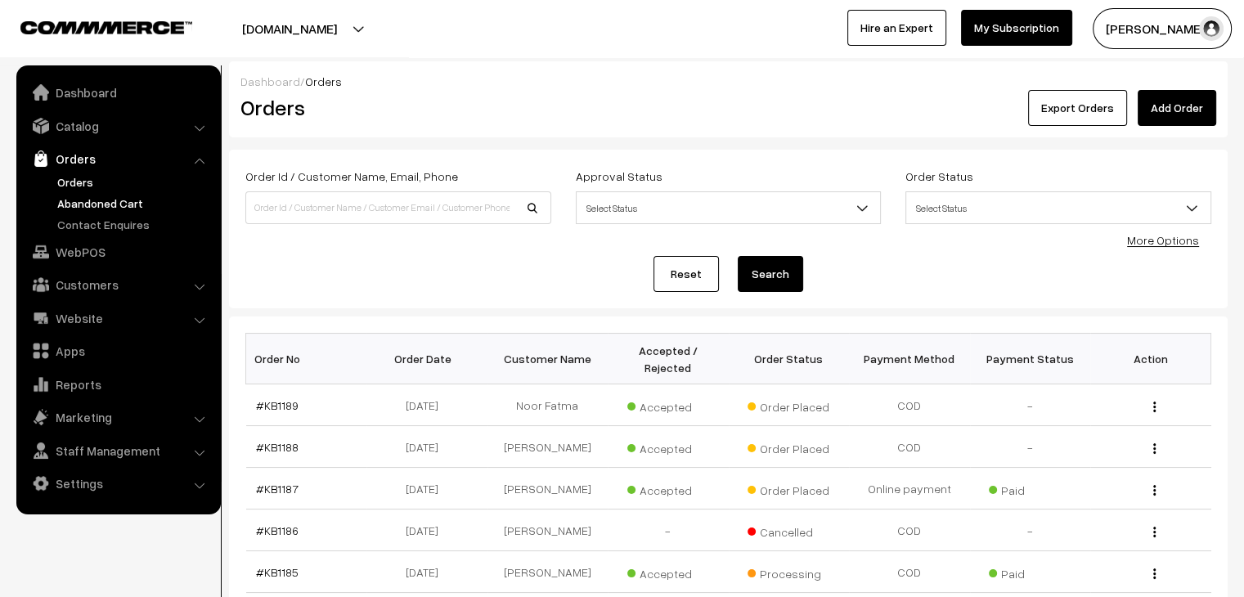
click at [91, 200] on link "Abandoned Cart" at bounding box center [134, 203] width 162 height 17
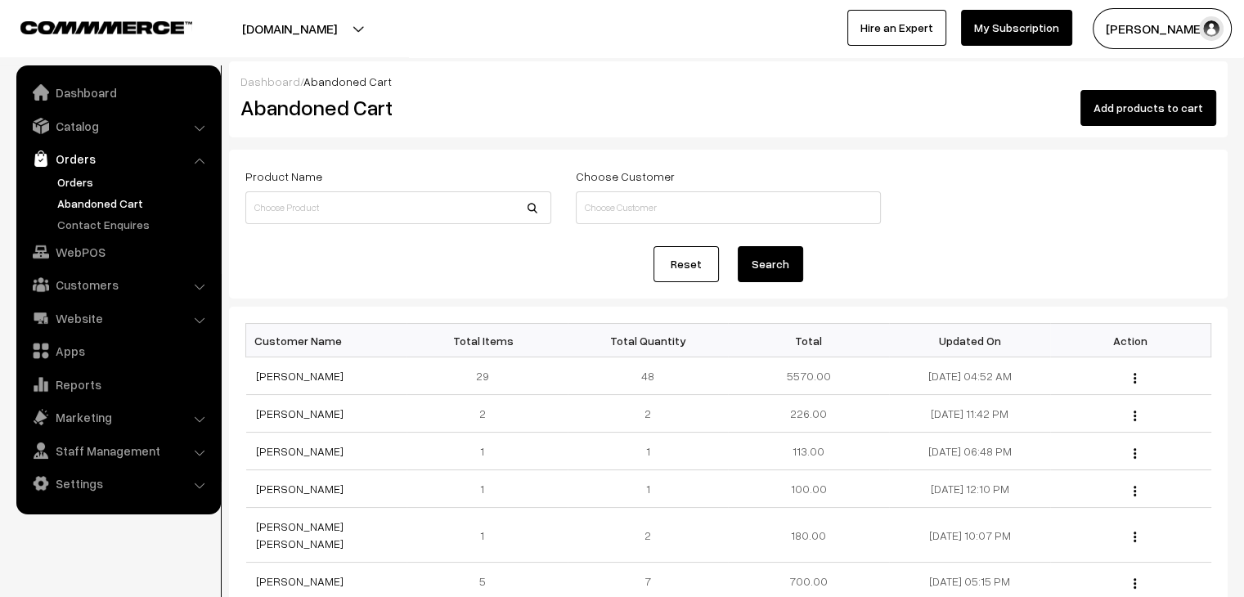
click at [62, 181] on link "Orders" at bounding box center [134, 181] width 162 height 17
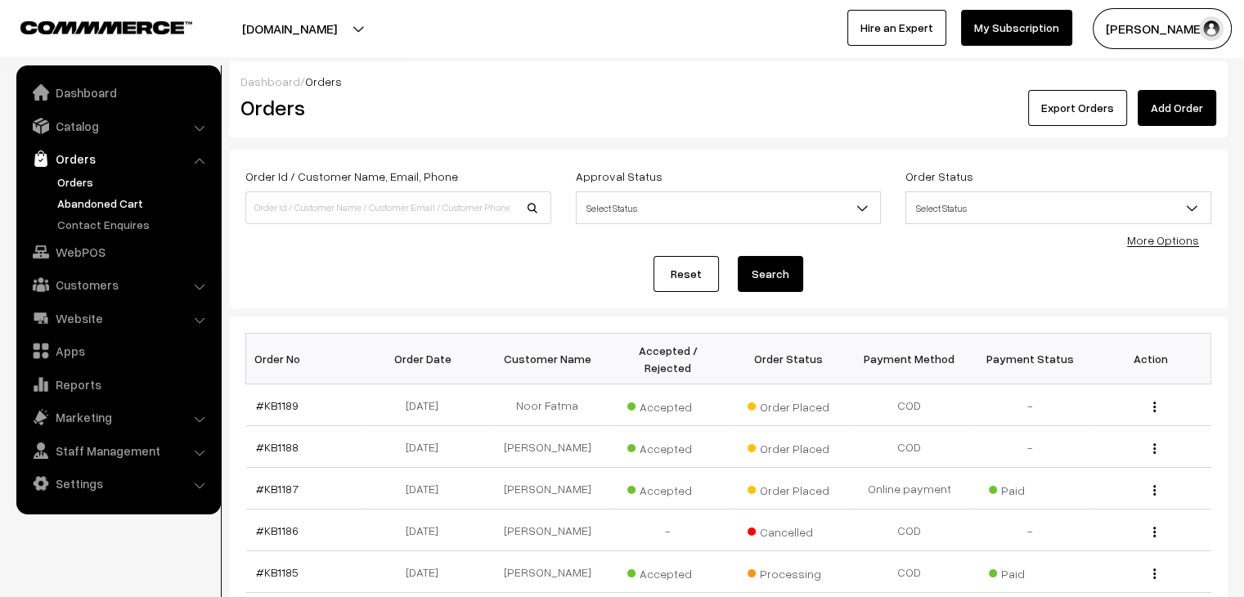
click at [134, 203] on link "Abandoned Cart" at bounding box center [134, 203] width 162 height 17
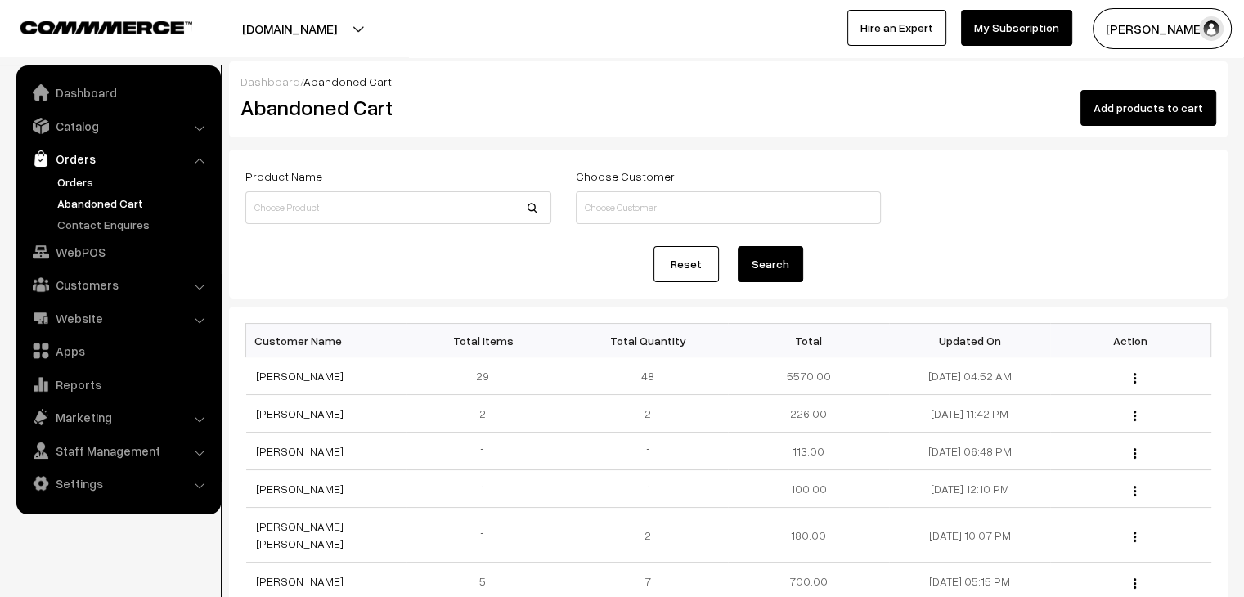
click at [94, 187] on link "Orders" at bounding box center [134, 181] width 162 height 17
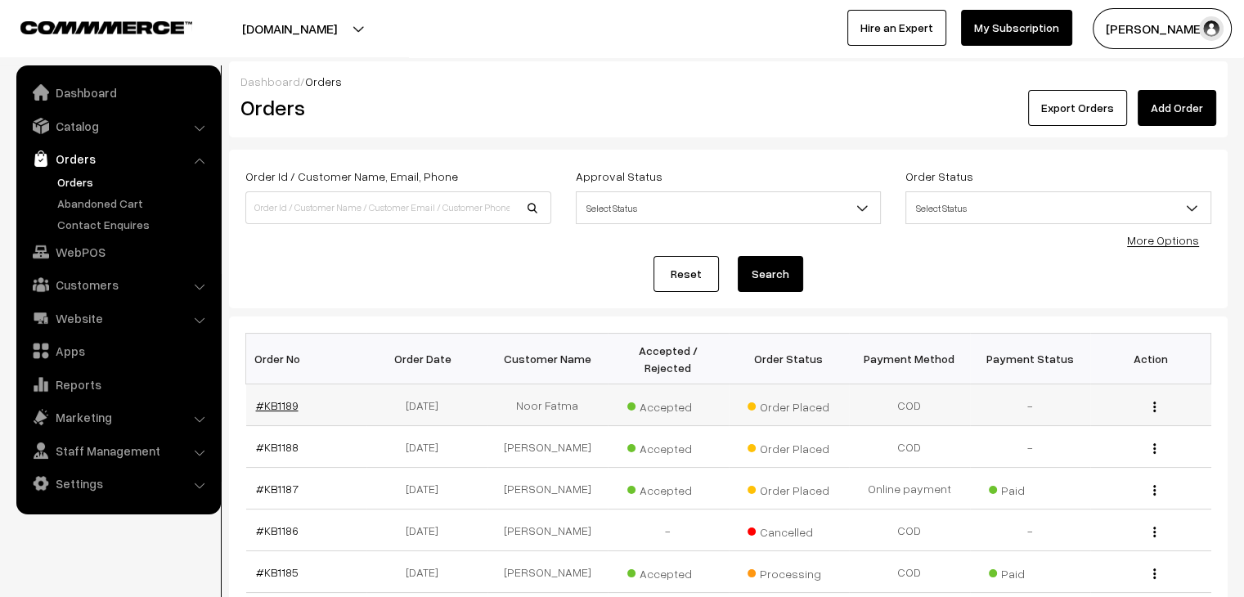
click at [272, 398] on link "#KB1189" at bounding box center [277, 405] width 43 height 14
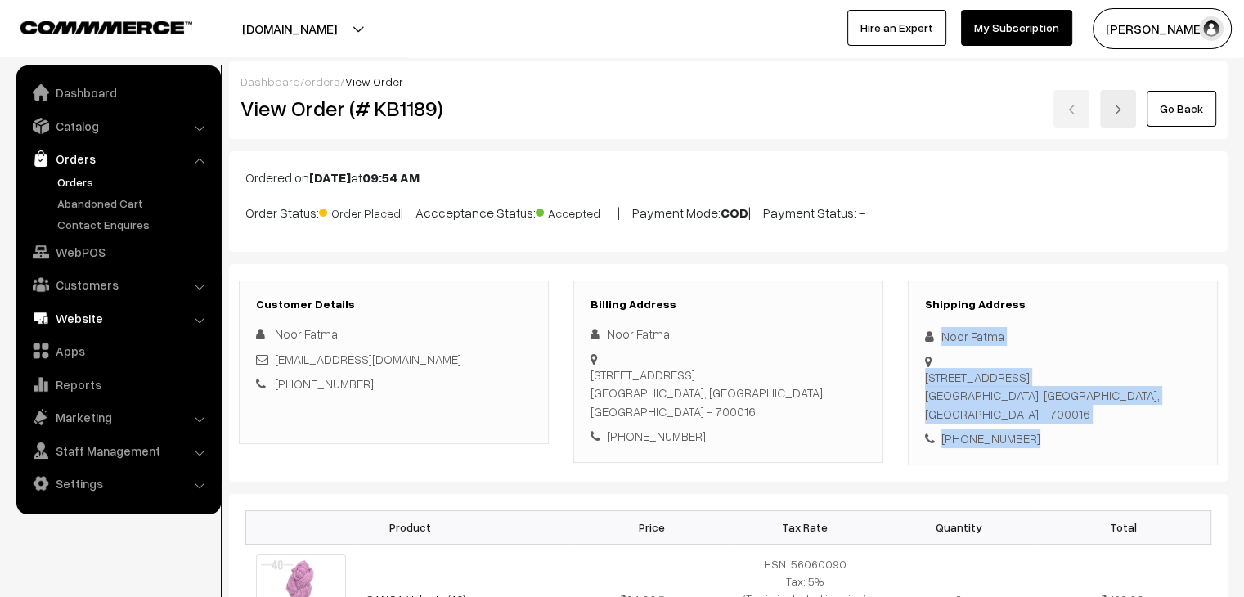
click at [105, 309] on link "Website" at bounding box center [117, 317] width 195 height 29
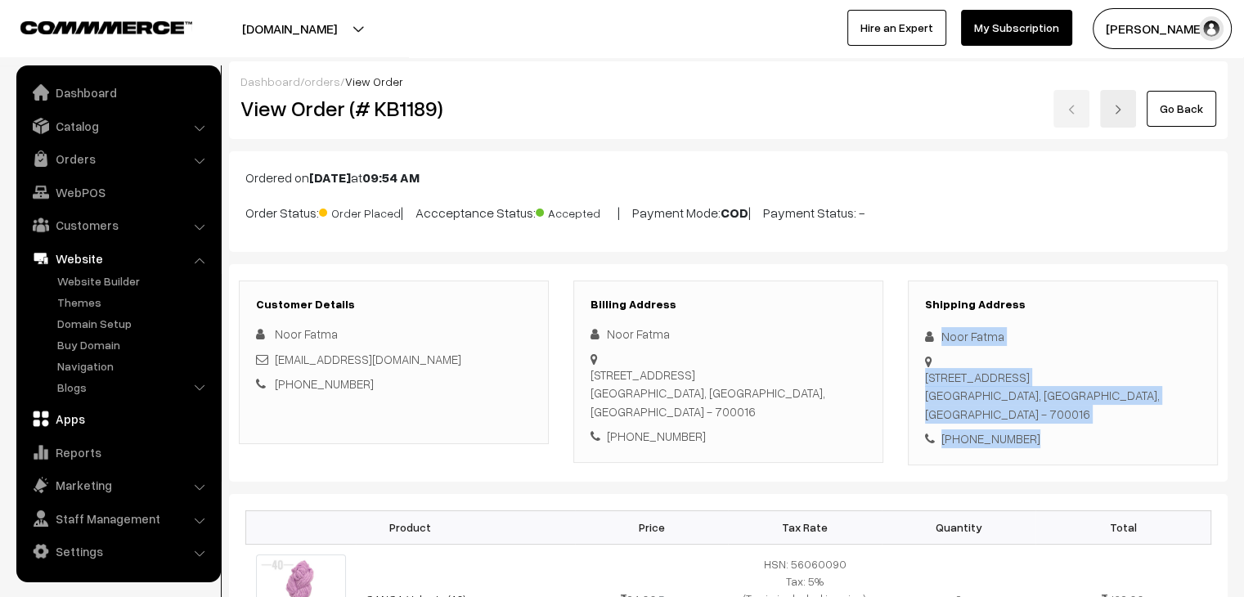
click at [75, 420] on link "Apps" at bounding box center [117, 418] width 195 height 29
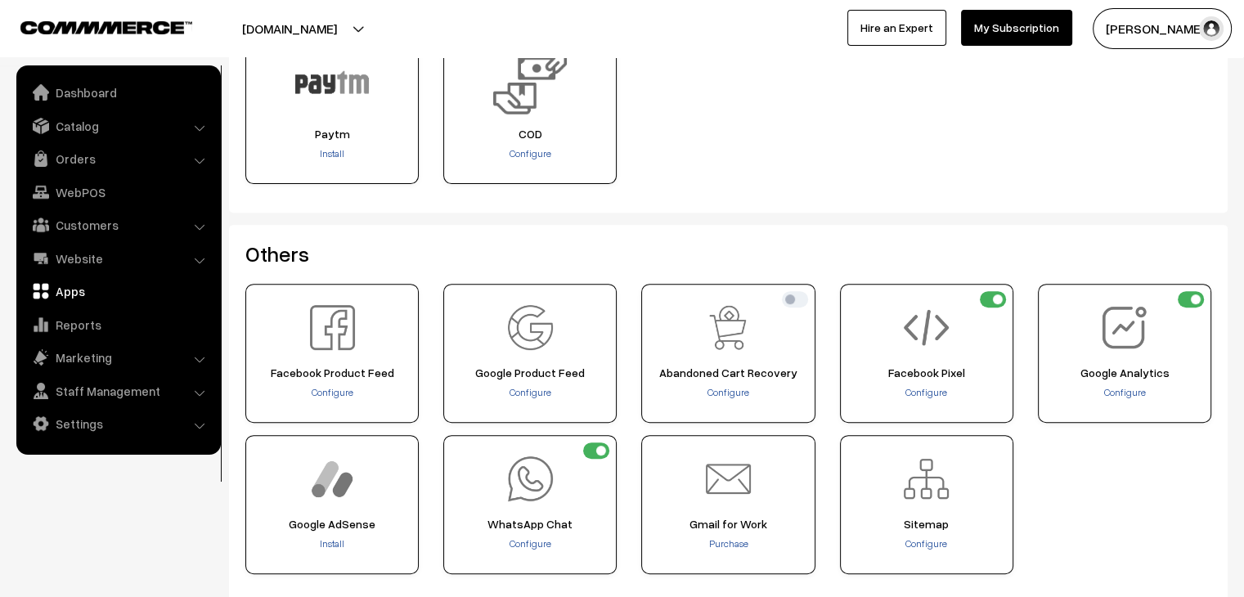
scroll to position [604, 0]
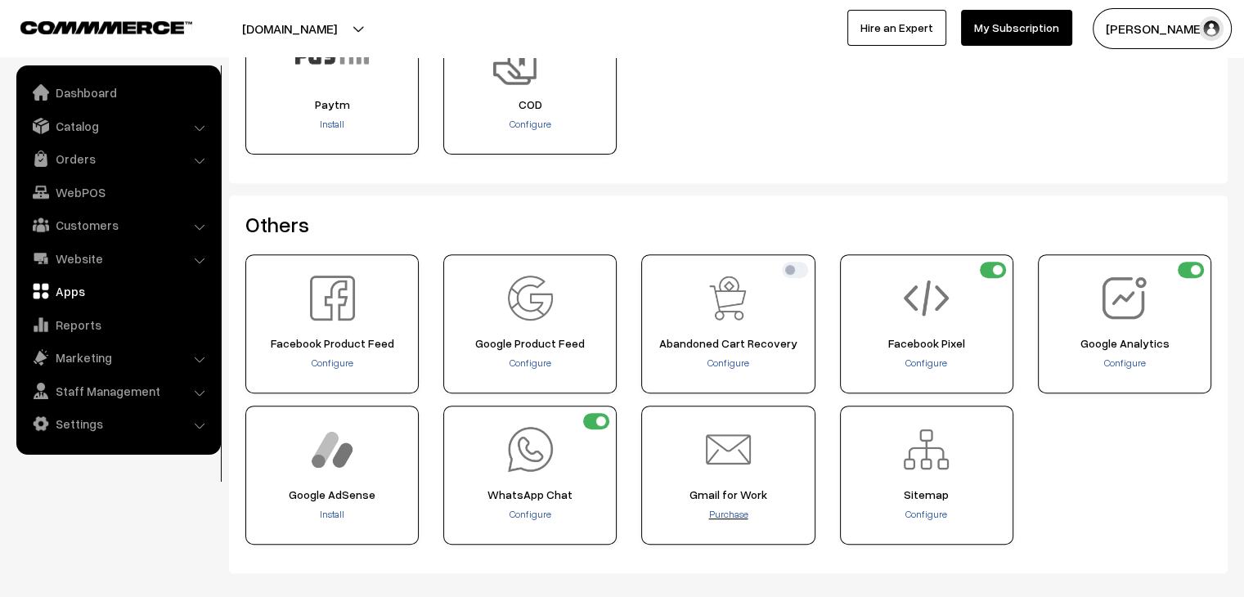
click at [727, 511] on span "Purchase" at bounding box center [727, 514] width 39 height 12
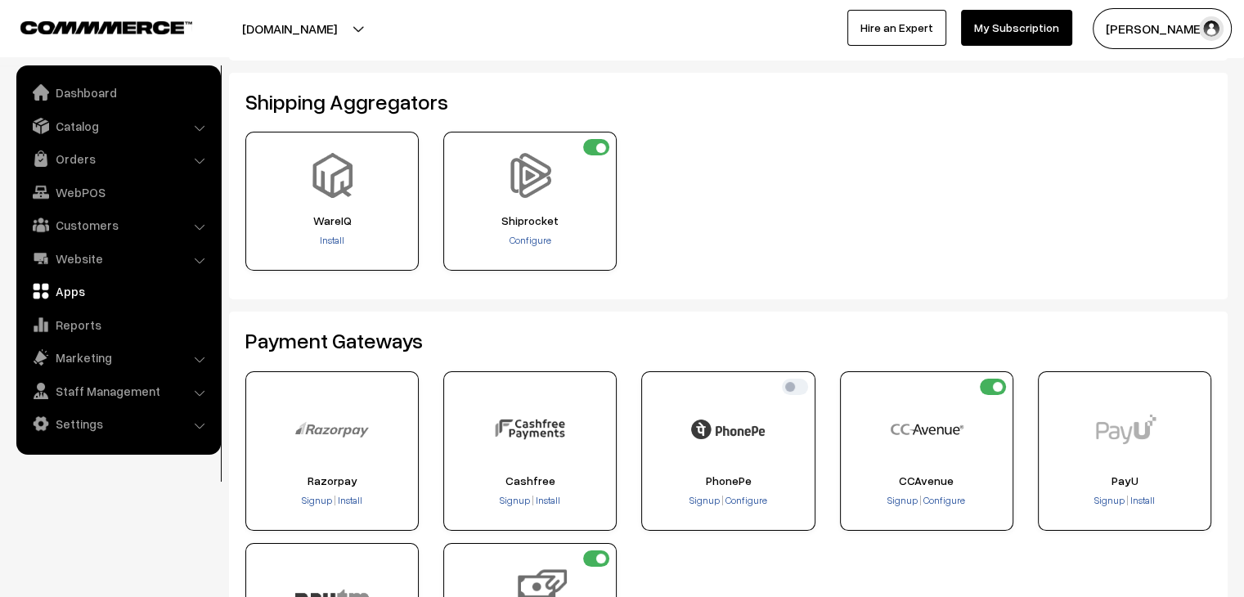
scroll to position [0, 0]
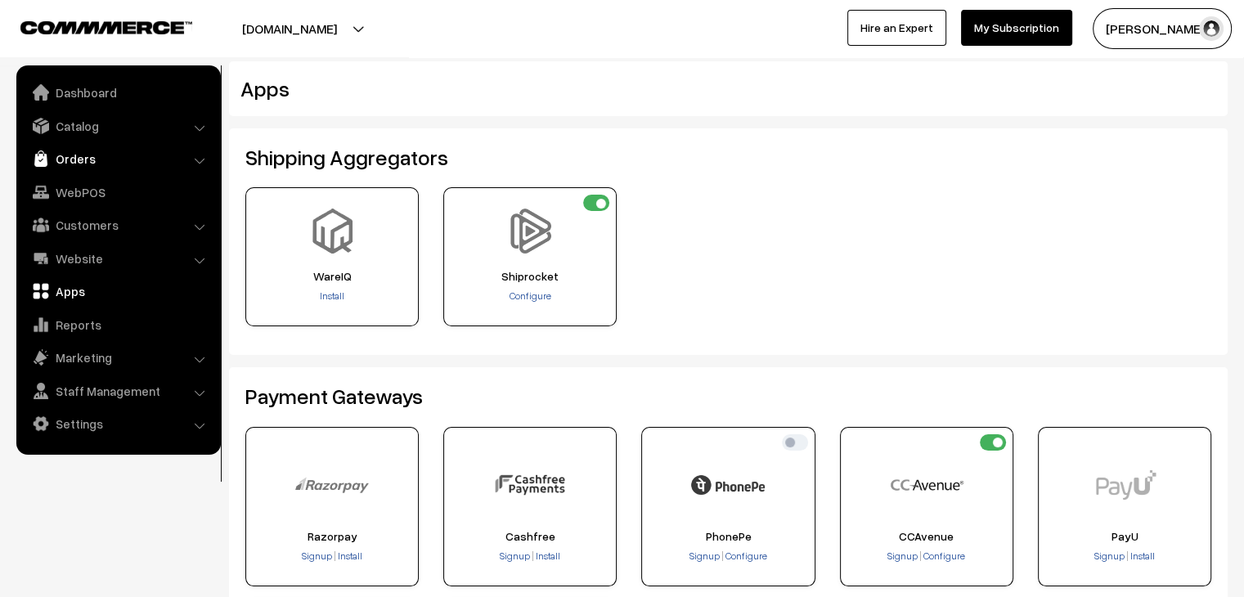
click at [88, 152] on link "Orders" at bounding box center [117, 158] width 195 height 29
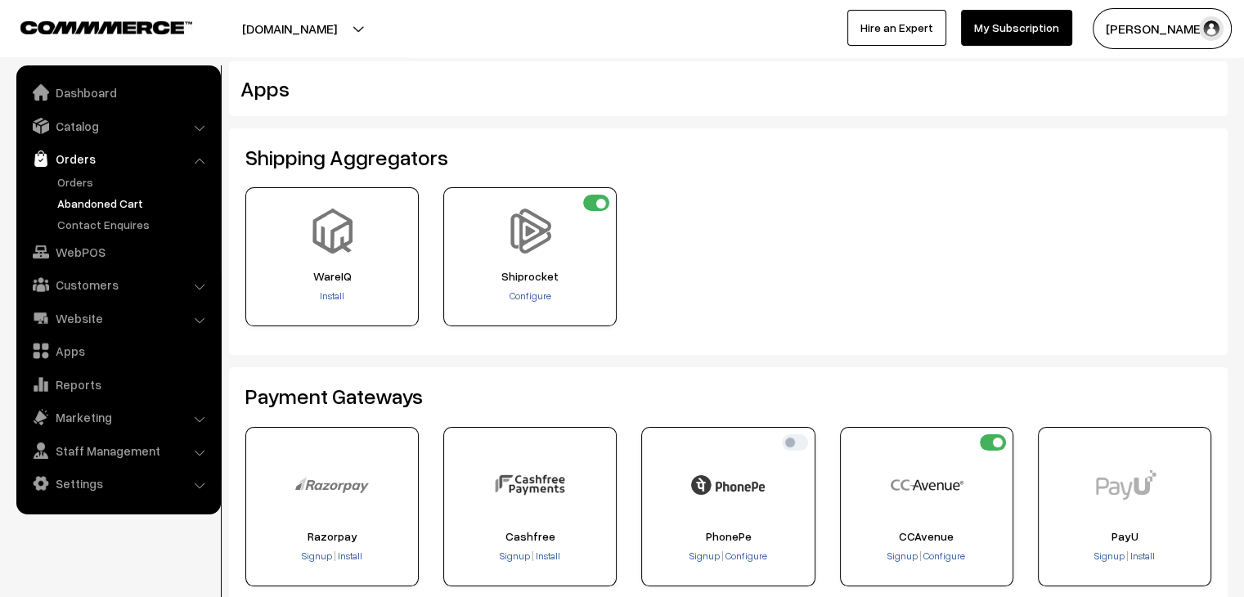
click at [106, 195] on link "Abandoned Cart" at bounding box center [134, 203] width 162 height 17
